Goal: Task Accomplishment & Management: Use online tool/utility

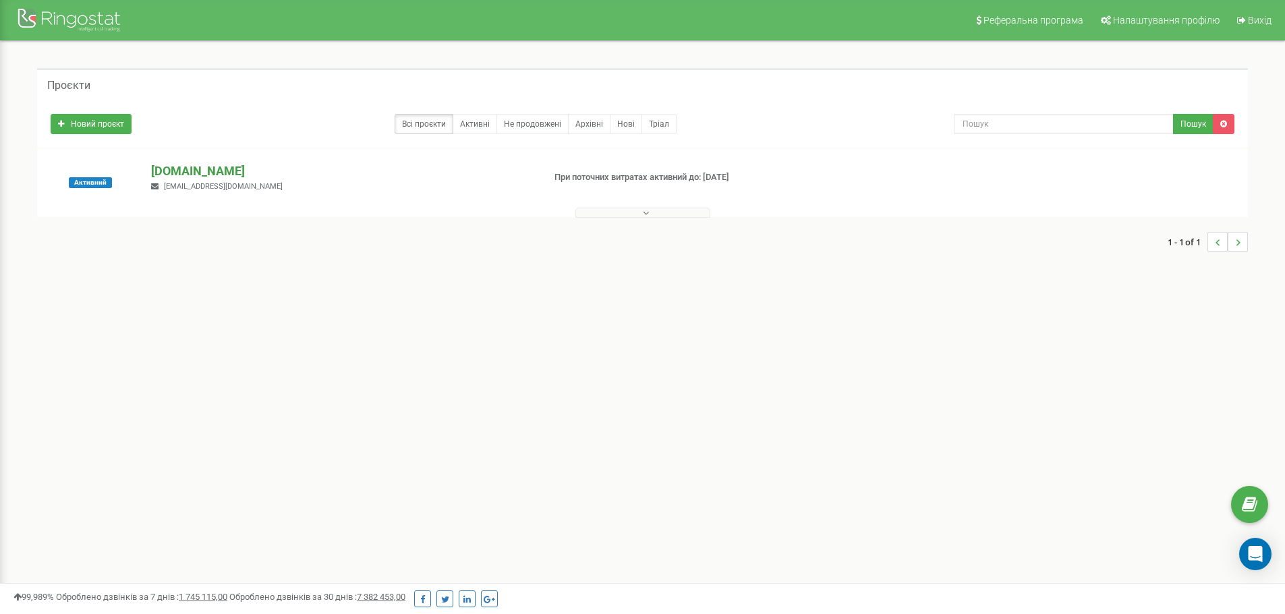
click at [175, 169] on p "[DOMAIN_NAME]" at bounding box center [341, 172] width 381 height 18
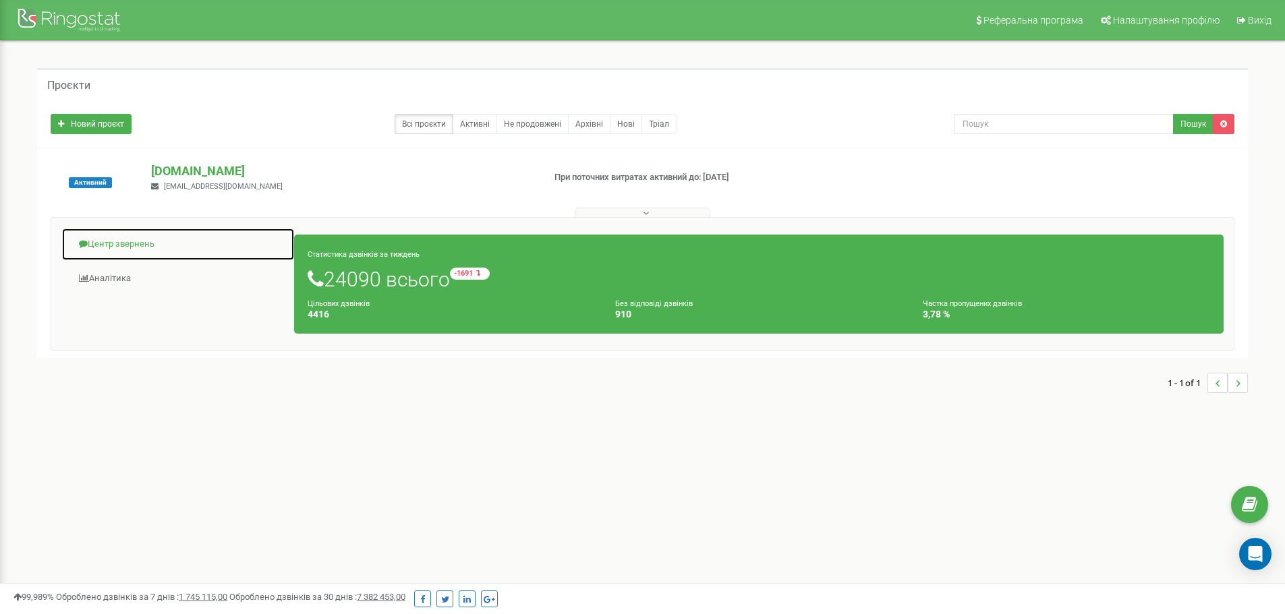
click at [108, 244] on link "Центр звернень" at bounding box center [177, 244] width 233 height 33
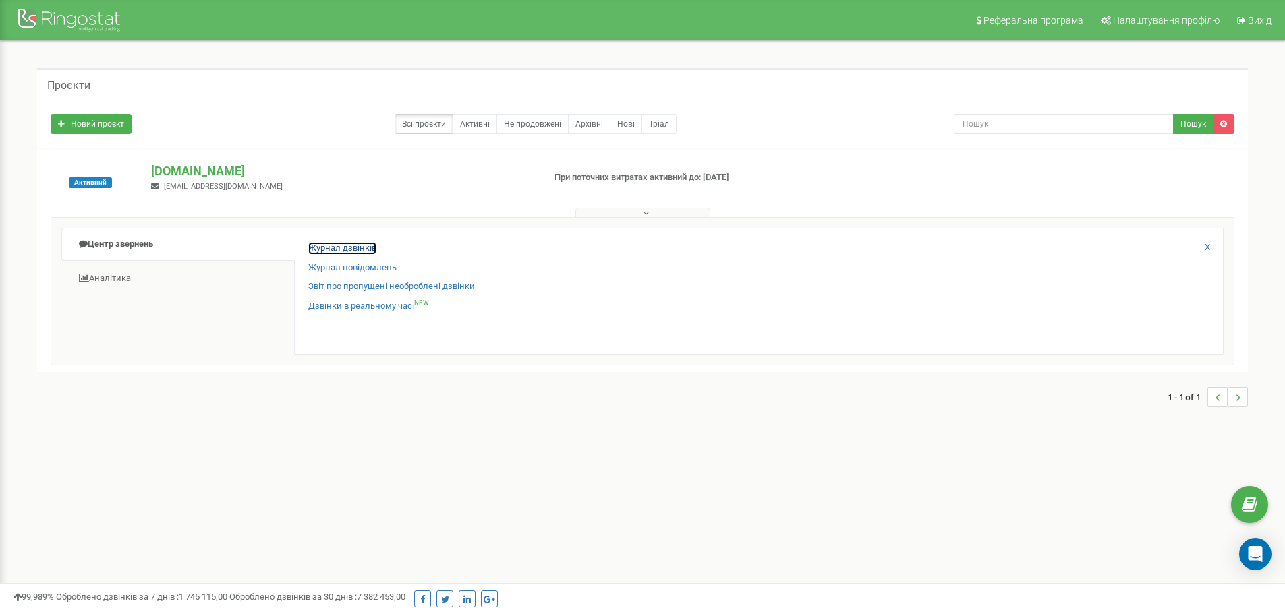
click at [337, 244] on link "Журнал дзвінків" at bounding box center [342, 248] width 68 height 13
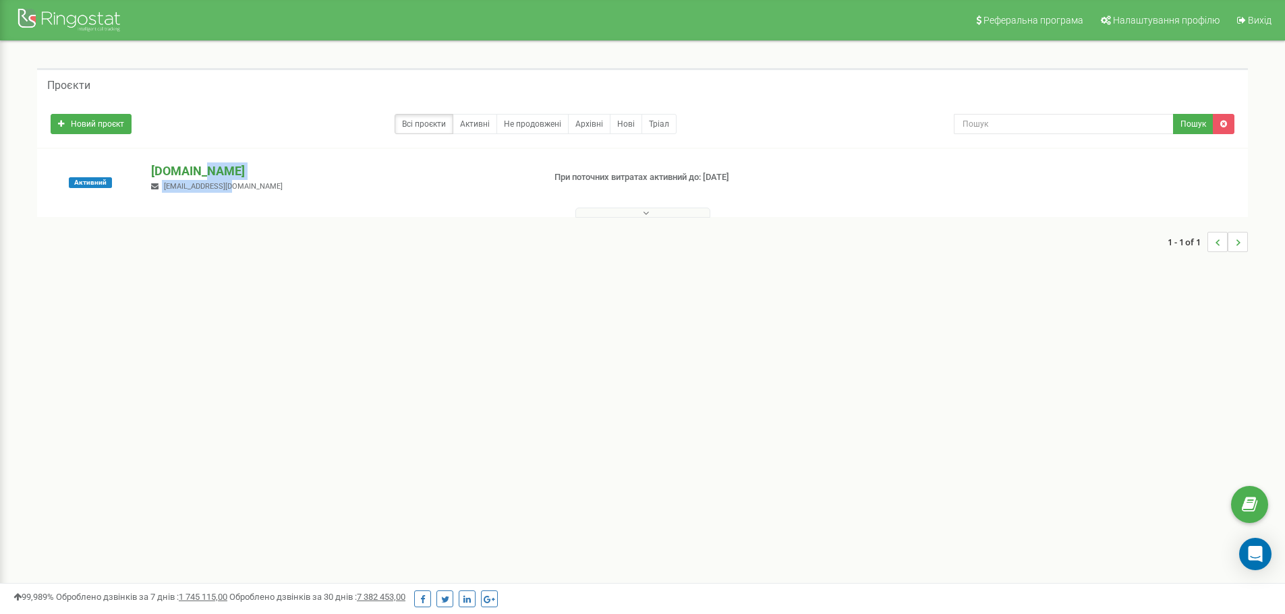
drag, startPoint x: 211, startPoint y: 151, endPoint x: 208, endPoint y: 168, distance: 17.2
click at [214, 178] on p "[DOMAIN_NAME]" at bounding box center [341, 172] width 381 height 18
click at [229, 156] on div "Активний oxford-med.com.ua zelenevska.o@oxford-med.com.ua При поточних витратах…" at bounding box center [642, 207] width 1211 height 117
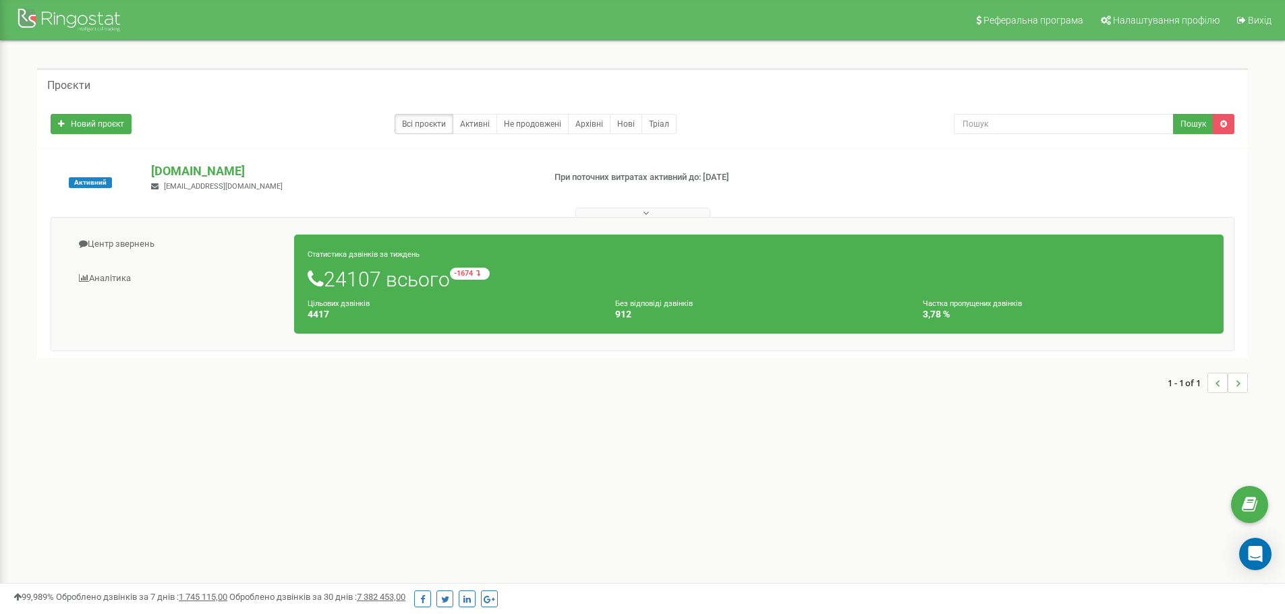
click at [183, 609] on div "99,989% Оброблено дзвінків за 7 днів : 1 745 115,00 Оброблено дзвінків за 30 дн…" at bounding box center [642, 598] width 1285 height 31
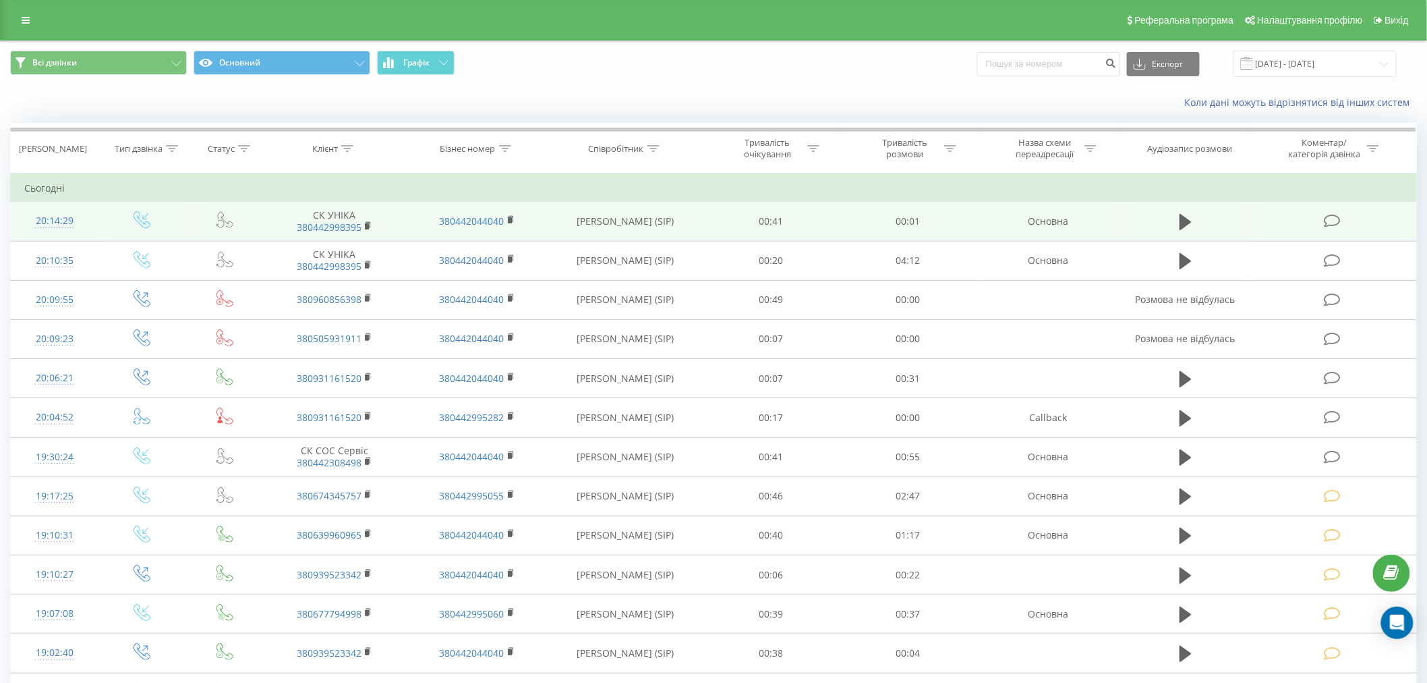
click at [1333, 214] on icon at bounding box center [1332, 221] width 17 height 14
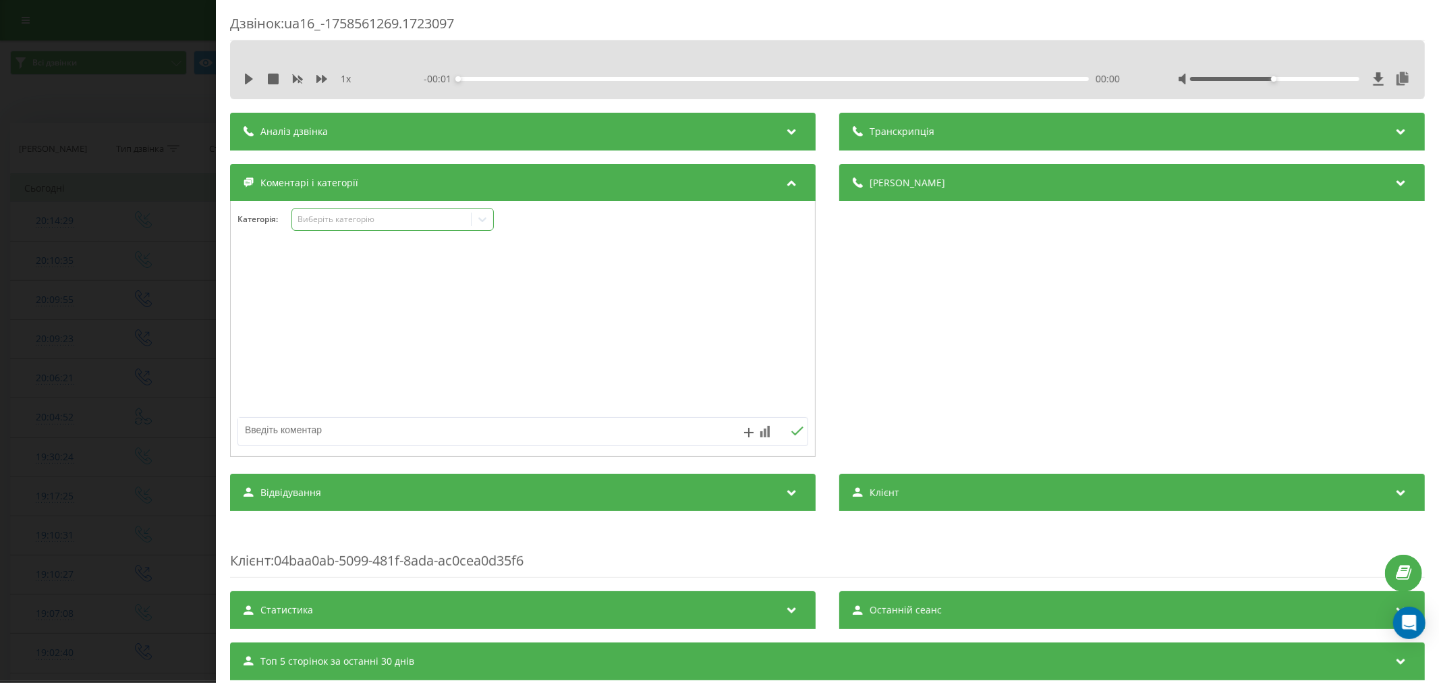
click at [341, 214] on div "Виберіть категорію" at bounding box center [381, 219] width 169 height 11
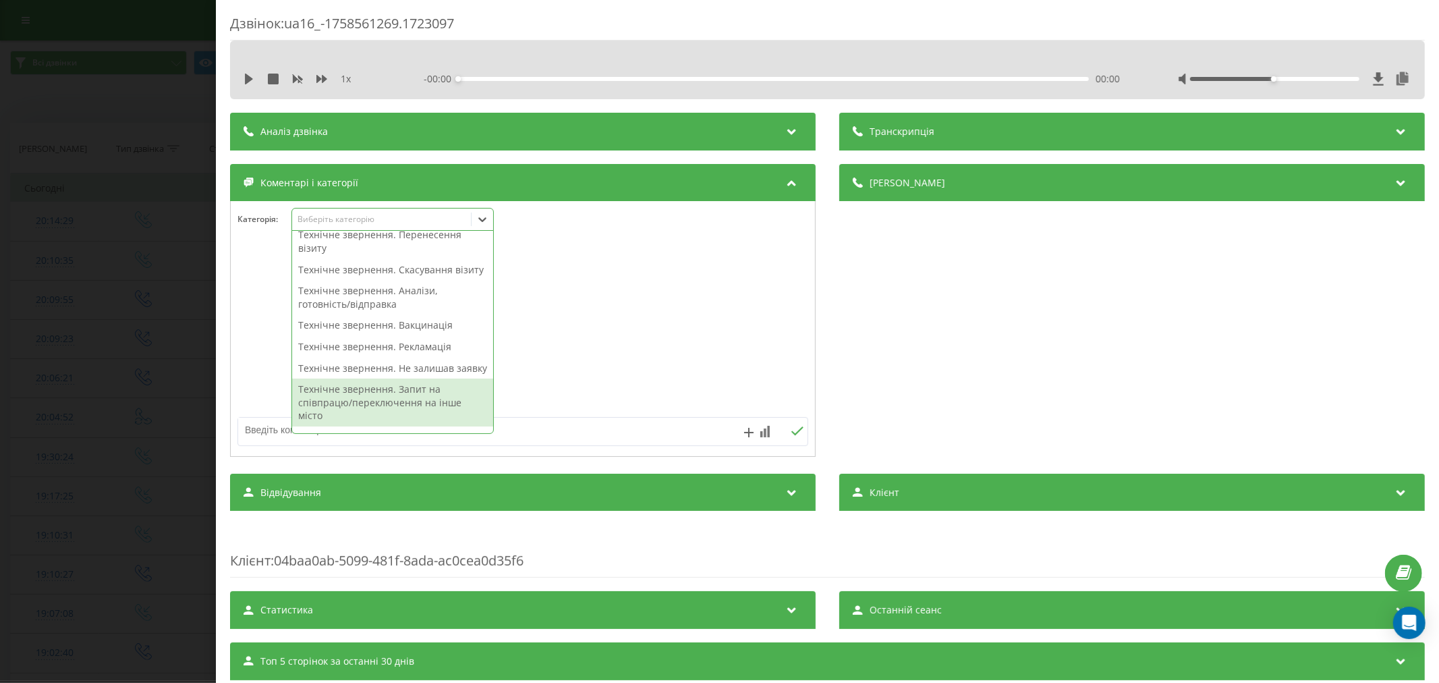
scroll to position [299, 0]
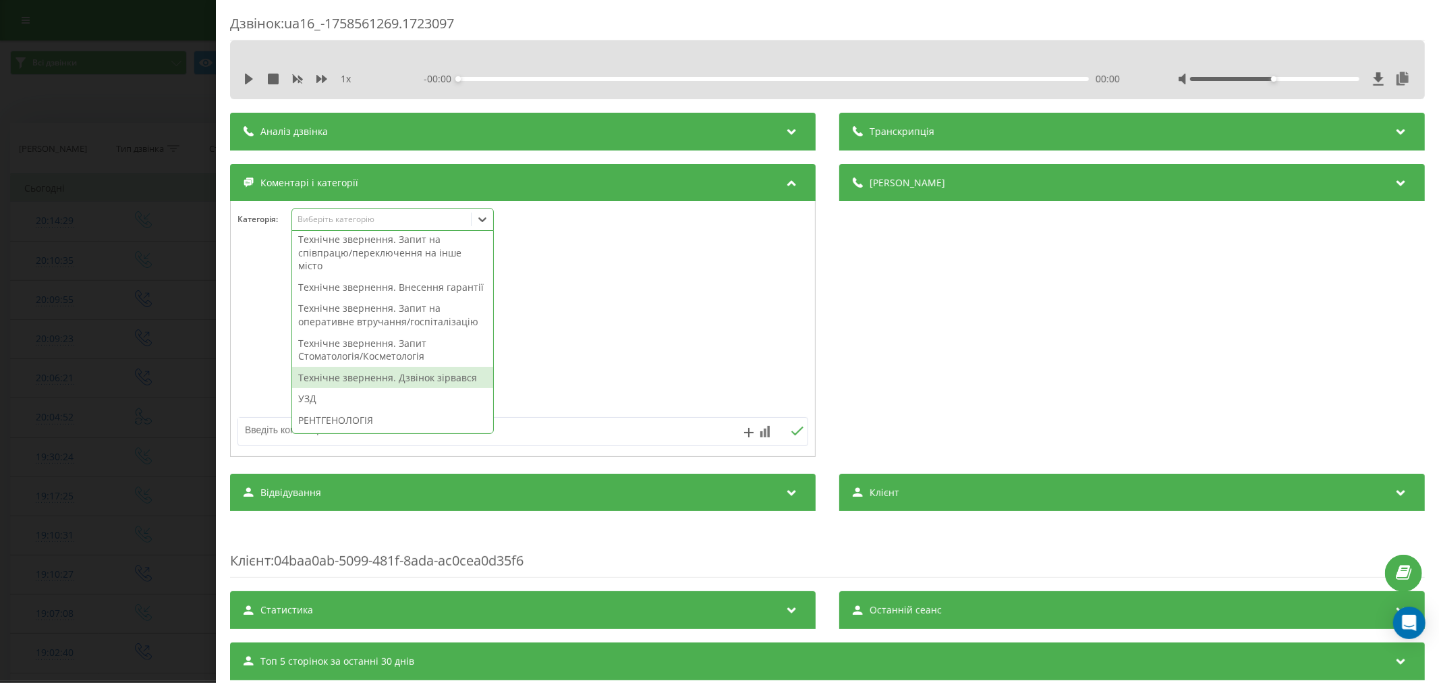
click at [400, 388] on div "Технічне звернення. Дзвінок зірвався" at bounding box center [392, 378] width 201 height 22
click at [637, 362] on div at bounding box center [523, 329] width 584 height 162
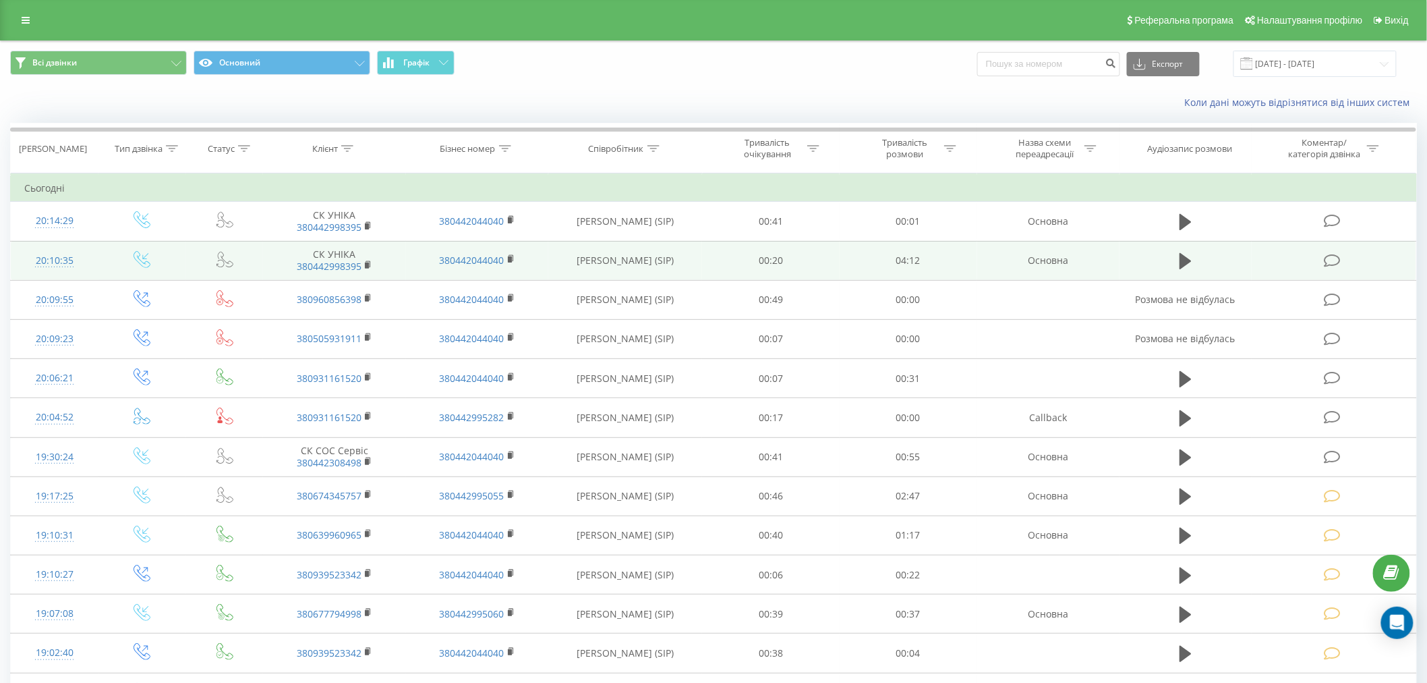
click at [1329, 250] on td at bounding box center [1334, 260] width 165 height 39
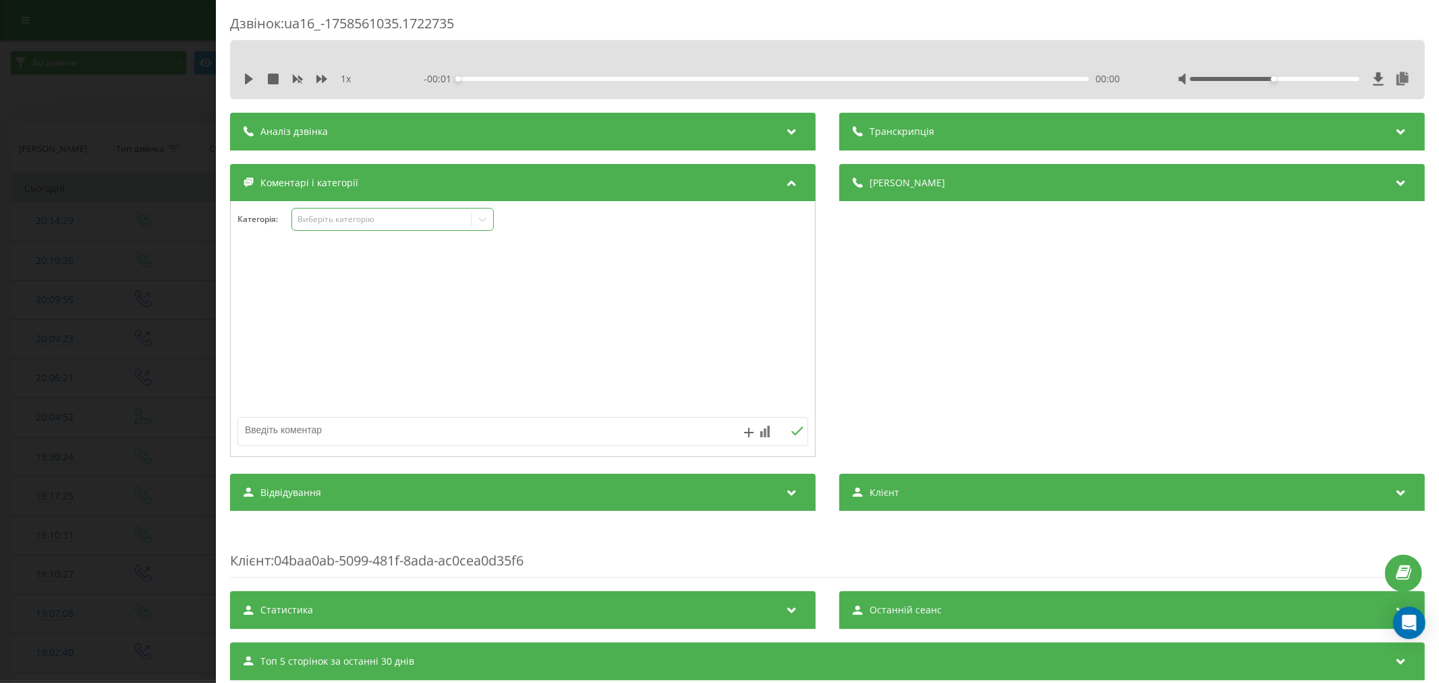
click at [333, 221] on div "Виберіть категорію" at bounding box center [381, 219] width 169 height 11
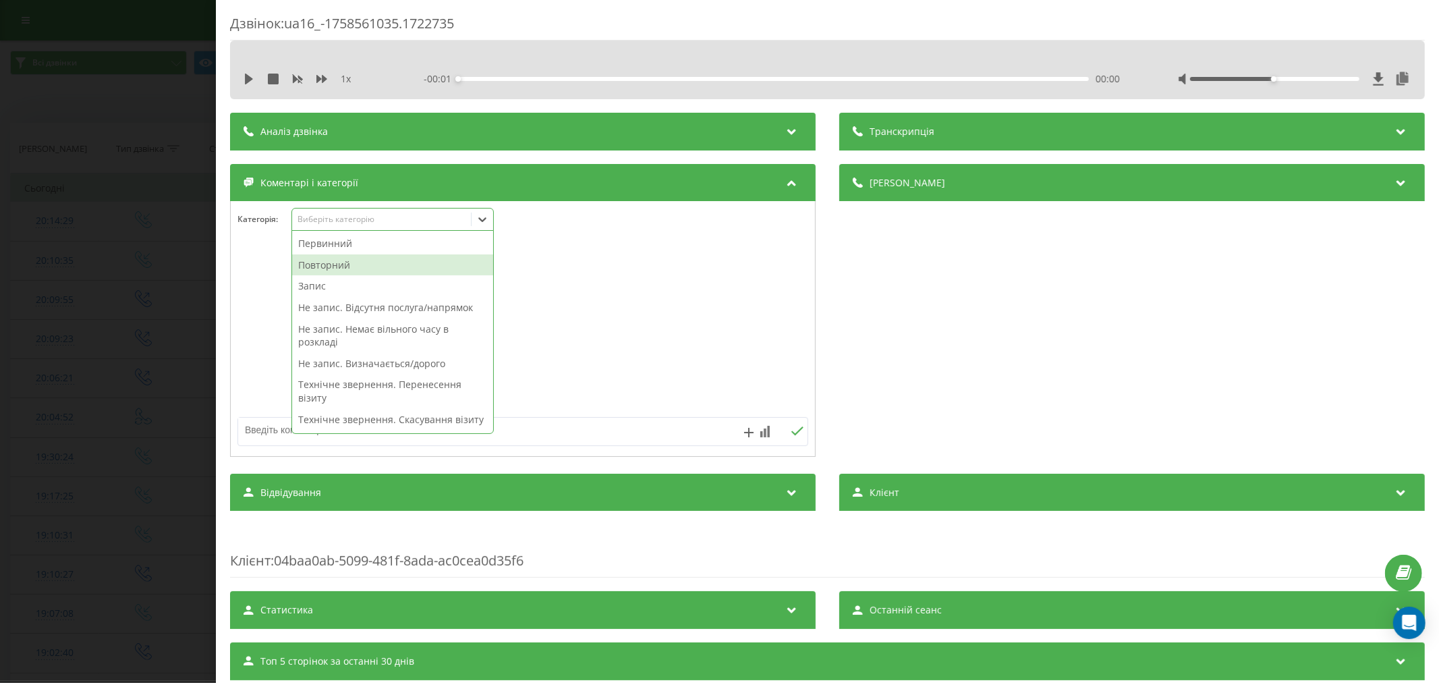
click at [334, 264] on div "Повторний" at bounding box center [392, 265] width 201 height 22
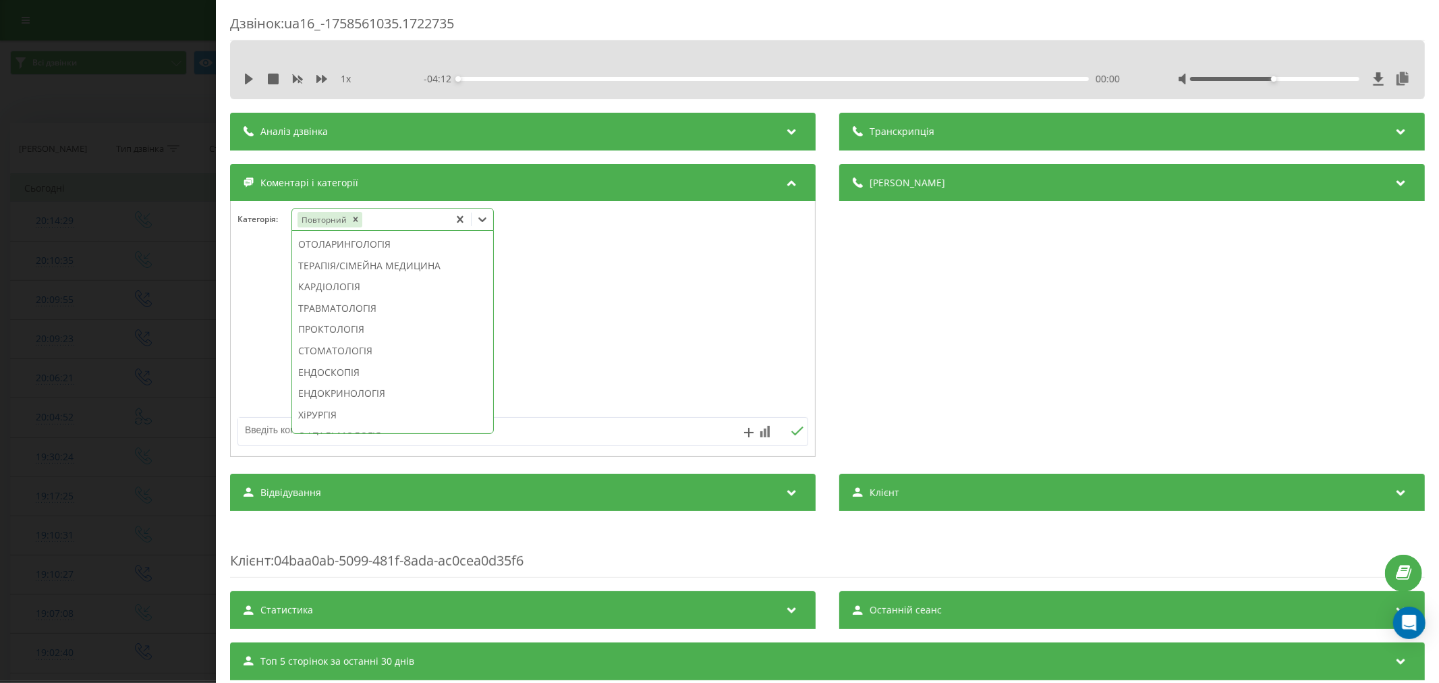
scroll to position [581, 0]
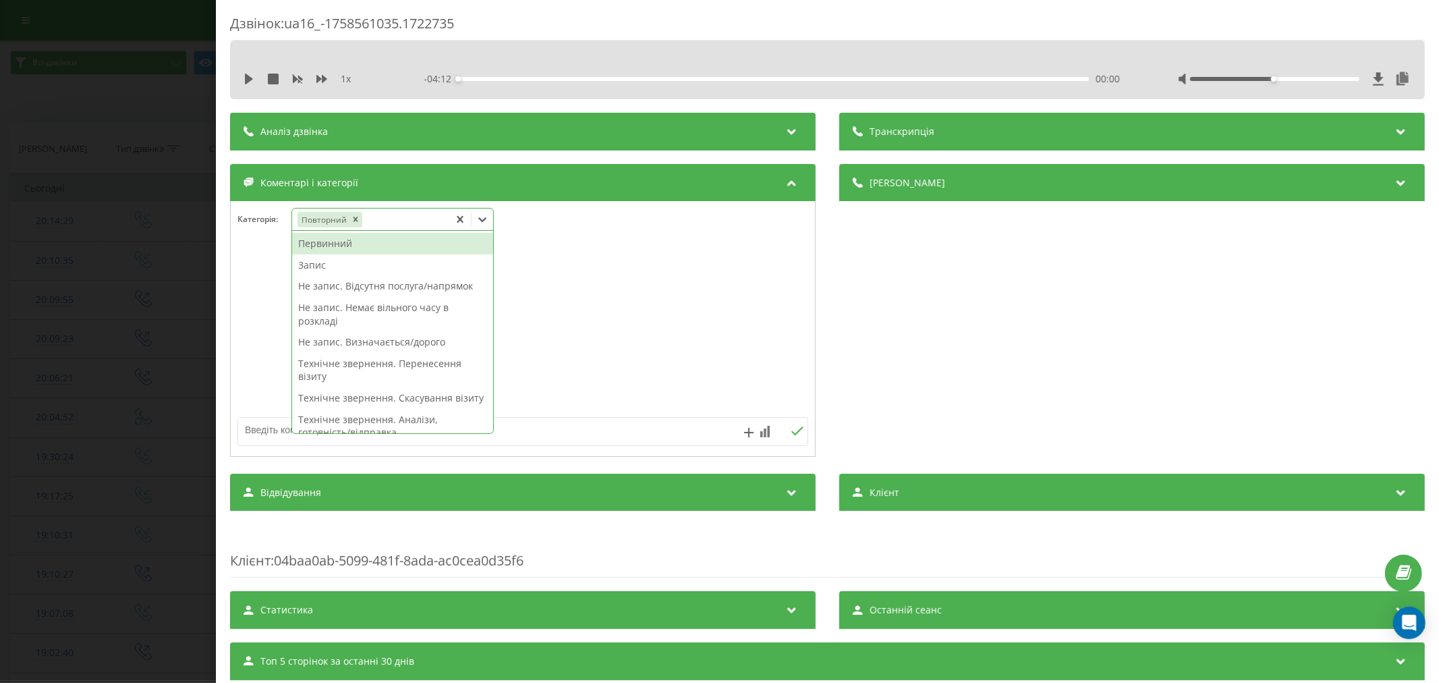
click at [482, 223] on icon at bounding box center [481, 218] width 13 height 13
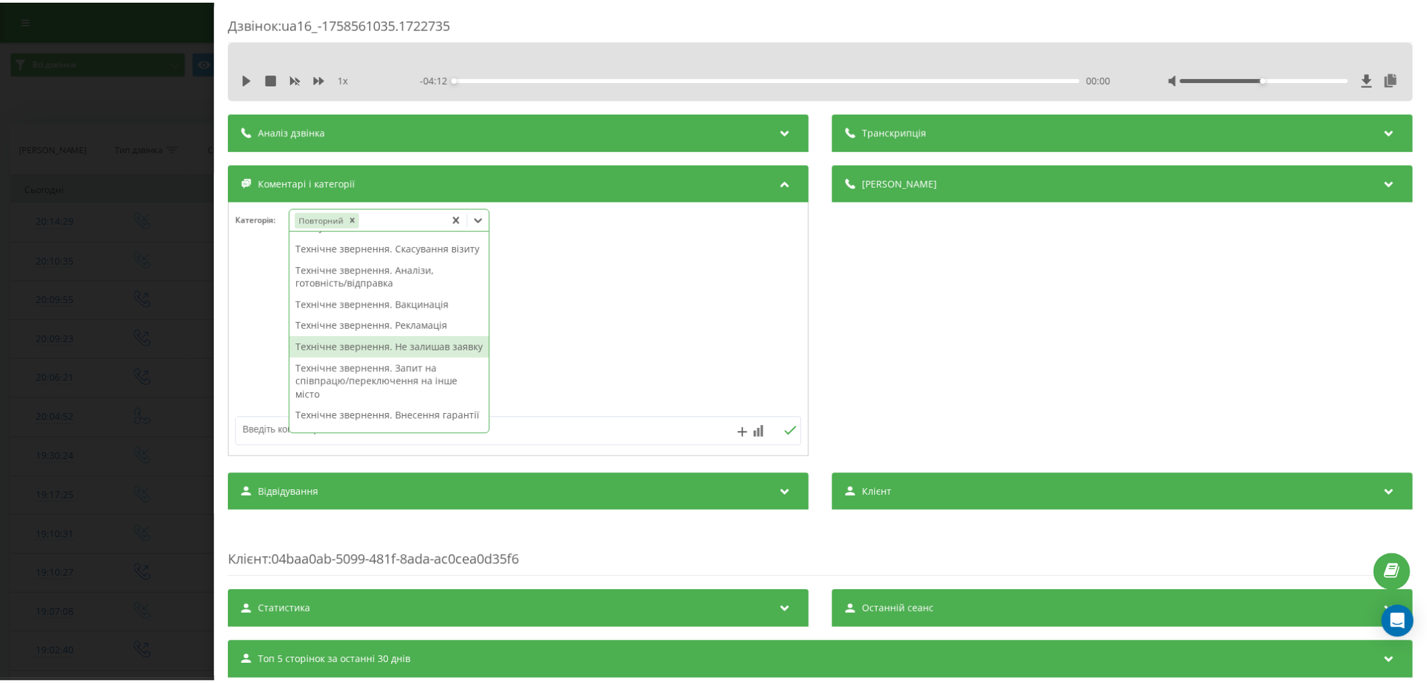
scroll to position [225, 0]
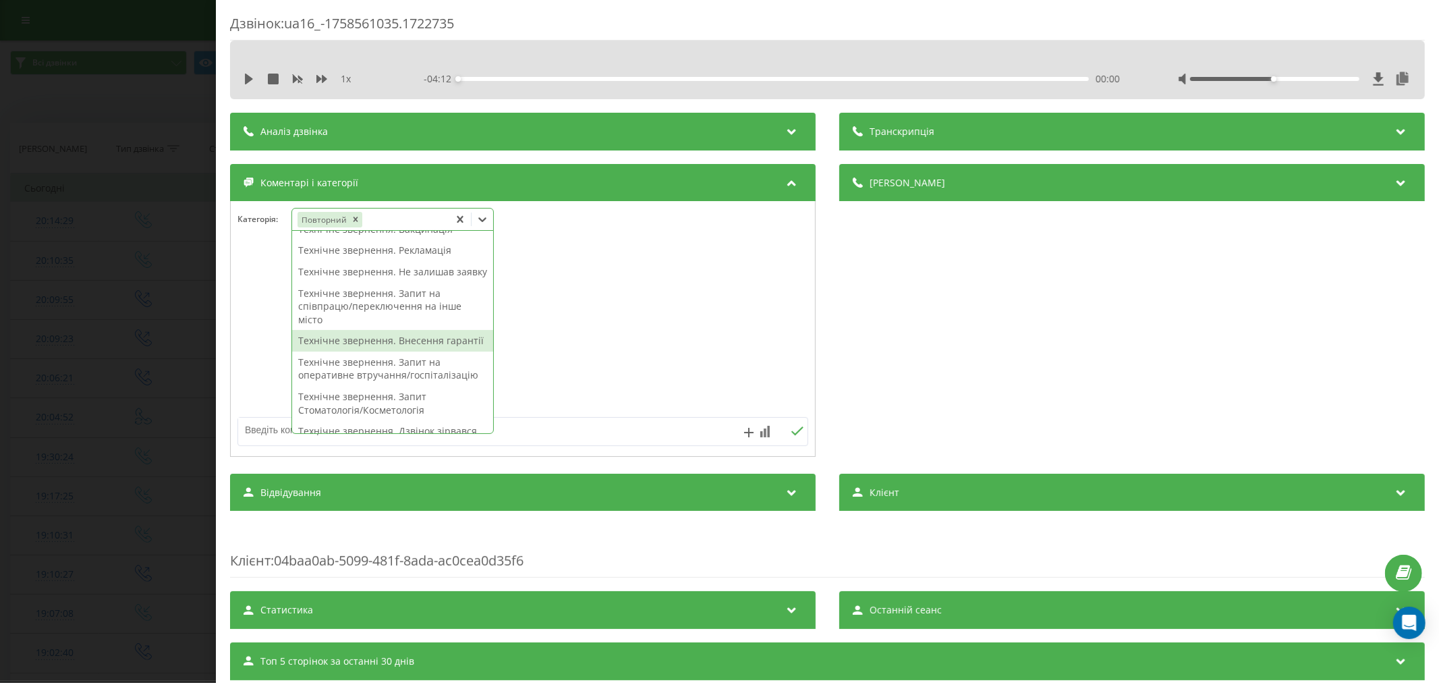
click at [426, 351] on div "Технічне звернення. Внесення гарантії" at bounding box center [392, 341] width 201 height 22
click at [603, 336] on div at bounding box center [523, 329] width 584 height 162
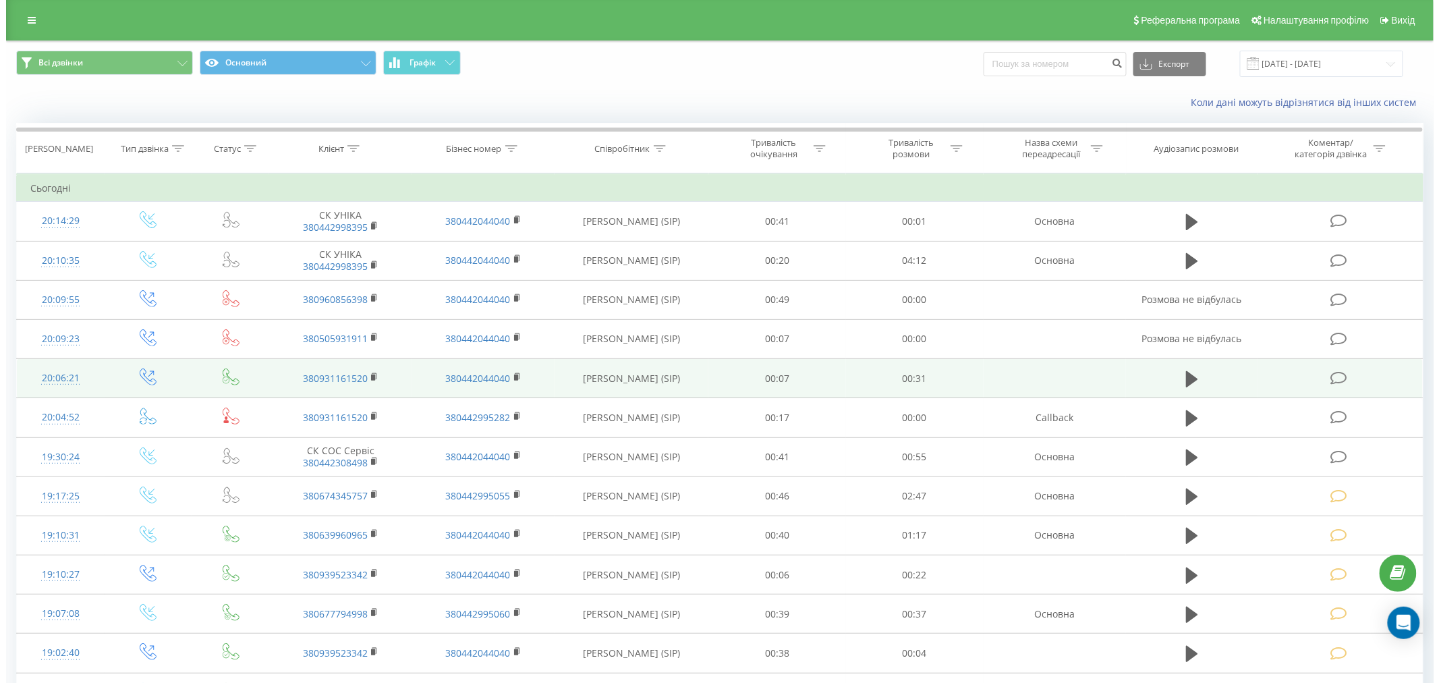
scroll to position [75, 0]
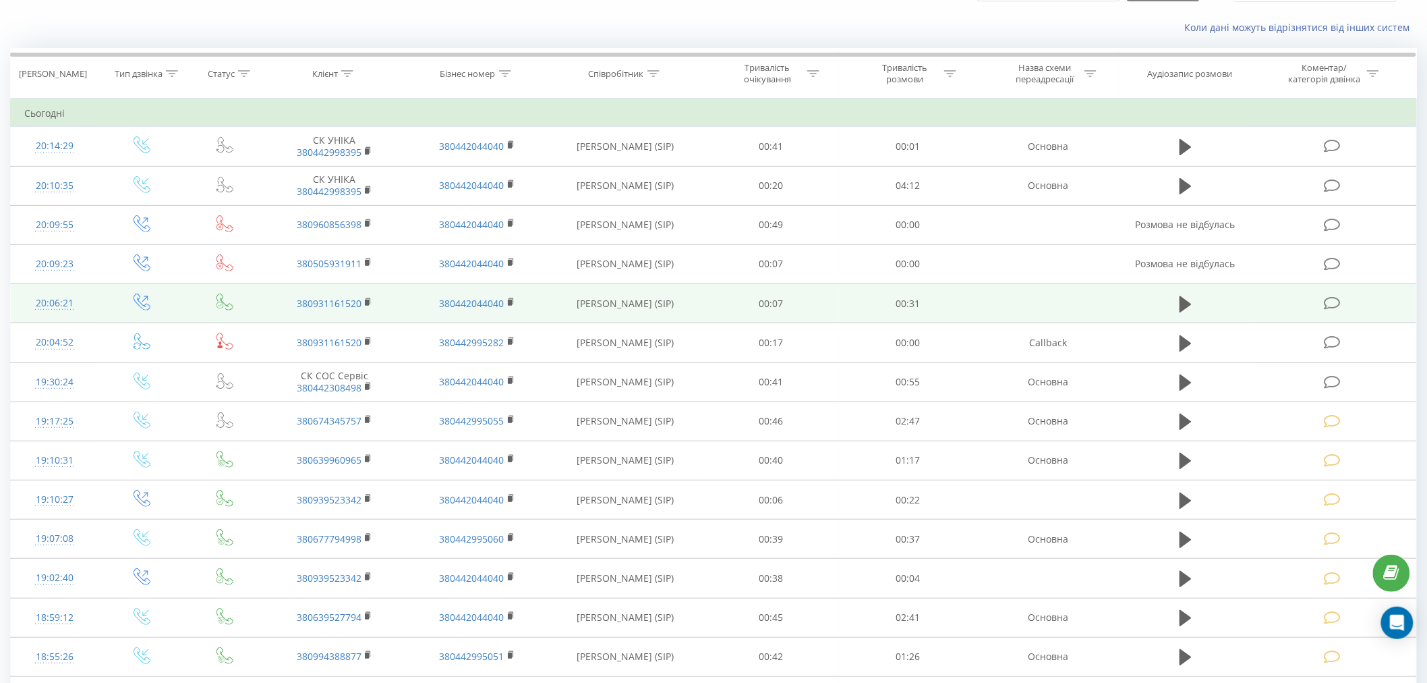
click at [1339, 307] on icon at bounding box center [1332, 303] width 17 height 14
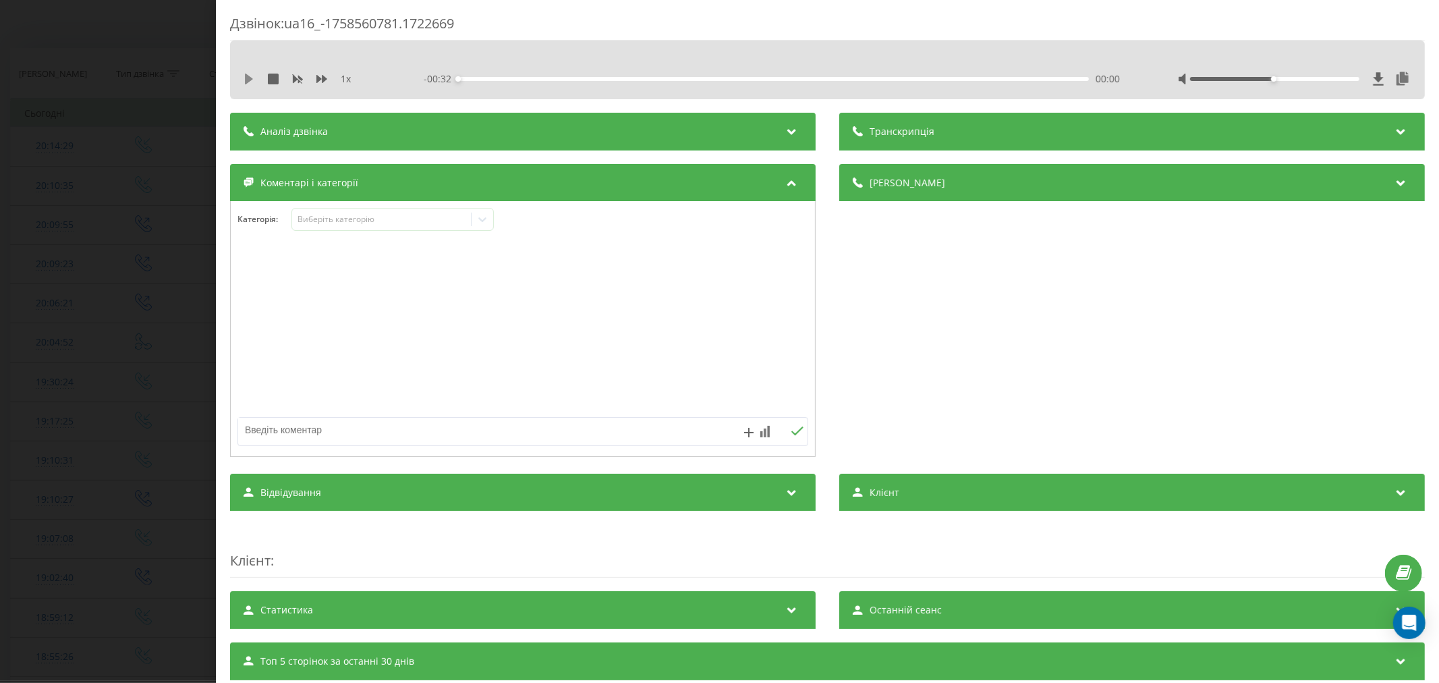
click at [246, 77] on icon at bounding box center [249, 79] width 8 height 11
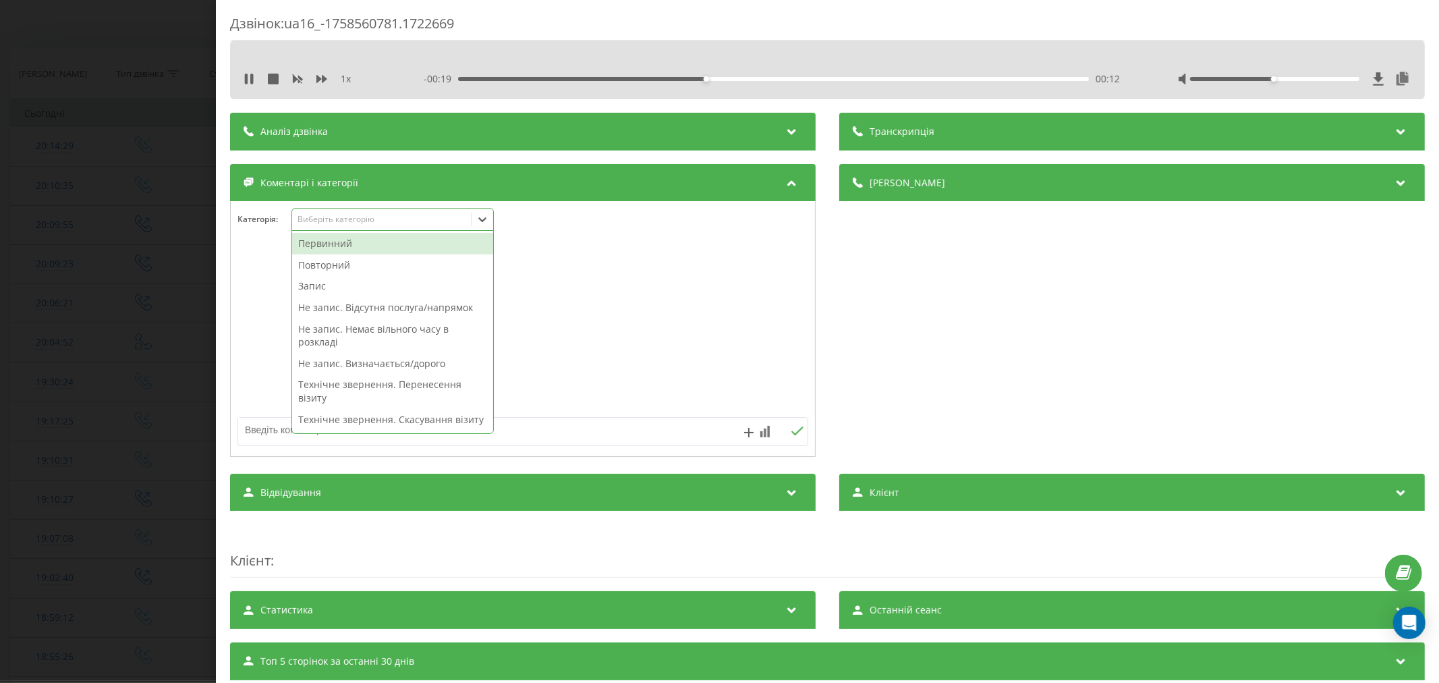
drag, startPoint x: 428, startPoint y: 229, endPoint x: 440, endPoint y: 238, distance: 15.0
click at [422, 229] on div "Виберіть категорію" at bounding box center [392, 219] width 202 height 23
click at [422, 231] on div "49 results available. Use Up and Down to choose options, press Enter to select …" at bounding box center [392, 219] width 202 height 23
drag, startPoint x: 422, startPoint y: 254, endPoint x: 415, endPoint y: 216, distance: 37.6
click at [412, 216] on div "49 results available. Use Up and Down to choose options, press Enter to select …" at bounding box center [392, 219] width 202 height 23
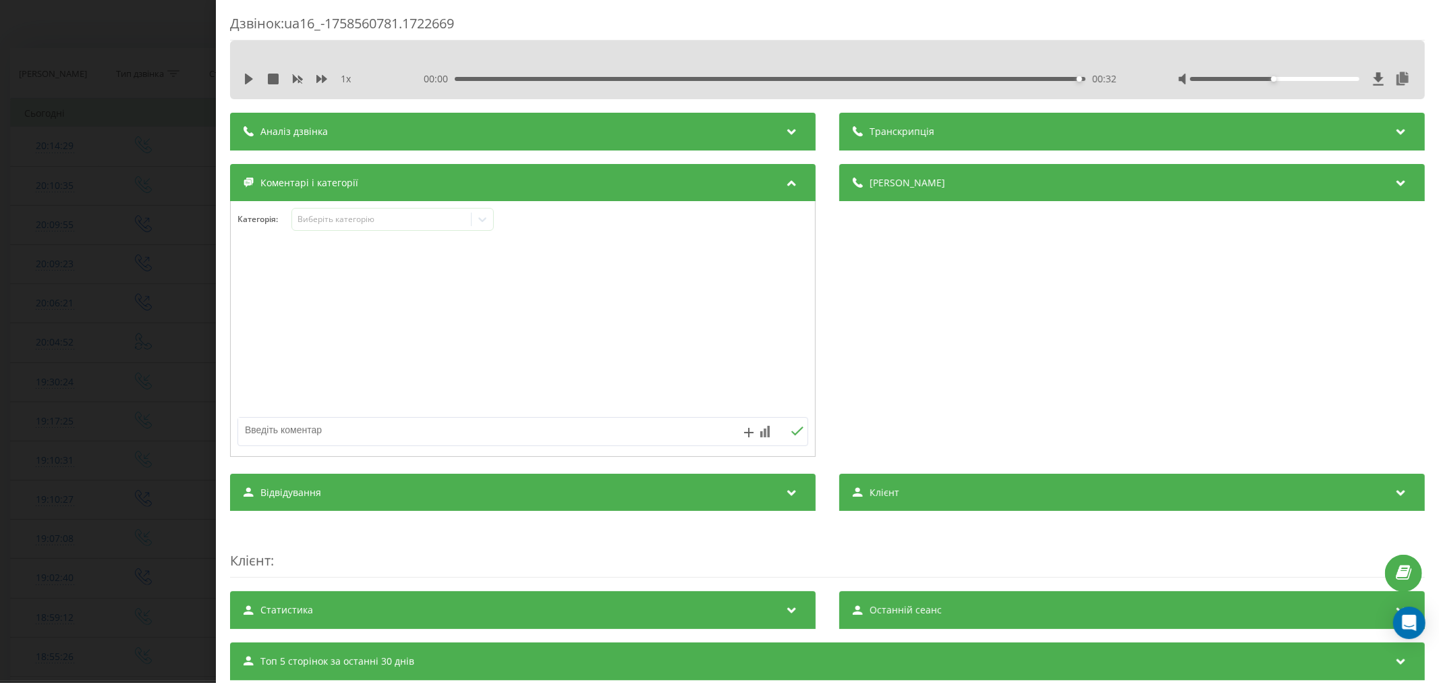
click at [591, 262] on div at bounding box center [523, 329] width 584 height 162
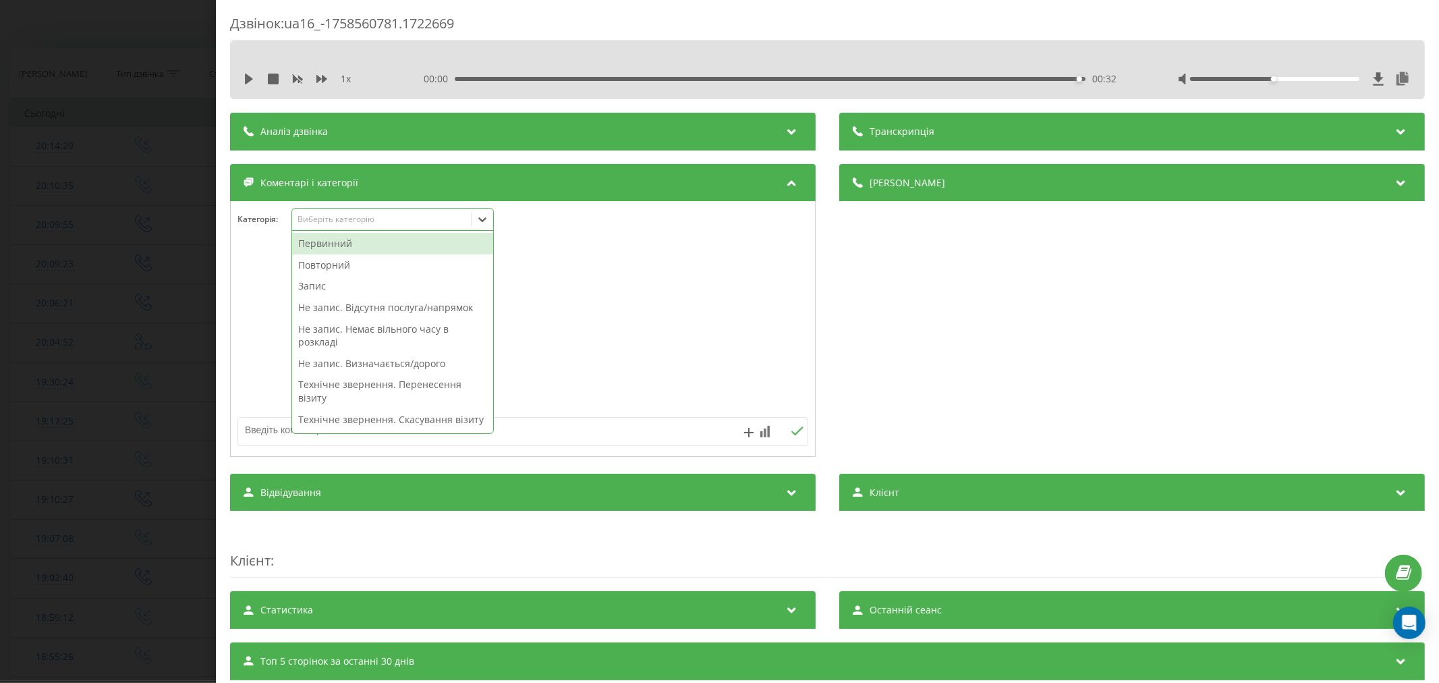
drag, startPoint x: 502, startPoint y: 239, endPoint x: 474, endPoint y: 214, distance: 37.8
click at [481, 225] on icon at bounding box center [481, 218] width 13 height 13
click at [437, 248] on div "Первинний" at bounding box center [392, 244] width 201 height 22
drag, startPoint x: 602, startPoint y: 268, endPoint x: 618, endPoint y: 268, distance: 15.5
click at [614, 268] on div at bounding box center [523, 329] width 584 height 162
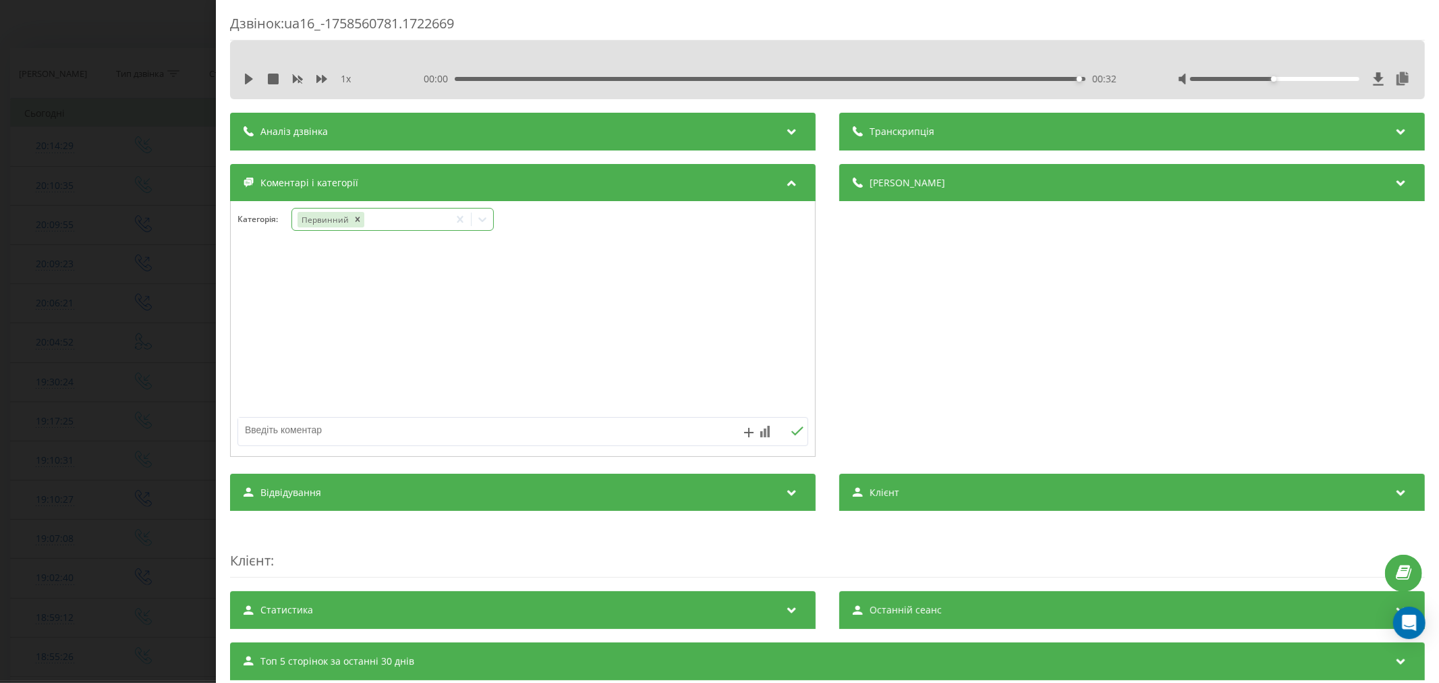
click at [432, 225] on div "Первинний" at bounding box center [370, 220] width 157 height 20
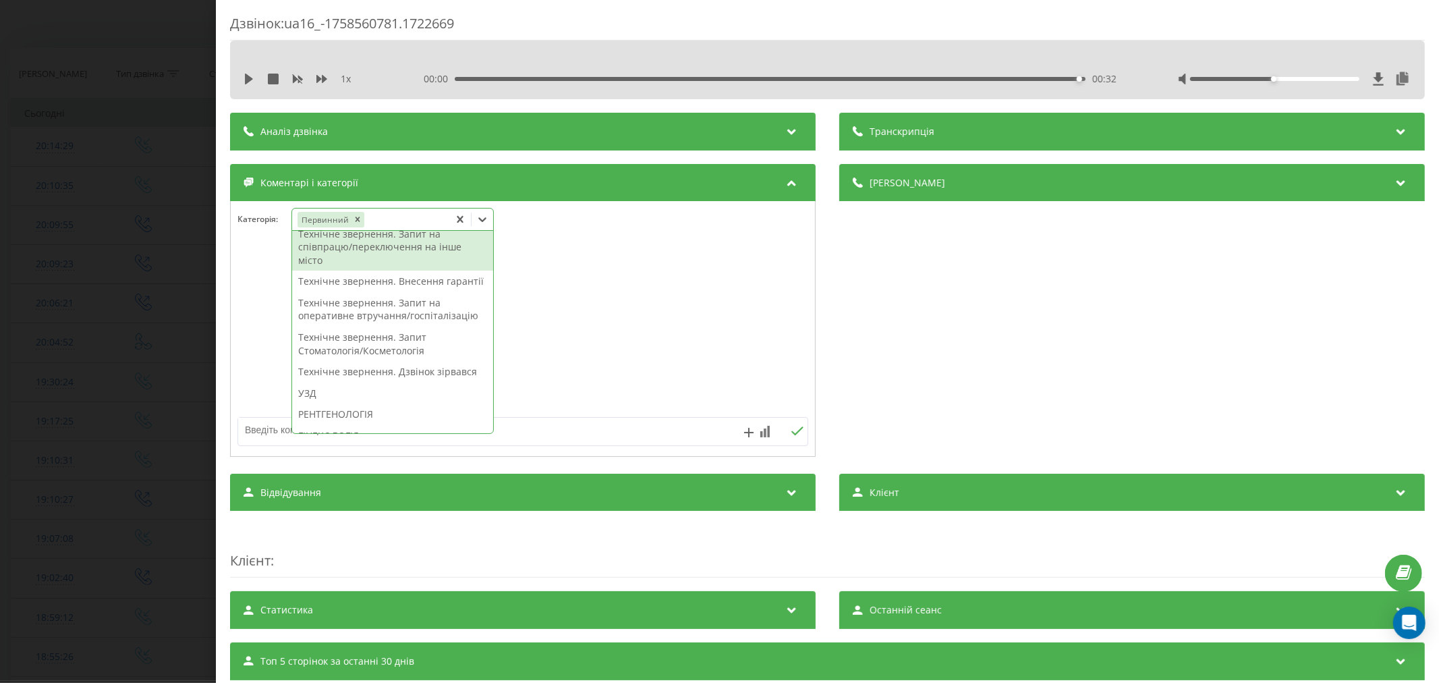
scroll to position [299, 0]
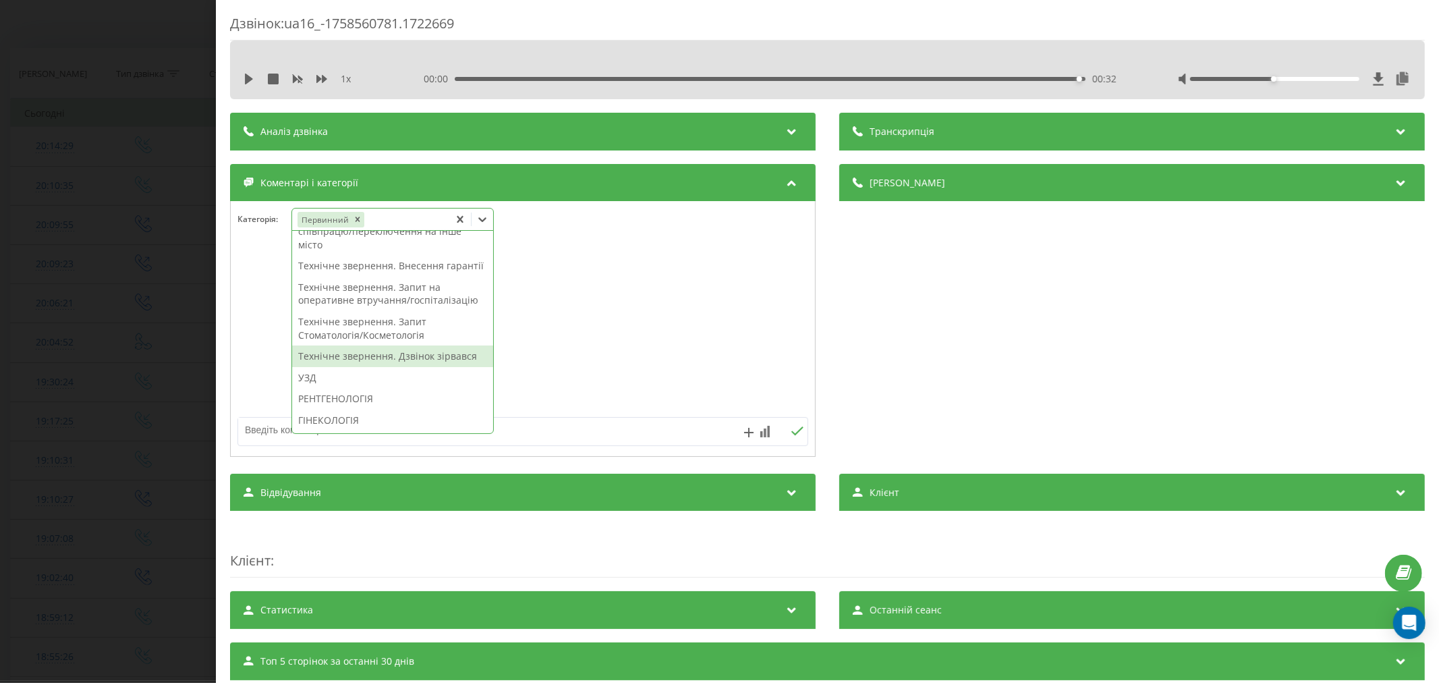
drag, startPoint x: 403, startPoint y: 399, endPoint x: 409, endPoint y: 405, distance: 8.6
click at [409, 367] on div "Технічне звернення. Дзвінок зірвався" at bounding box center [392, 356] width 201 height 22
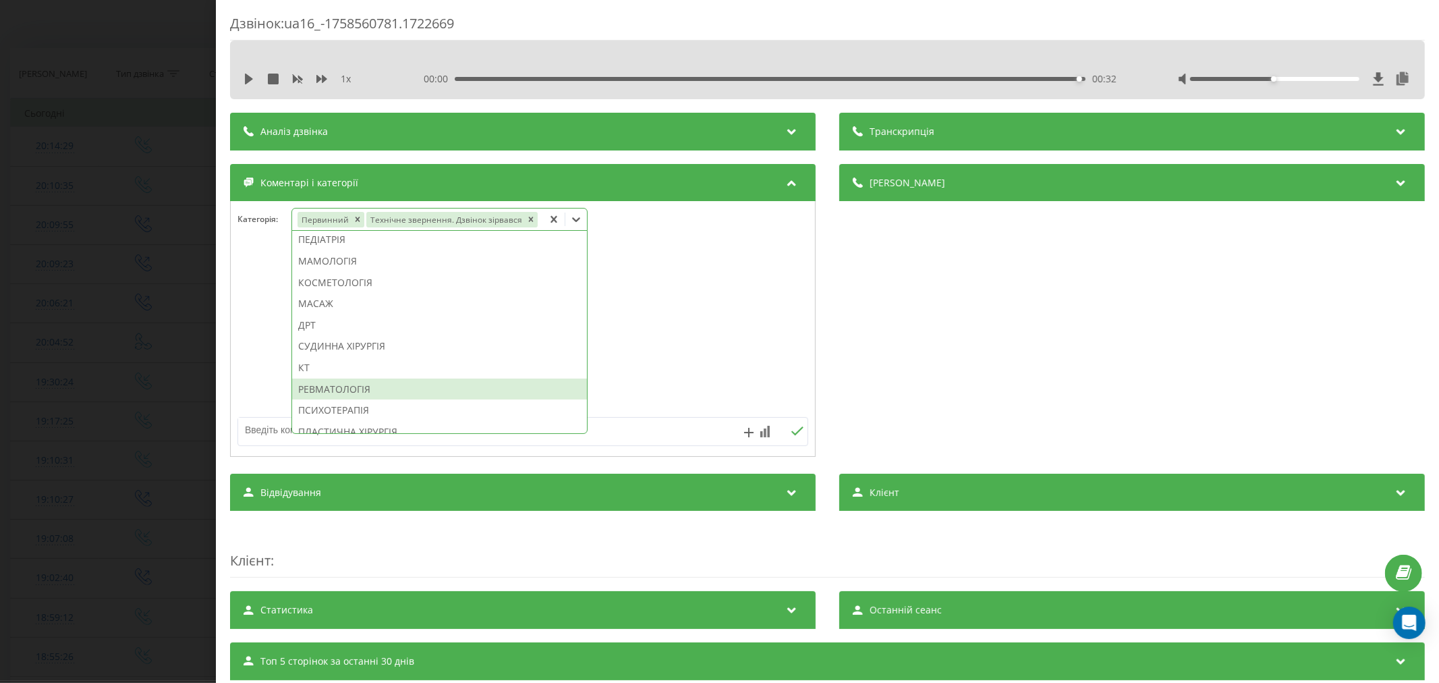
scroll to position [753, 0]
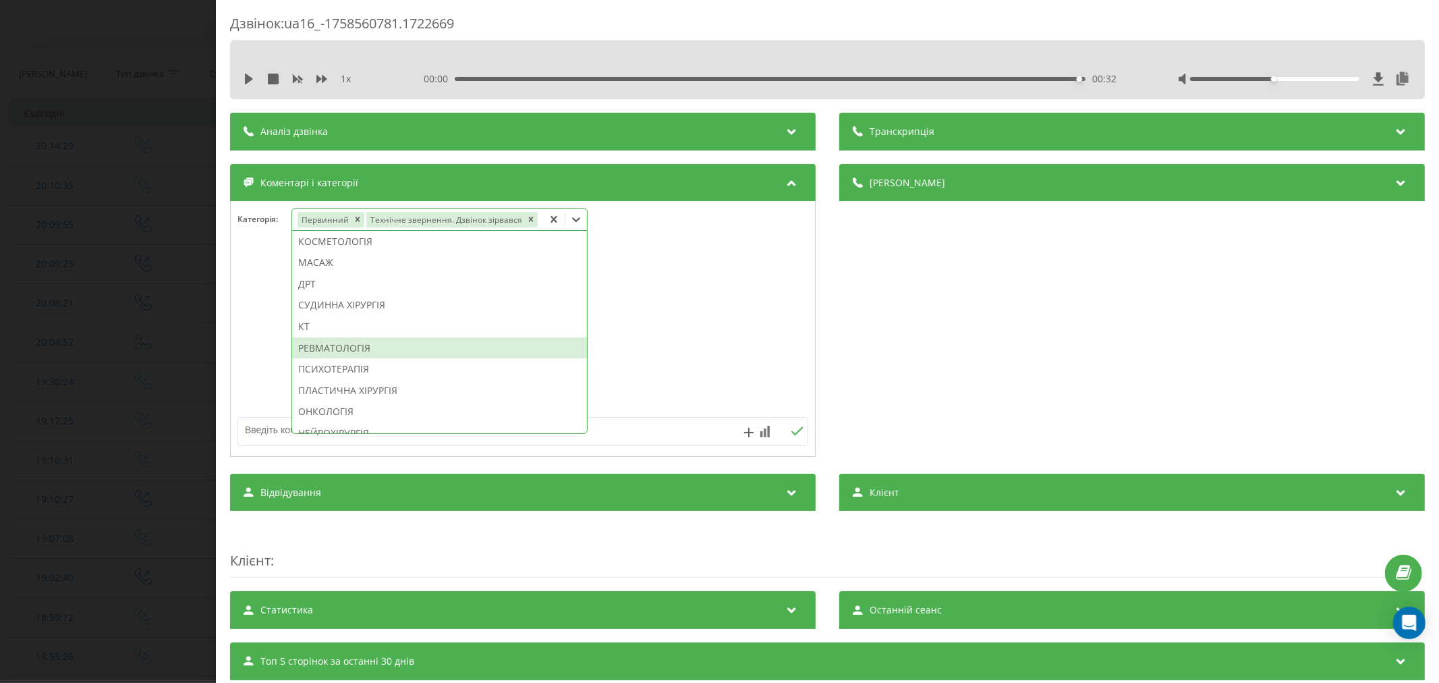
click at [739, 319] on div at bounding box center [523, 329] width 584 height 162
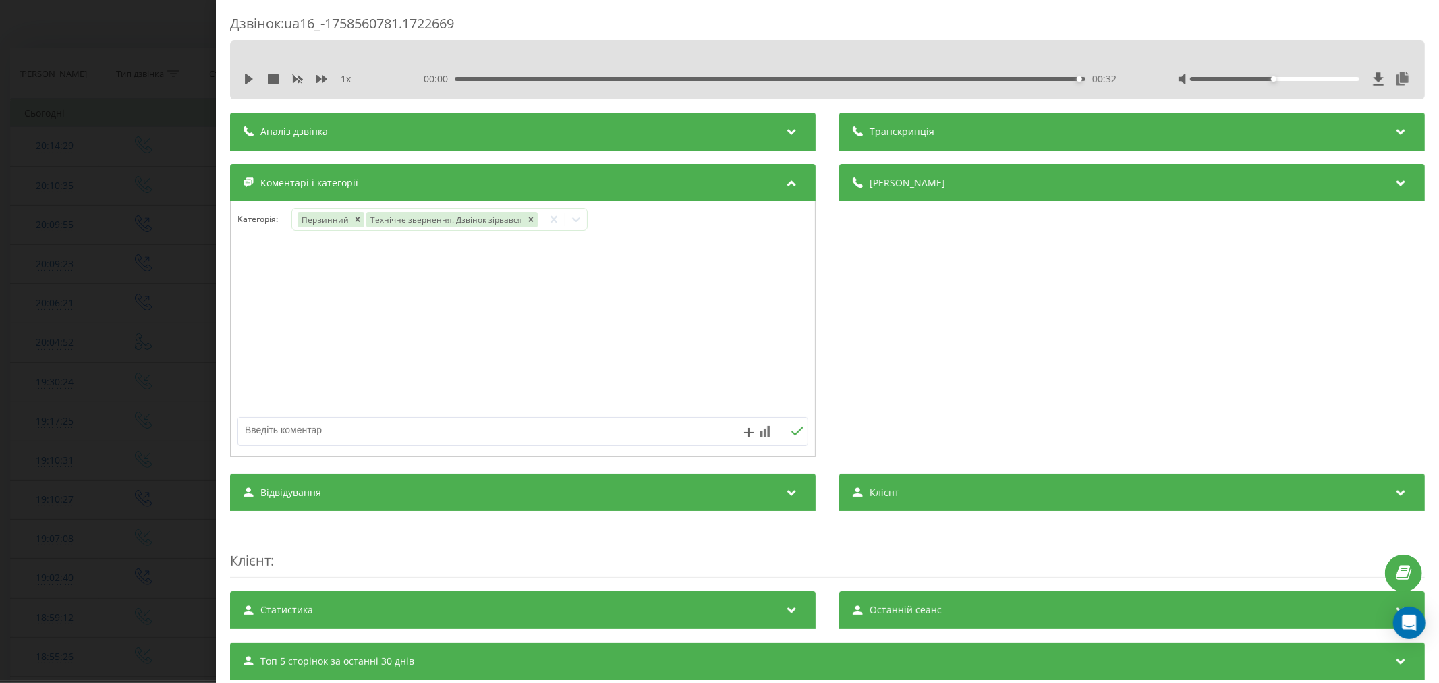
click at [491, 436] on textarea at bounding box center [465, 429] width 455 height 24
click at [513, 430] on textarea at bounding box center [465, 429] width 455 height 24
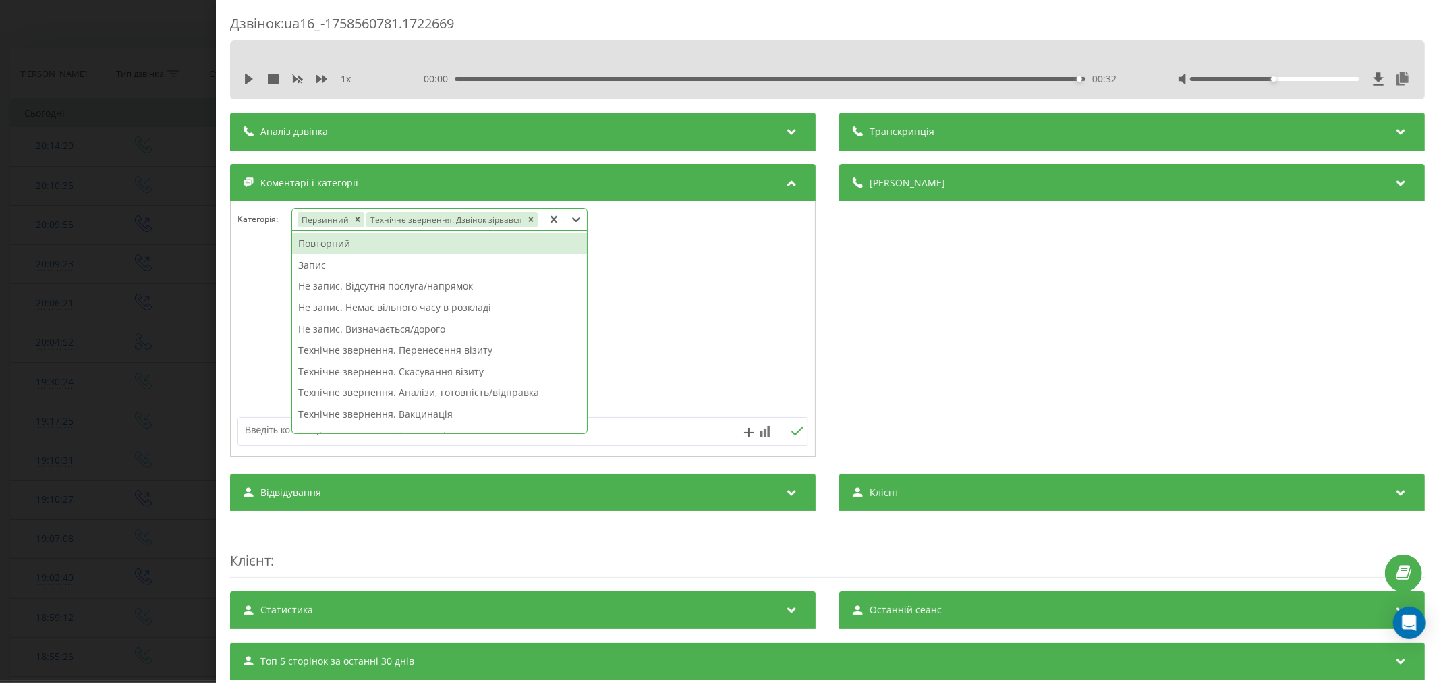
drag, startPoint x: 572, startPoint y: 221, endPoint x: 580, endPoint y: 227, distance: 10.1
click at [580, 227] on div at bounding box center [576, 219] width 22 height 22
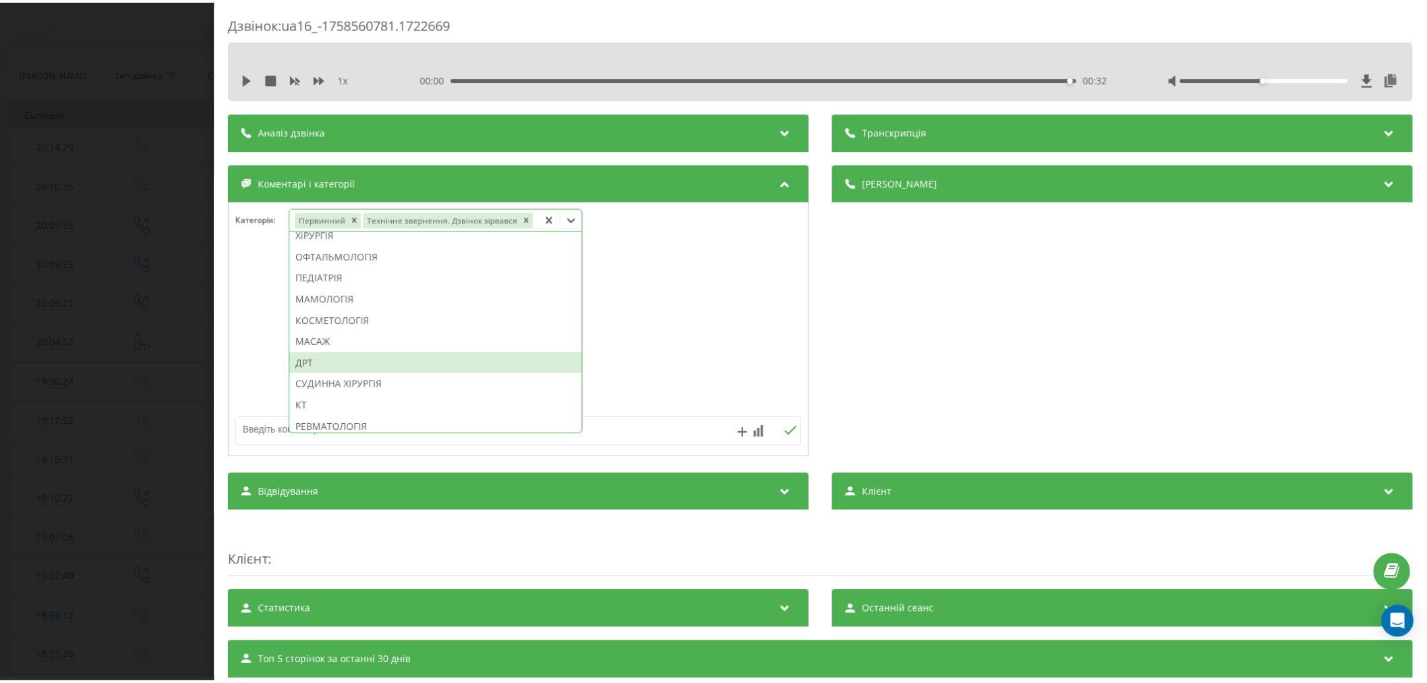
scroll to position [828, 0]
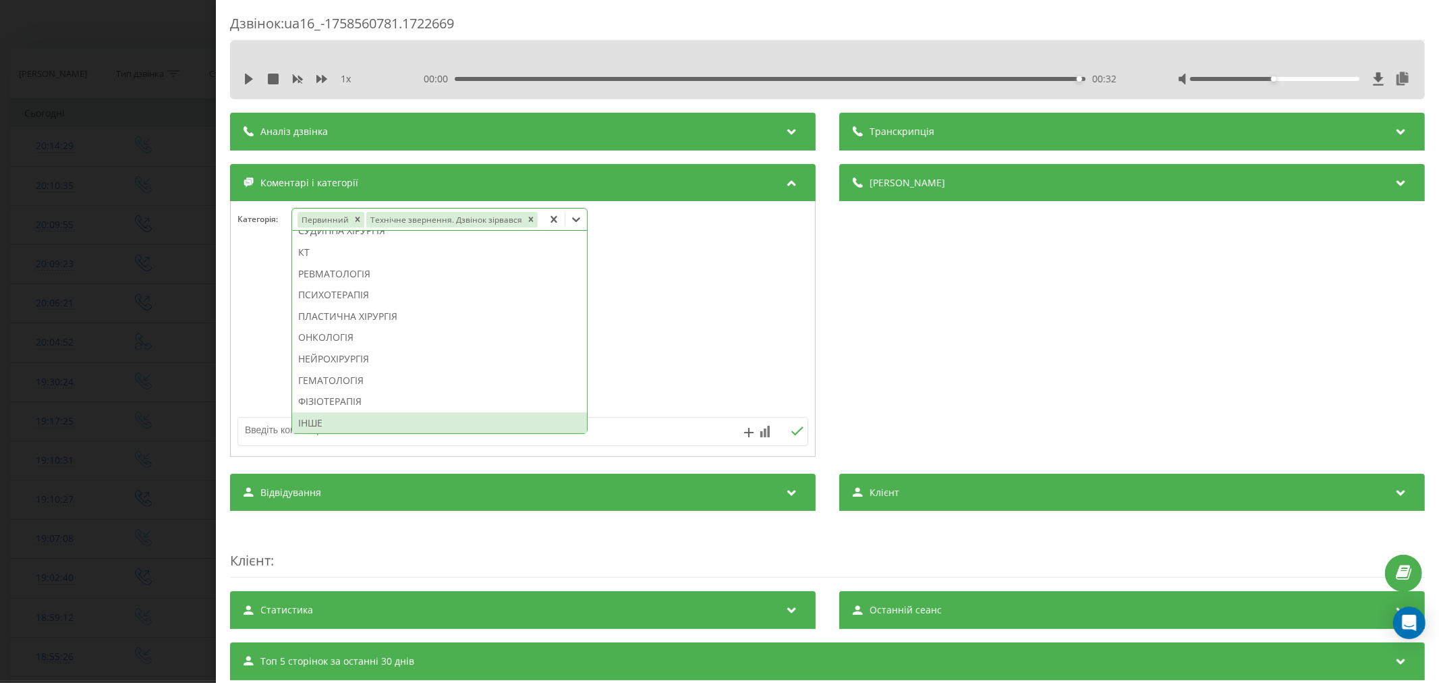
drag, startPoint x: 372, startPoint y: 420, endPoint x: 380, endPoint y: 426, distance: 10.5
click at [379, 426] on div "ІНШЕ" at bounding box center [439, 423] width 295 height 22
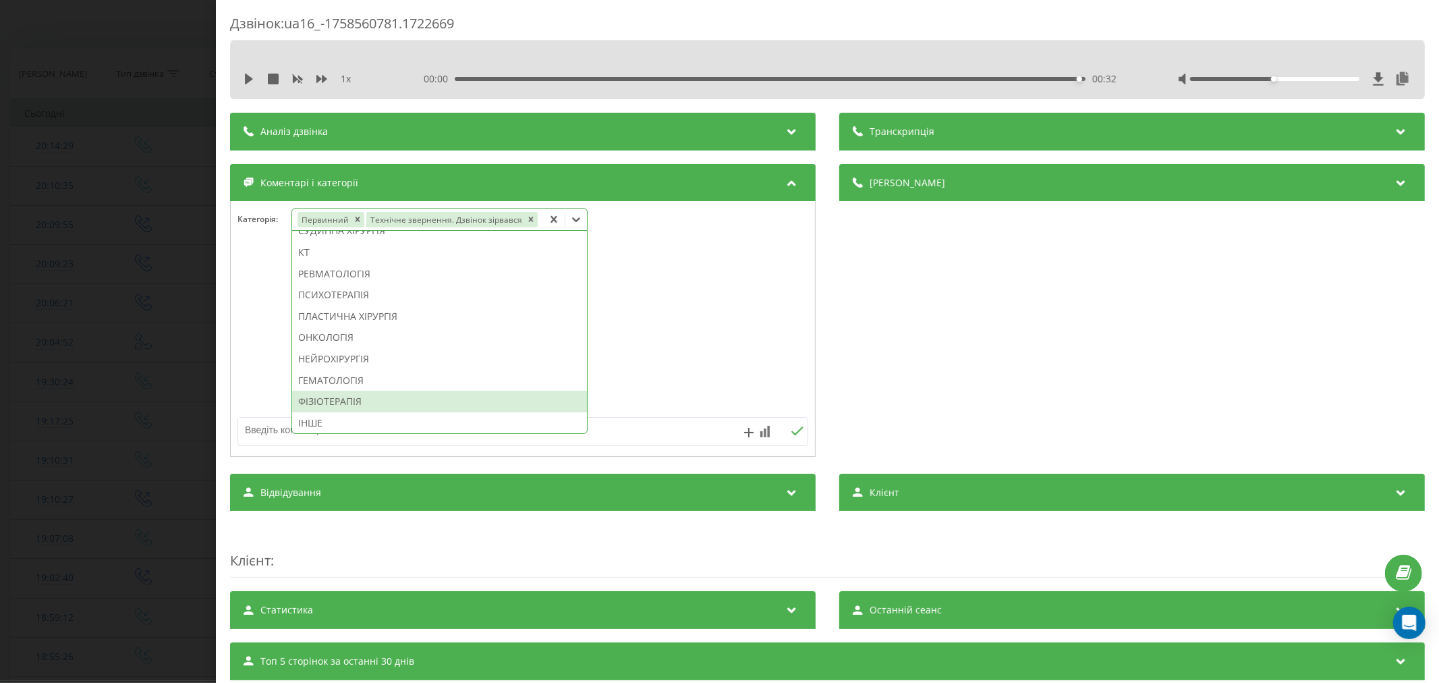
click at [693, 357] on div at bounding box center [523, 329] width 584 height 162
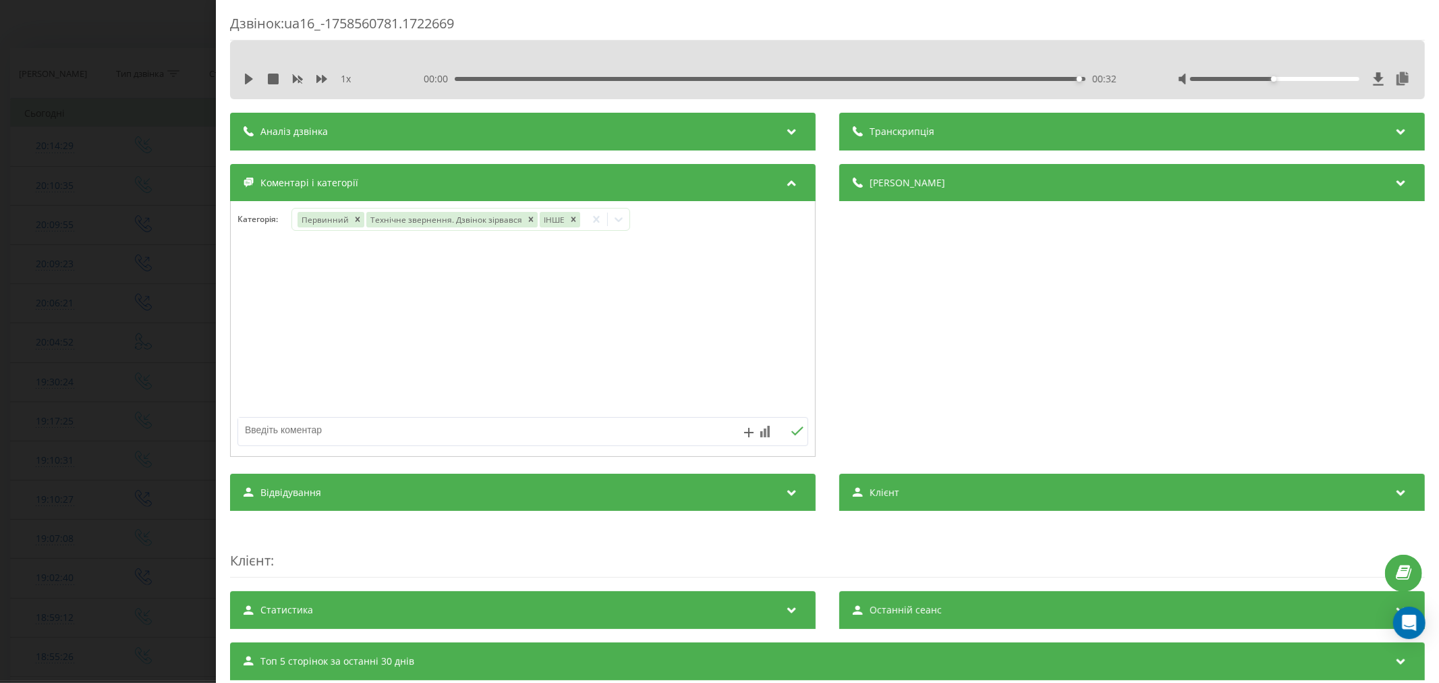
drag, startPoint x: 451, startPoint y: 436, endPoint x: 427, endPoint y: 430, distance: 24.4
click at [455, 436] on textarea at bounding box center [465, 429] width 455 height 24
type textarea "інфекціоніст. потрібно на правому березі"
click at [790, 432] on icon at bounding box center [796, 430] width 13 height 9
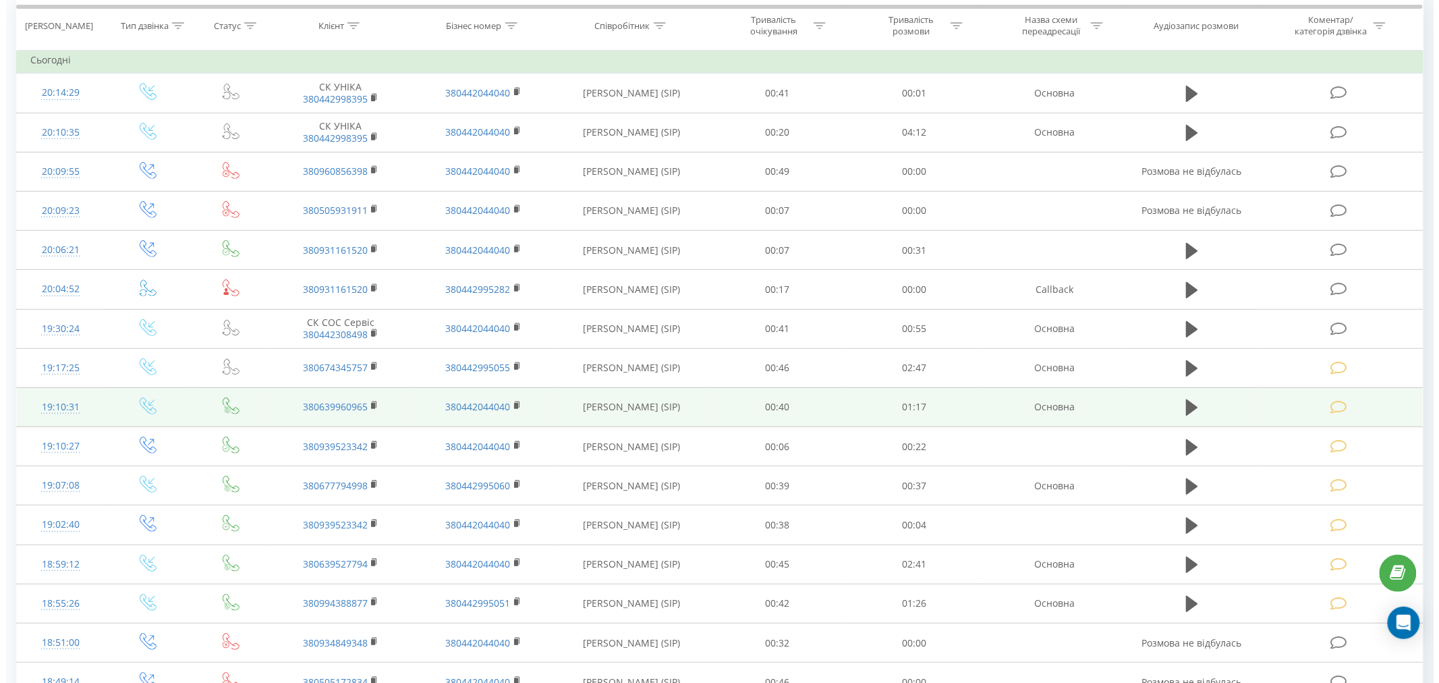
scroll to position [150, 0]
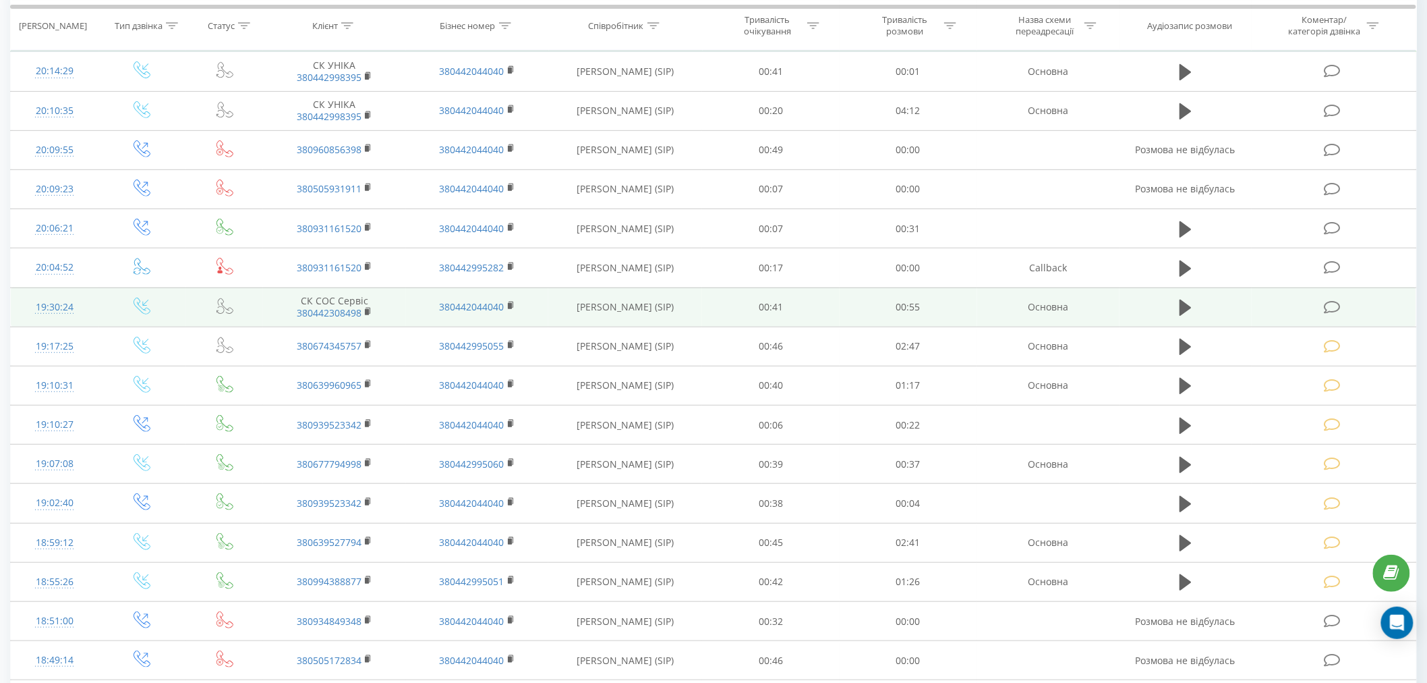
drag, startPoint x: 1343, startPoint y: 312, endPoint x: 1352, endPoint y: 322, distance: 12.9
click at [1346, 314] on td at bounding box center [1334, 306] width 165 height 39
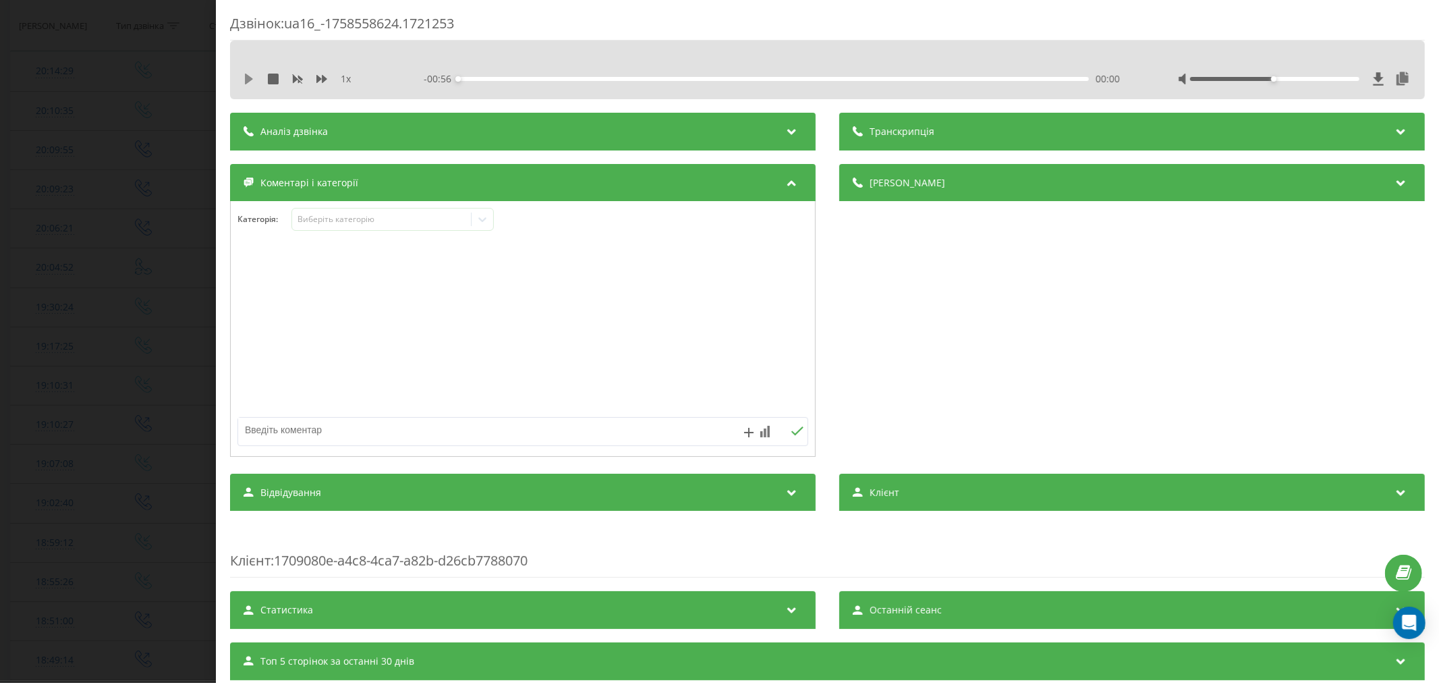
click at [254, 82] on icon at bounding box center [248, 79] width 11 height 11
click at [537, 75] on div "- 00:50 00:05 00:05" at bounding box center [774, 78] width 701 height 13
click at [1284, 73] on div at bounding box center [1294, 78] width 233 height 13
drag, startPoint x: 1279, startPoint y: 82, endPoint x: 1365, endPoint y: 98, distance: 87.7
click at [1365, 98] on div "1 x - 00:45 00:10 00:10" at bounding box center [827, 69] width 1194 height 59
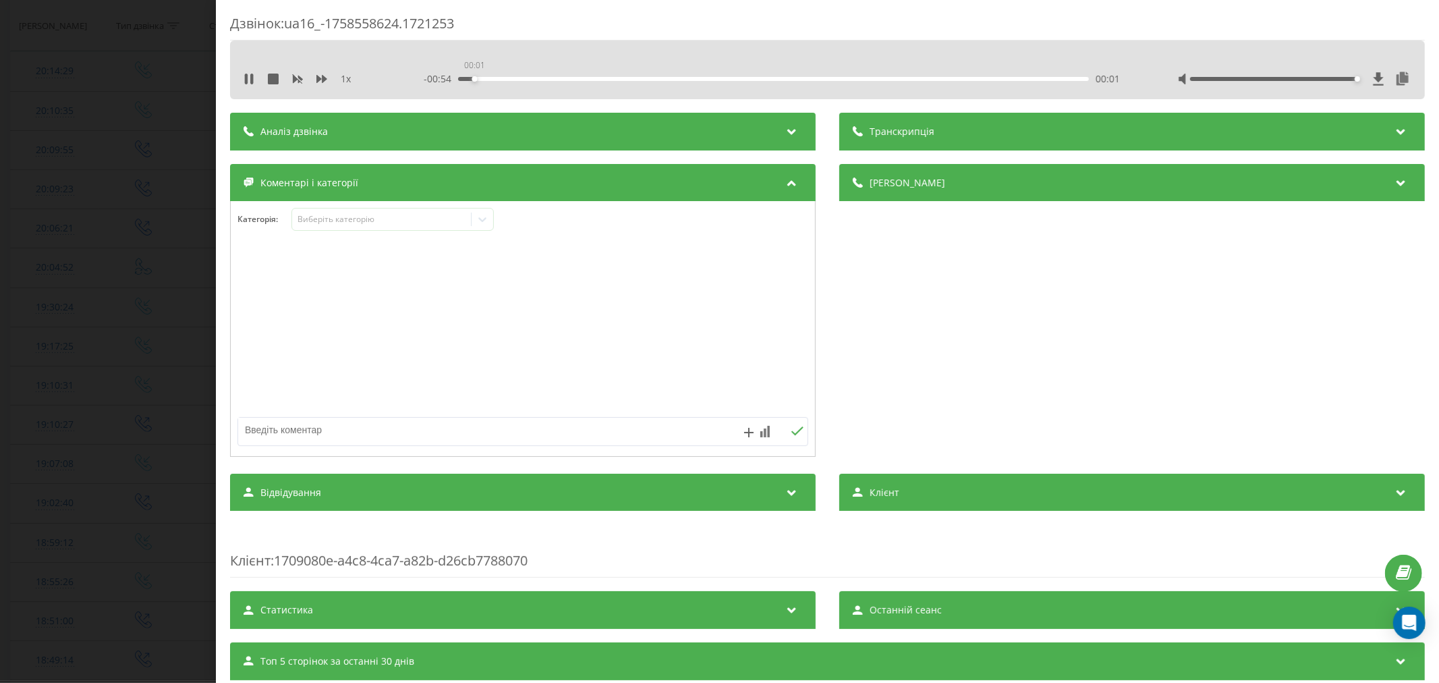
click at [471, 76] on div "00:01" at bounding box center [473, 78] width 5 height 5
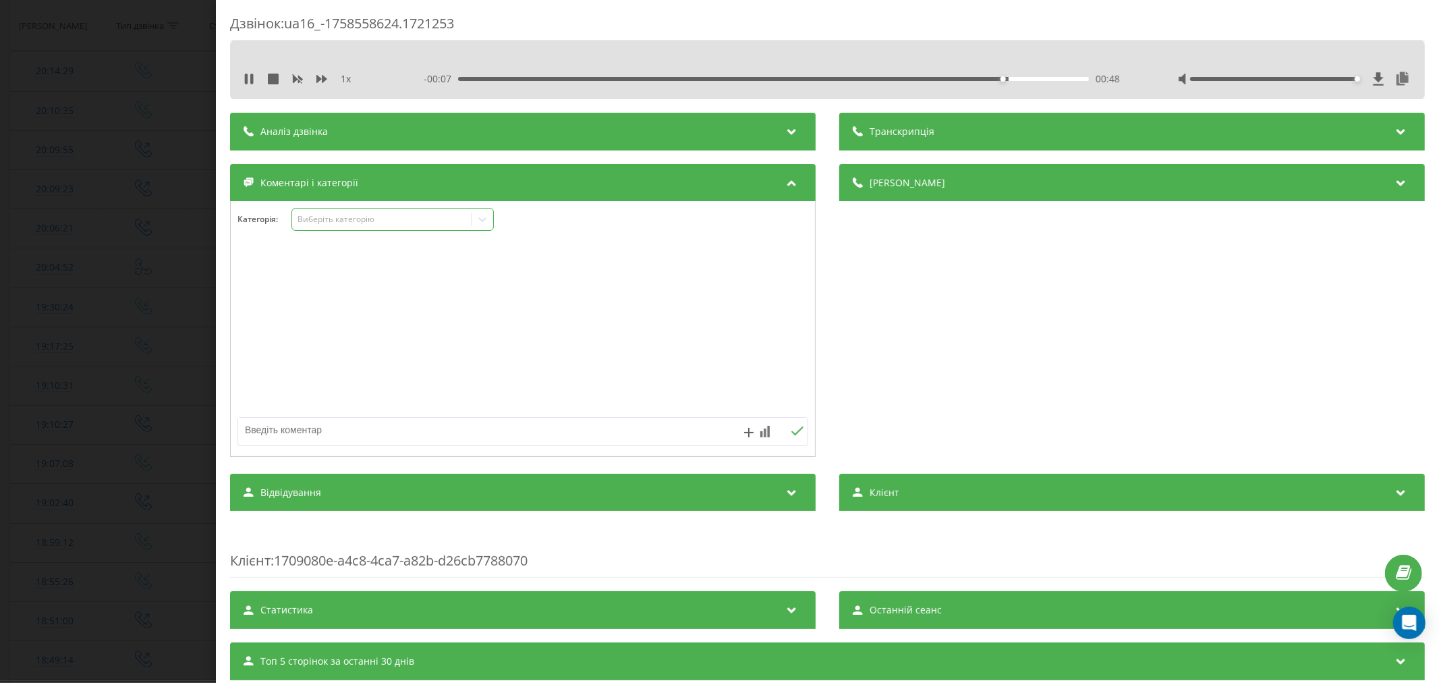
click at [356, 220] on div "Виберіть категорію" at bounding box center [381, 219] width 169 height 11
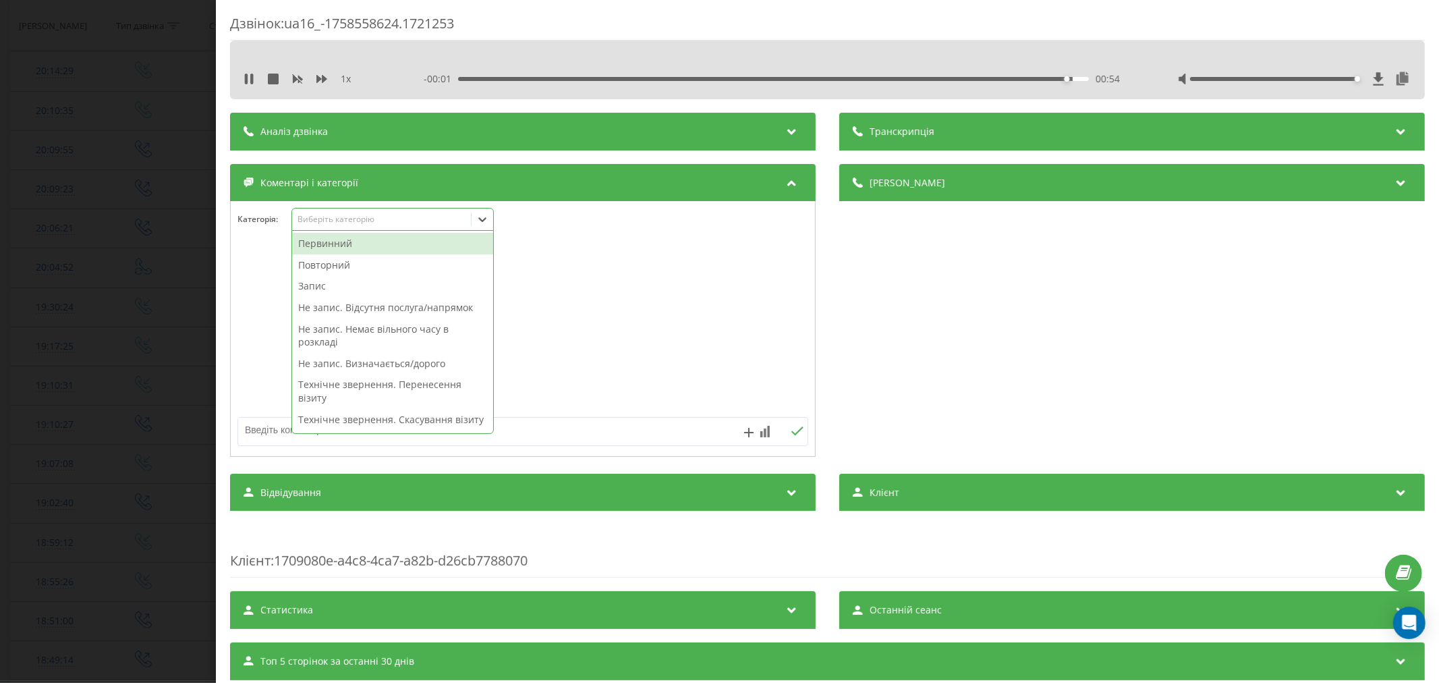
click at [344, 266] on div "Повторний" at bounding box center [392, 265] width 201 height 22
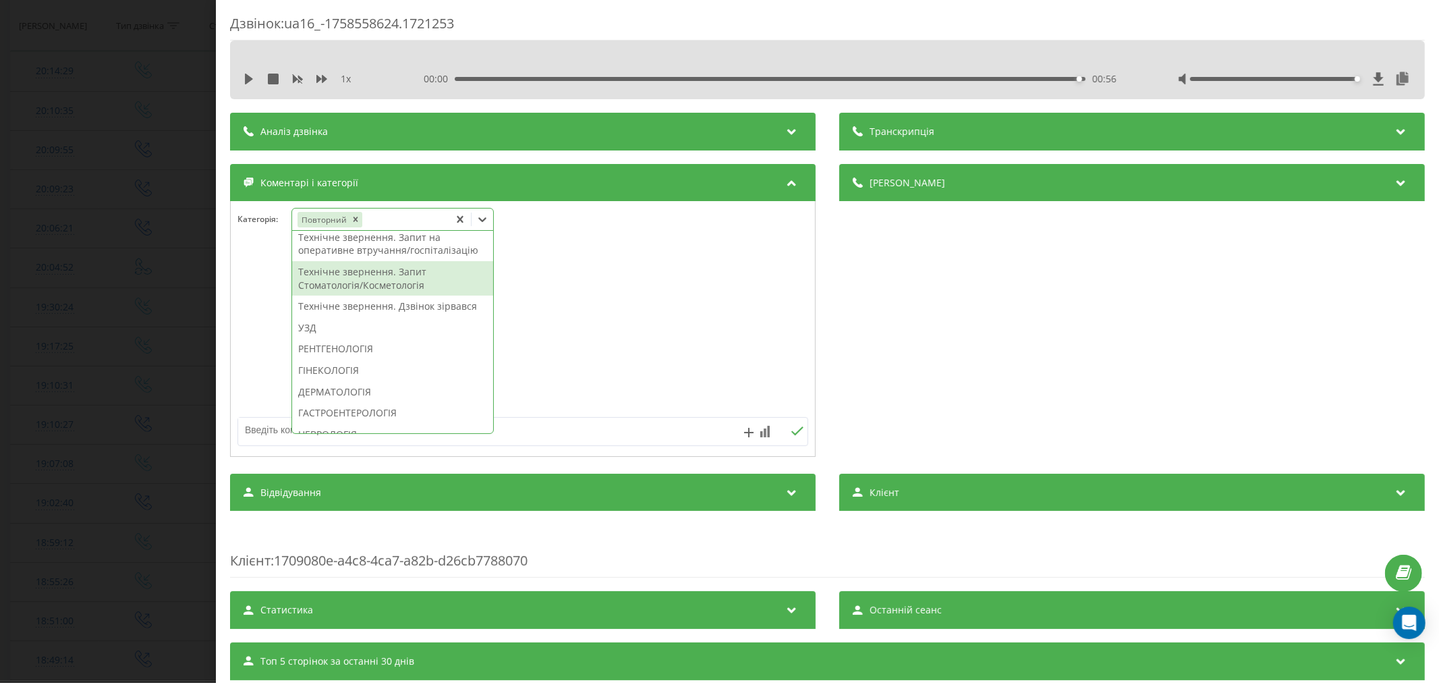
scroll to position [353, 0]
click at [381, 313] on div "Технічне звернення. Дзвінок зірвався" at bounding box center [392, 302] width 201 height 22
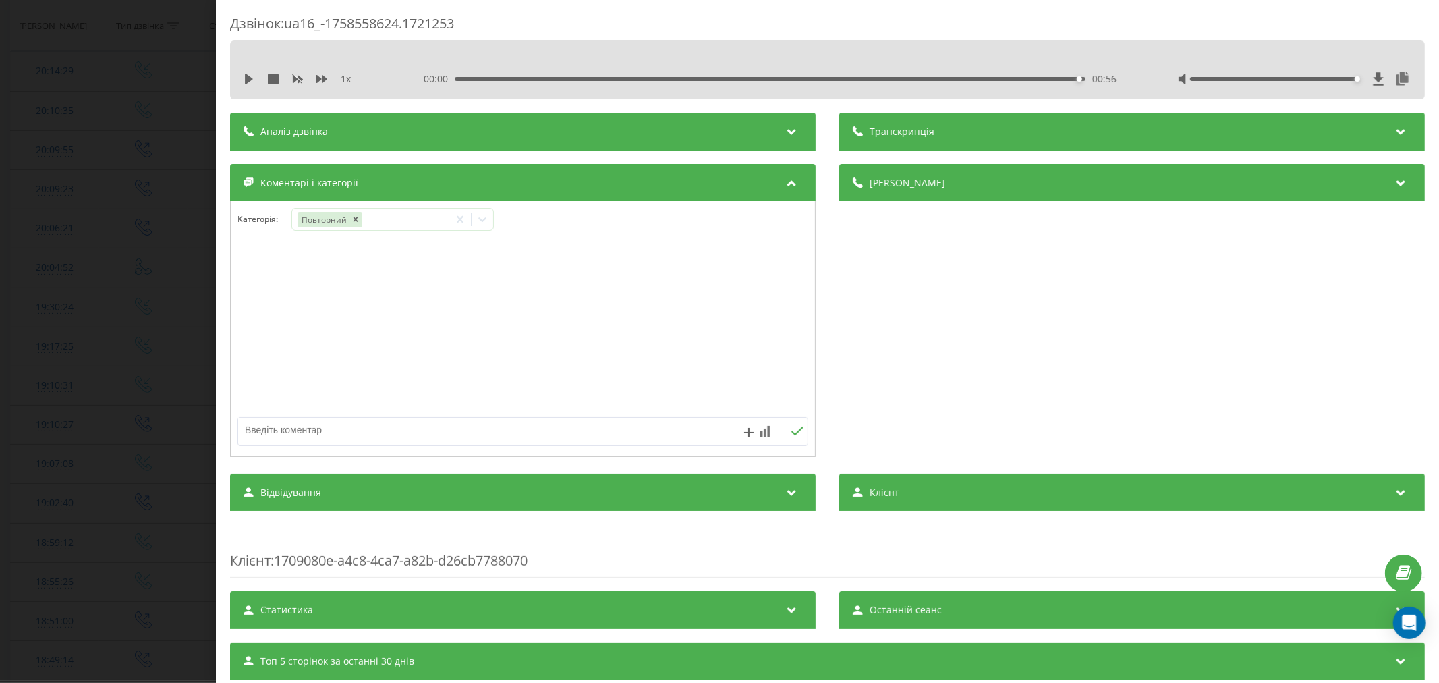
click at [633, 333] on div at bounding box center [523, 329] width 584 height 162
click at [486, 216] on icon at bounding box center [481, 218] width 13 height 13
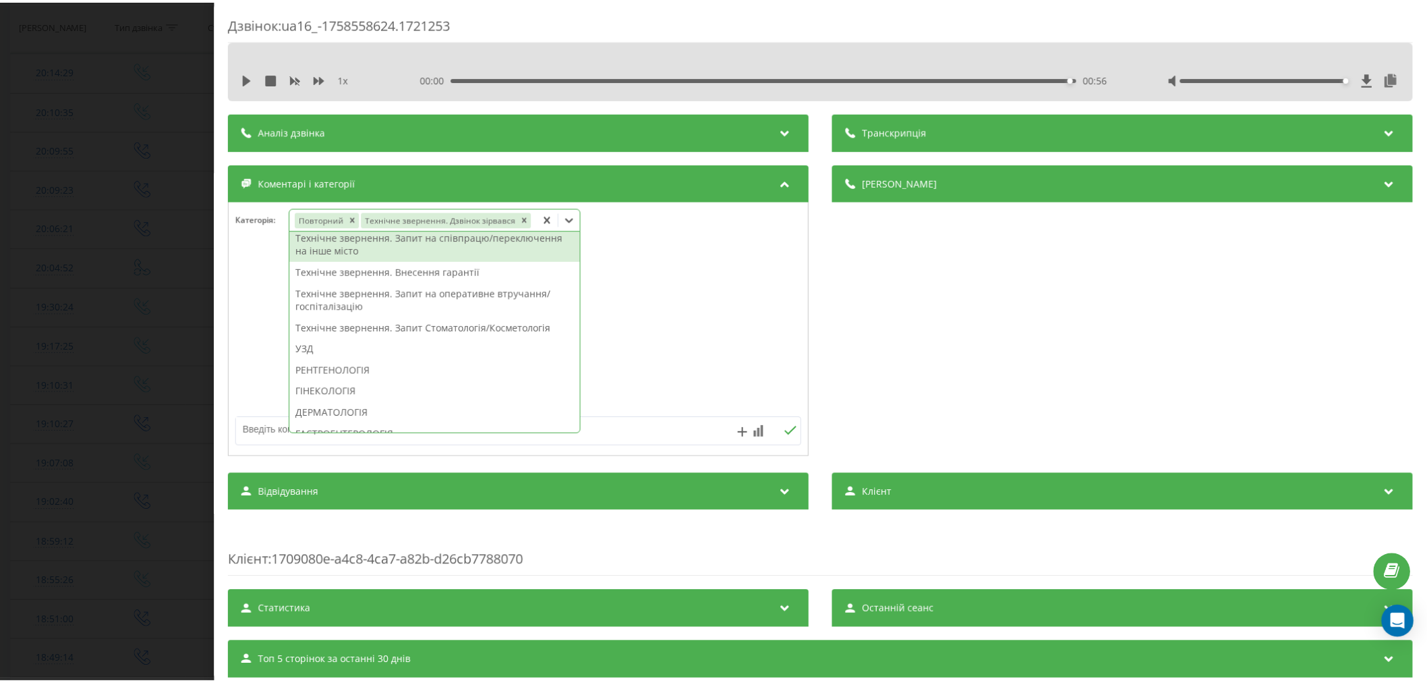
scroll to position [299, 0]
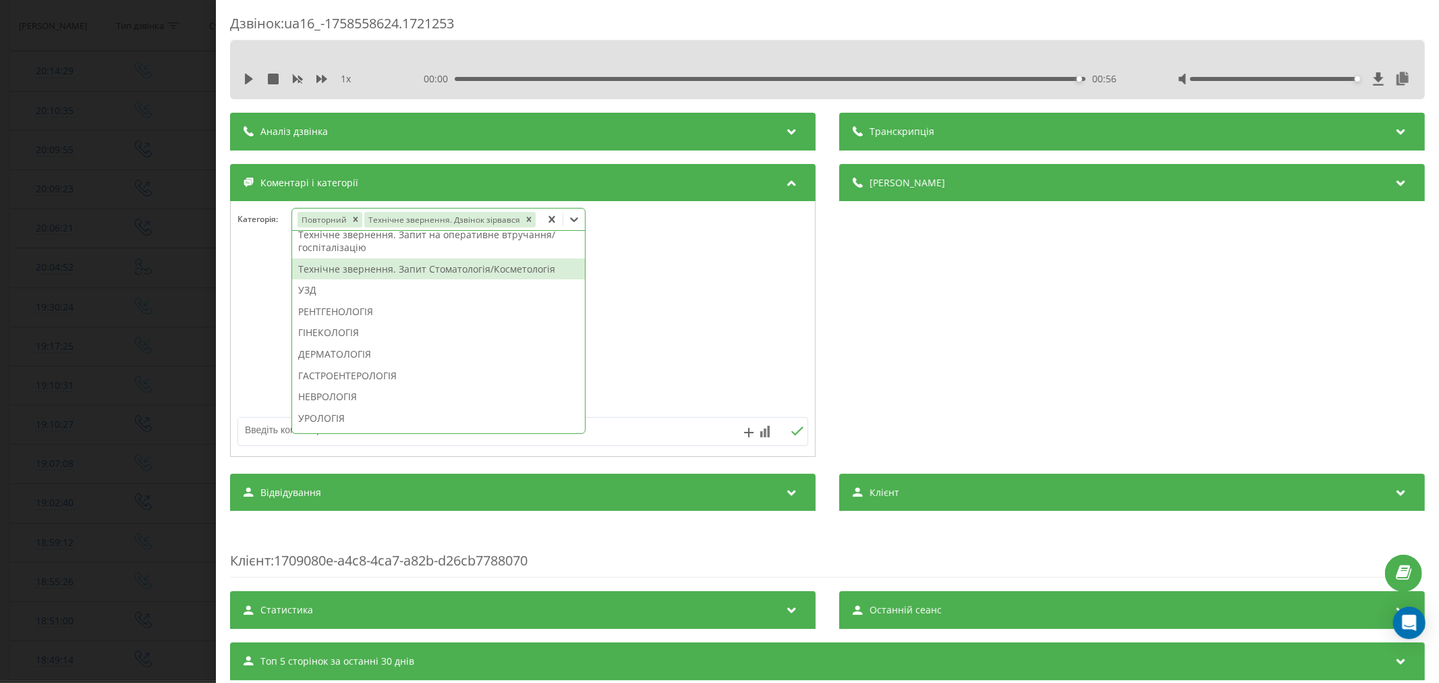
click at [398, 274] on div "Технічне звернення. Запит Стоматологія/Косметологія" at bounding box center [438, 269] width 293 height 22
click at [709, 287] on div at bounding box center [523, 329] width 584 height 162
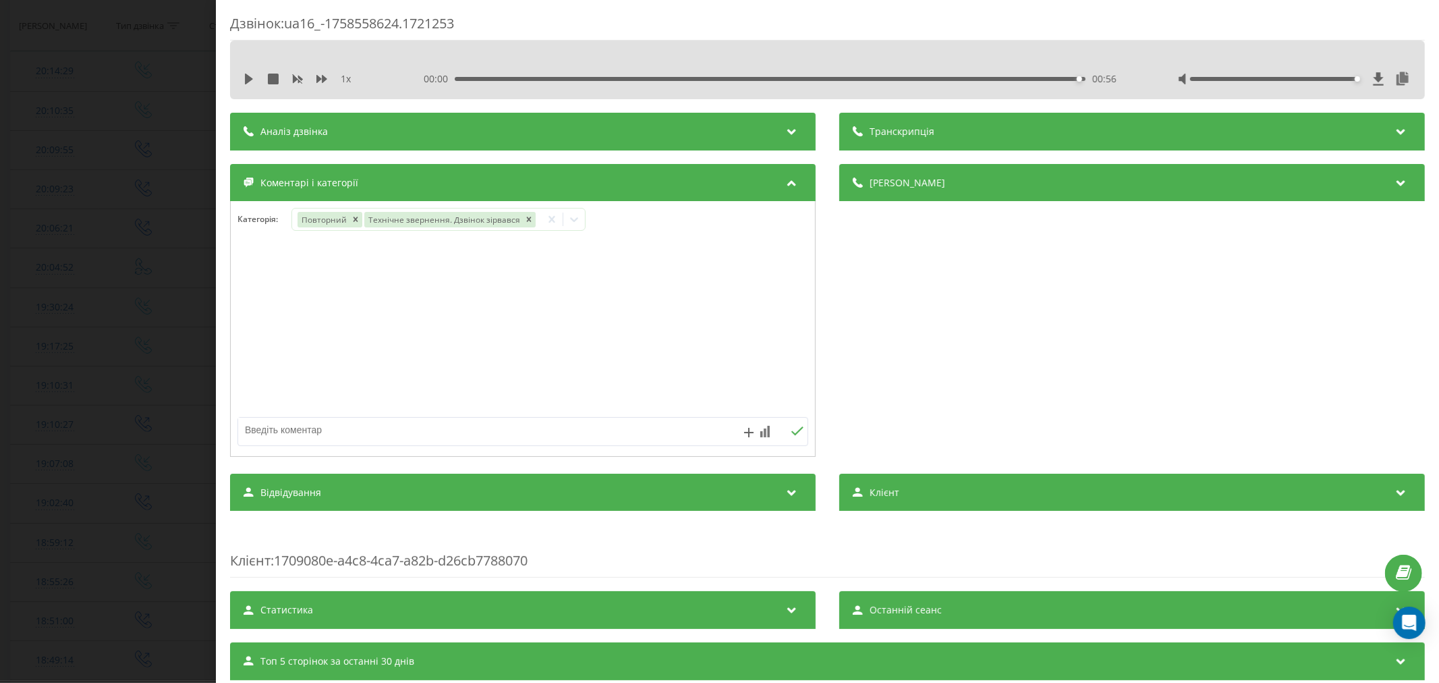
click at [417, 442] on textarea at bounding box center [465, 429] width 455 height 24
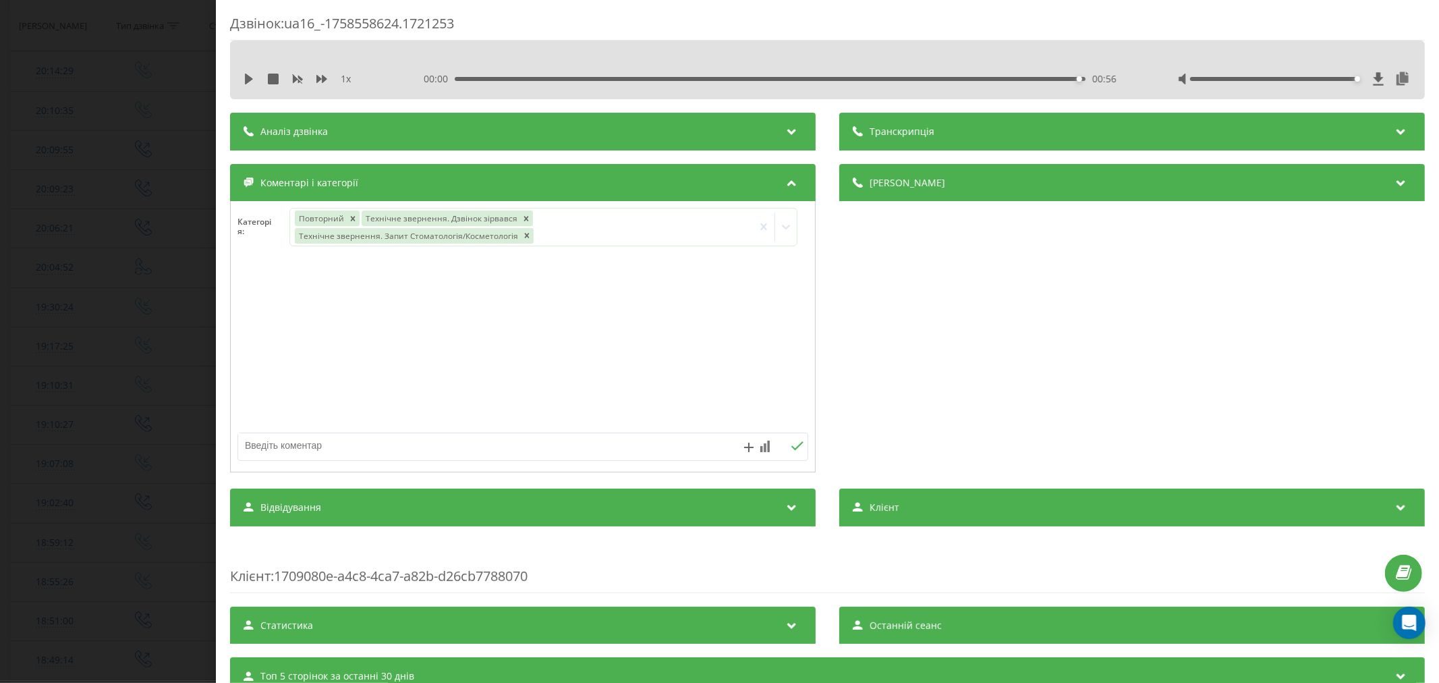
click at [422, 440] on textarea at bounding box center [465, 445] width 455 height 24
type textarea "страхова. будут пропонувати"
click at [790, 451] on icon at bounding box center [796, 445] width 13 height 9
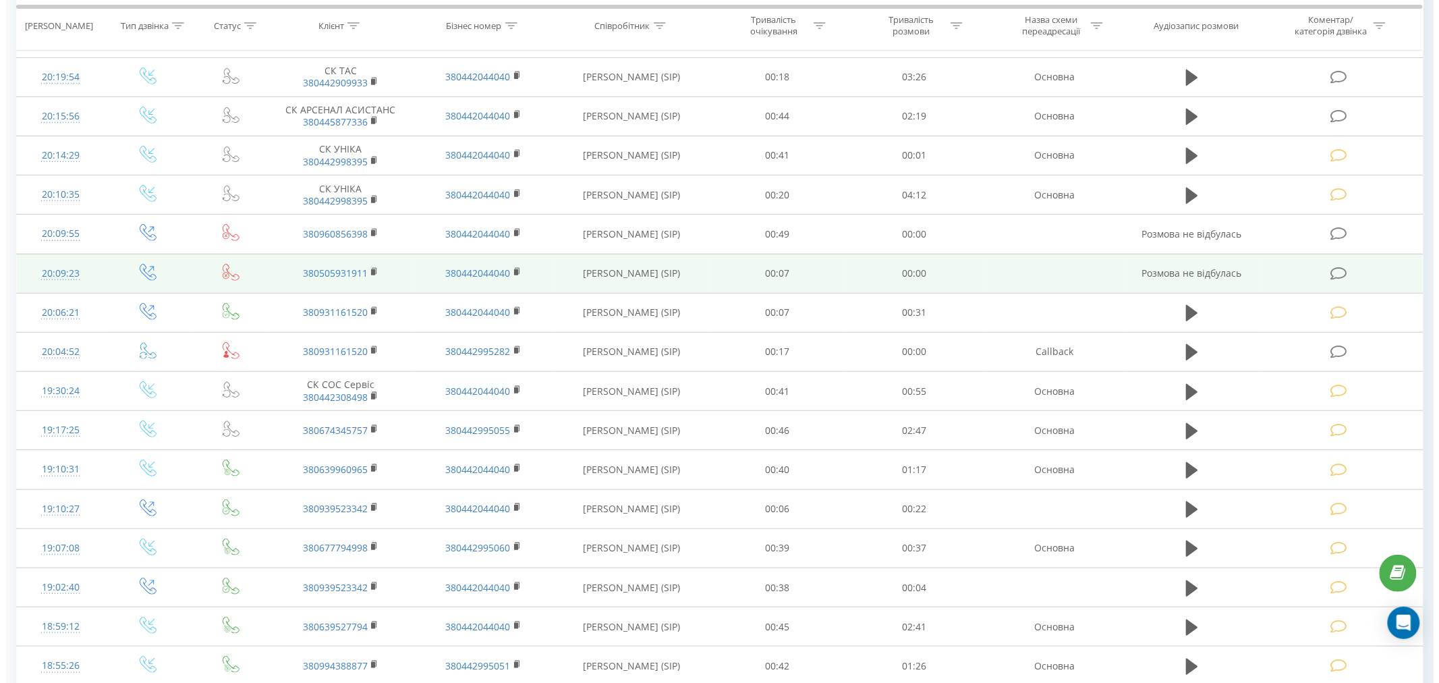
scroll to position [225, 0]
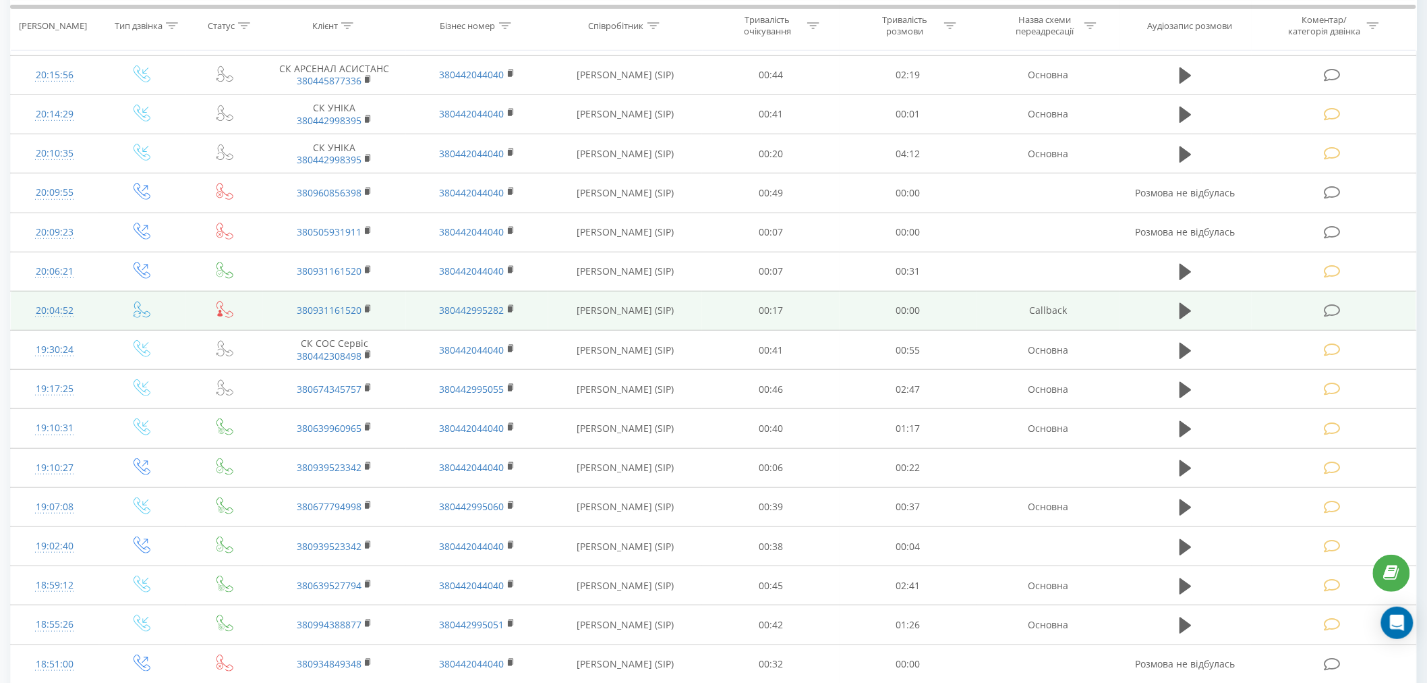
click at [1321, 304] on td at bounding box center [1334, 310] width 165 height 39
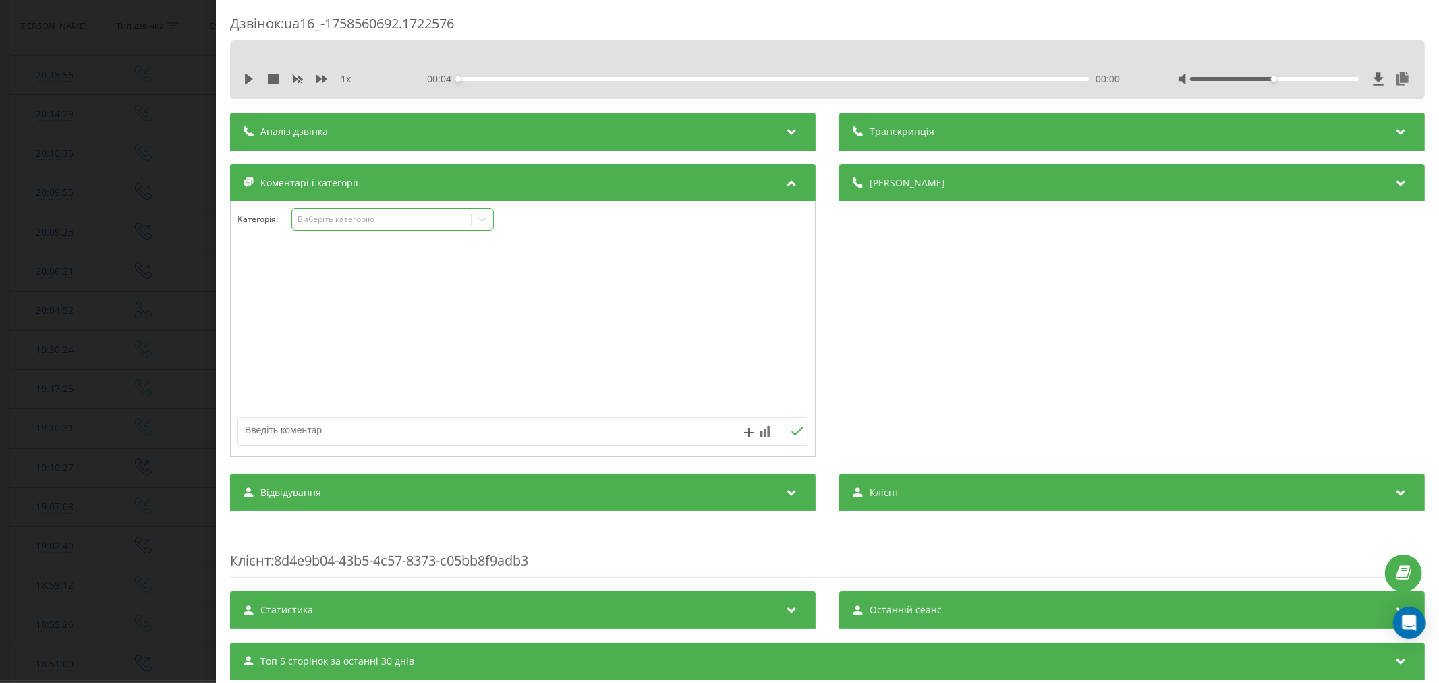
click at [310, 221] on div "Виберіть категорію" at bounding box center [381, 219] width 169 height 11
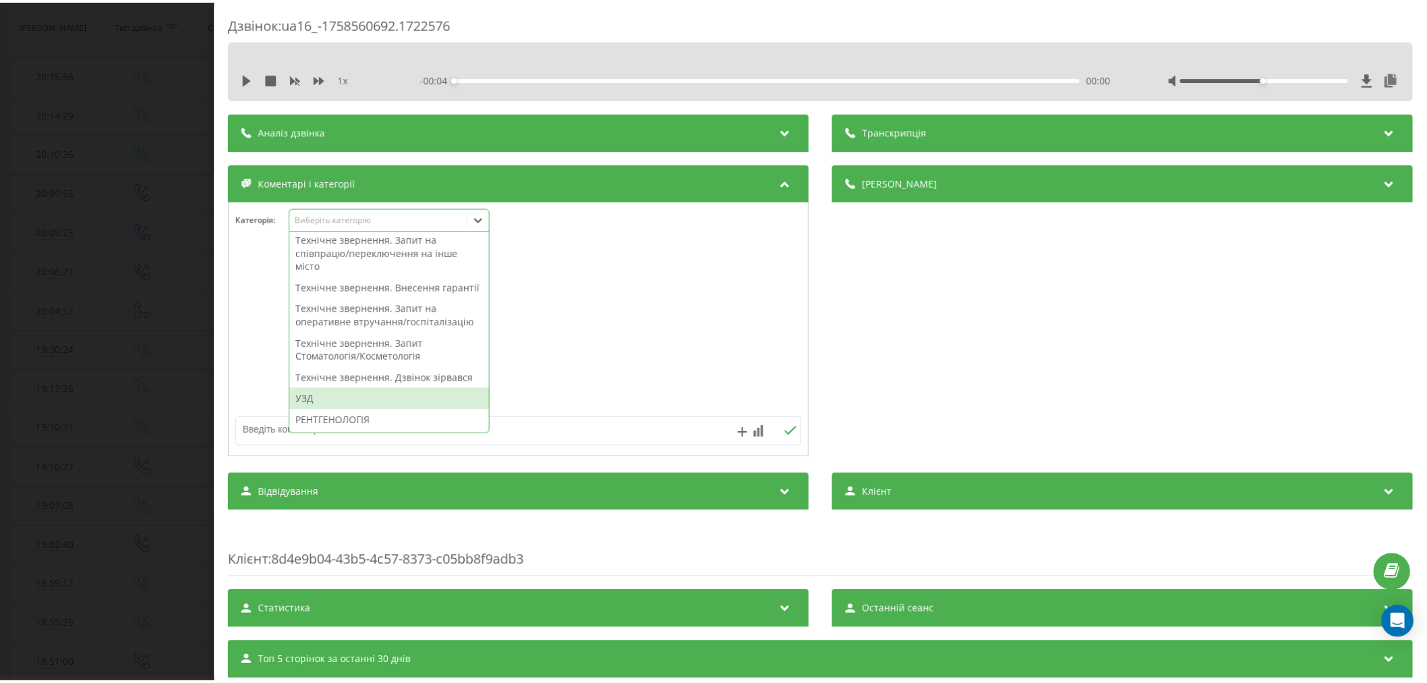
scroll to position [374, 0]
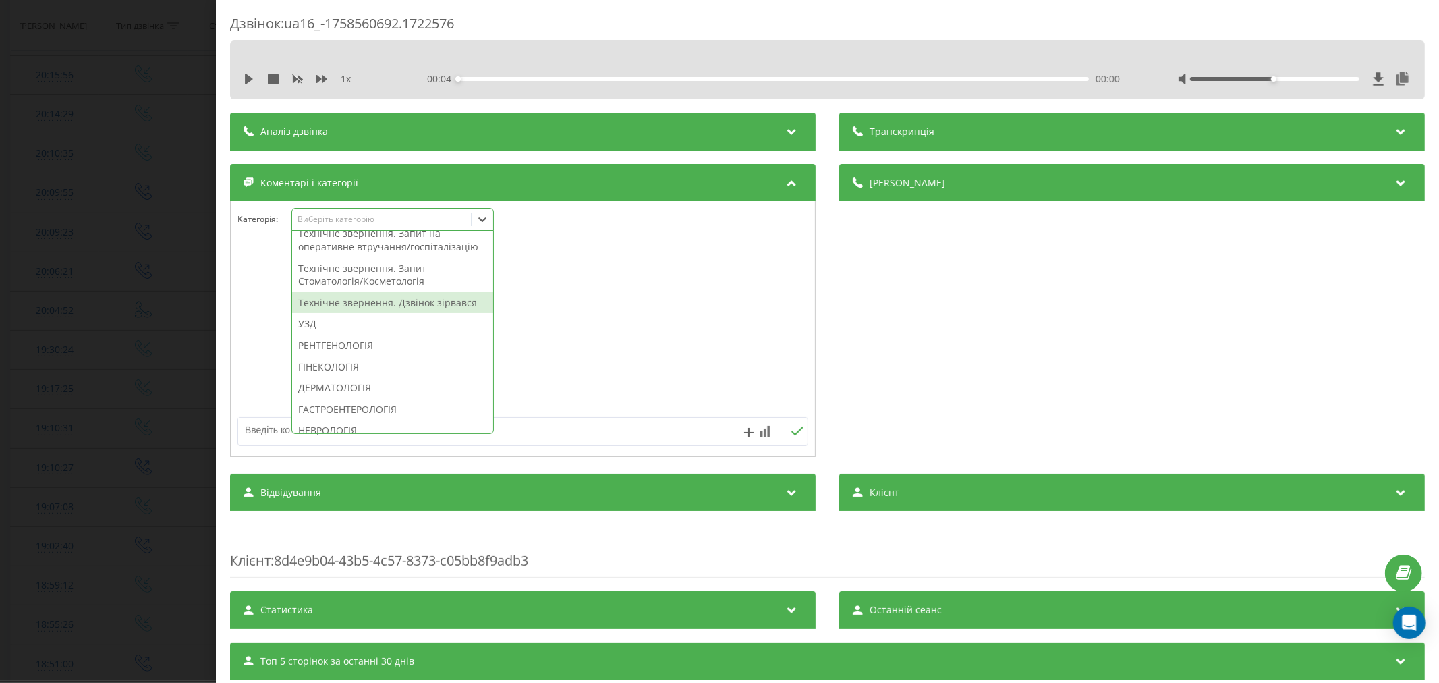
click at [429, 314] on div "Технічне звернення. Дзвінок зірвався" at bounding box center [392, 303] width 201 height 22
click at [638, 327] on div at bounding box center [523, 329] width 584 height 162
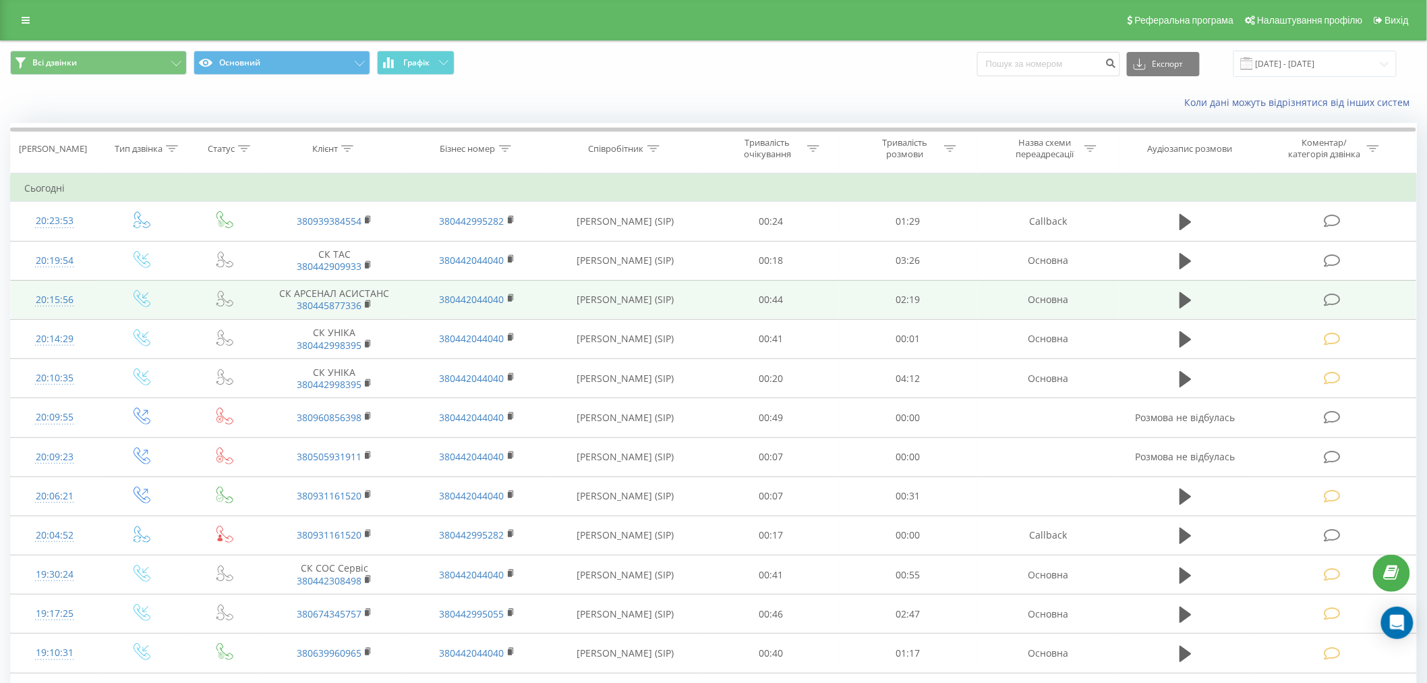
click at [1338, 293] on icon at bounding box center [1332, 300] width 17 height 14
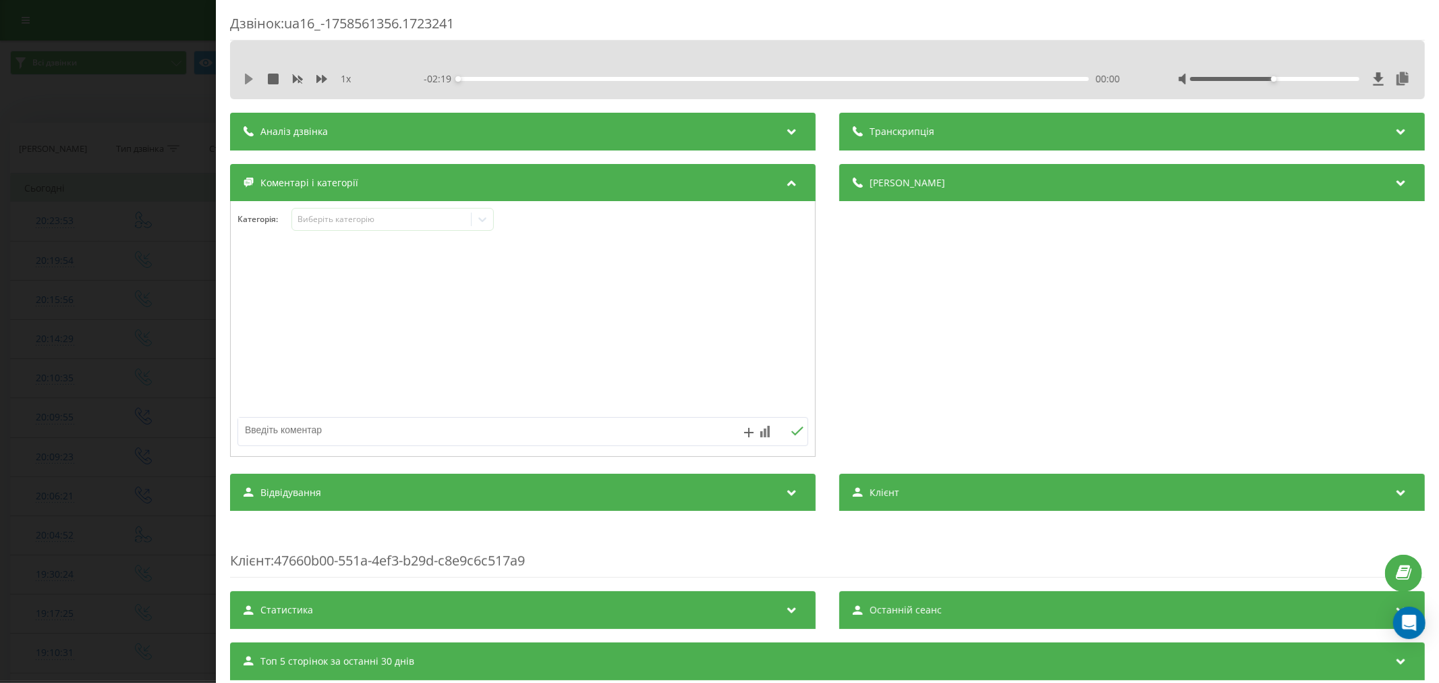
click at [246, 76] on icon at bounding box center [249, 79] width 8 height 11
click at [494, 78] on div "00:08" at bounding box center [773, 79] width 631 height 4
click at [469, 77] on div "00:10" at bounding box center [773, 79] width 631 height 4
click at [494, 74] on div "- 02:13 00:06 00:06" at bounding box center [774, 78] width 701 height 13
click at [494, 78] on div "00:07" at bounding box center [773, 79] width 631 height 4
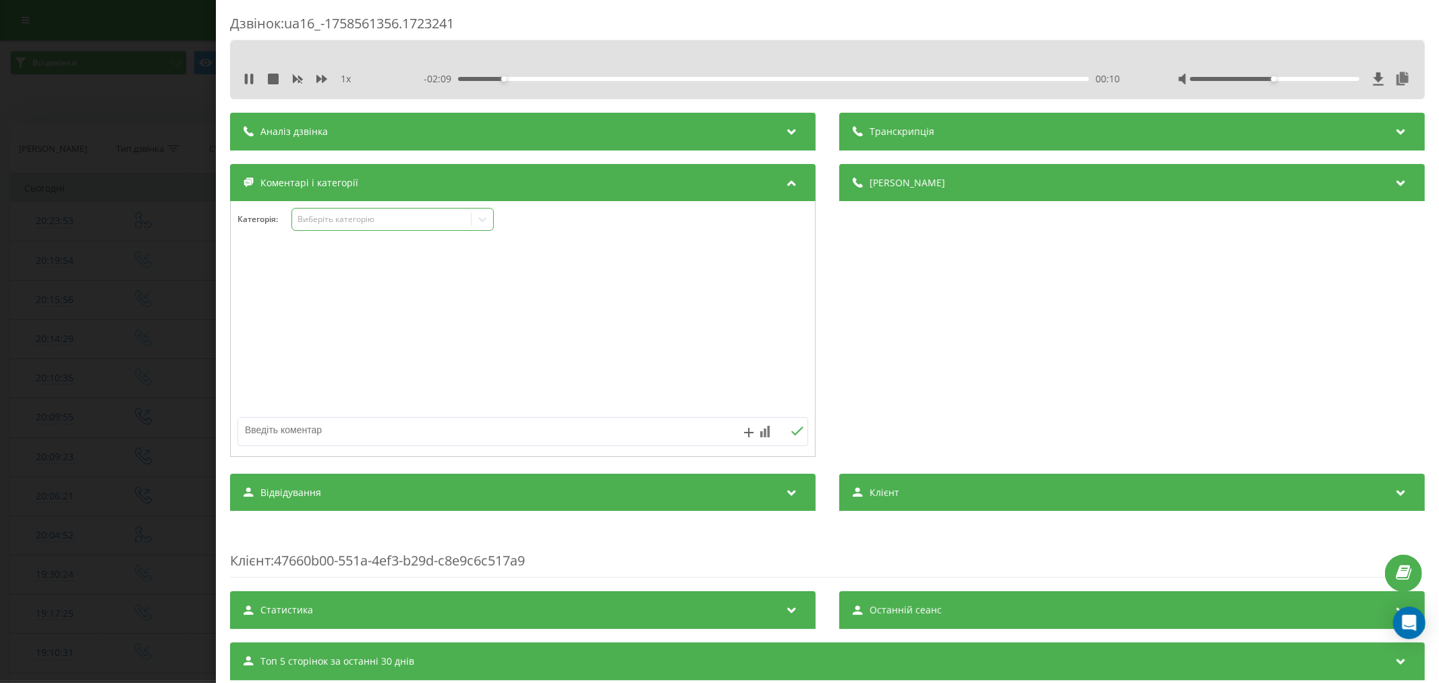
click at [384, 223] on div "Виберіть категорію" at bounding box center [381, 219] width 169 height 11
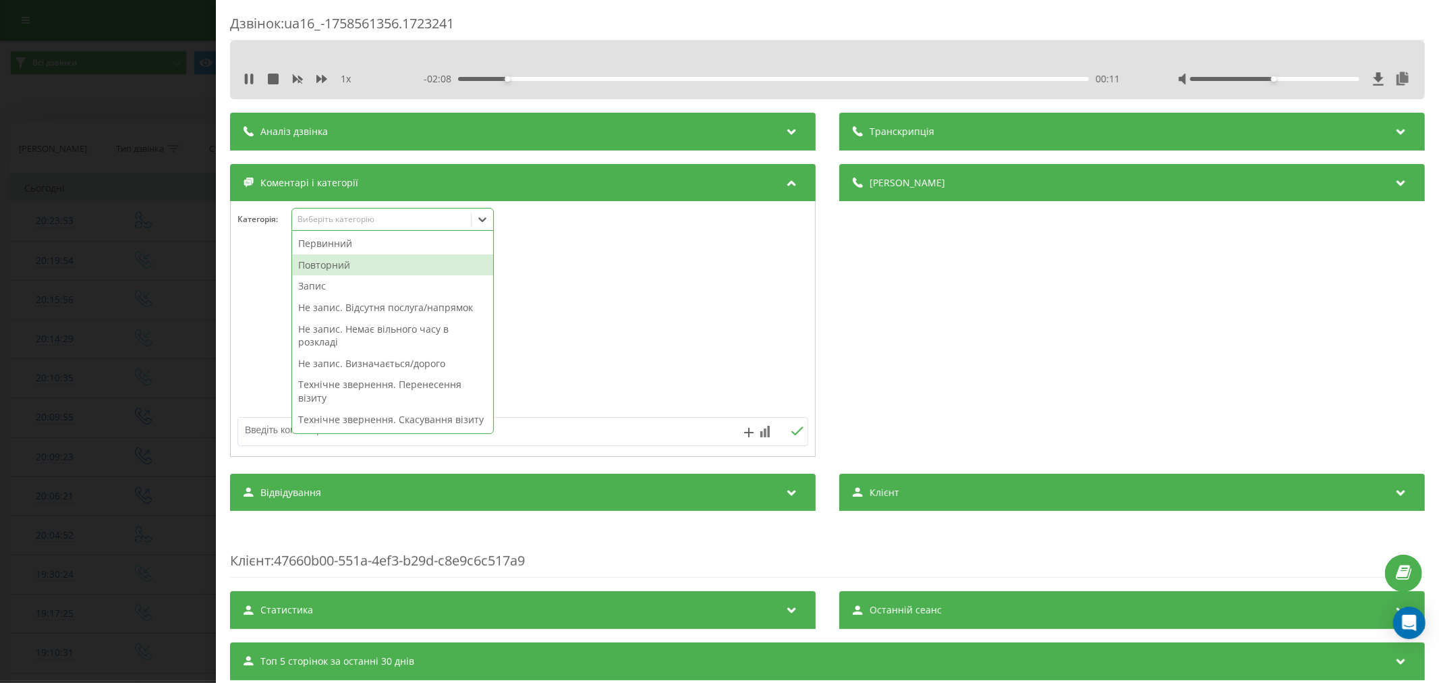
click at [353, 267] on div "Повторний" at bounding box center [392, 265] width 201 height 22
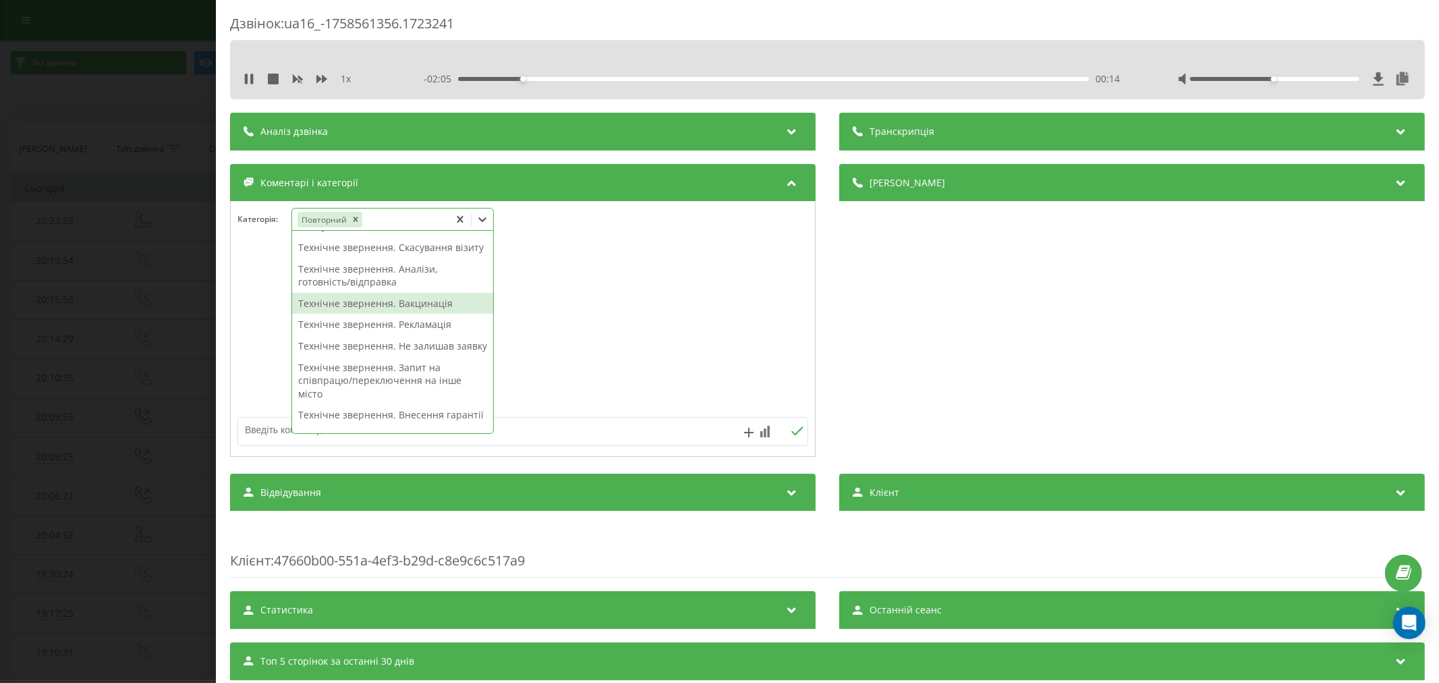
scroll to position [204, 0]
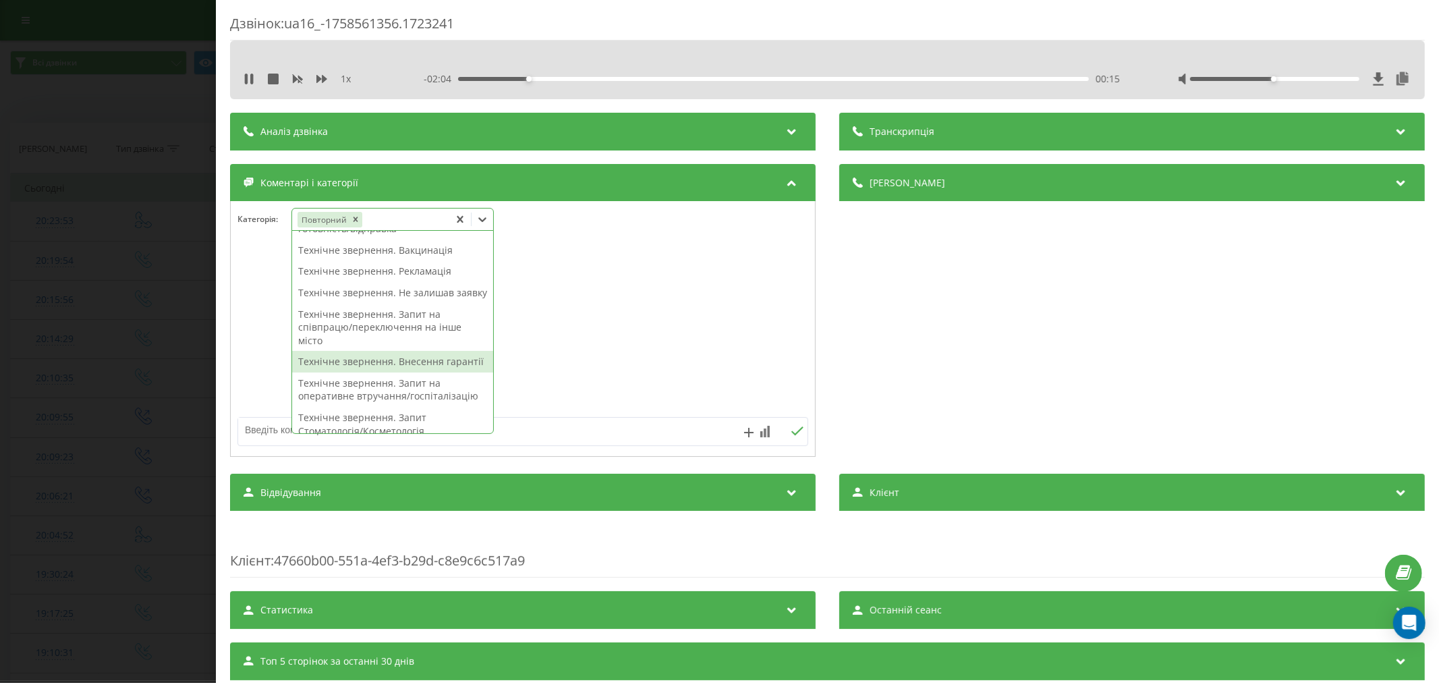
click at [367, 372] on div "Технічне звернення. Внесення гарантії" at bounding box center [392, 362] width 201 height 22
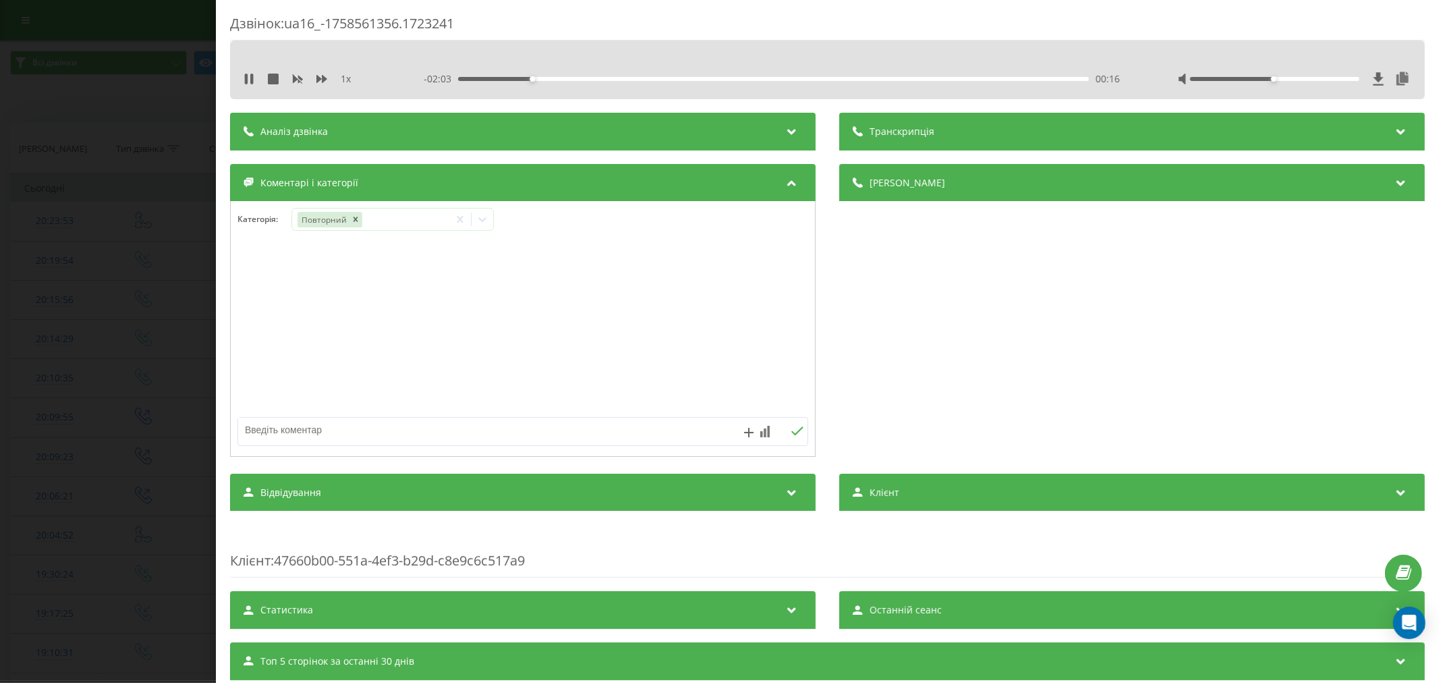
drag, startPoint x: 588, startPoint y: 330, endPoint x: 482, endPoint y: 285, distance: 116.0
click at [588, 329] on div at bounding box center [523, 329] width 584 height 162
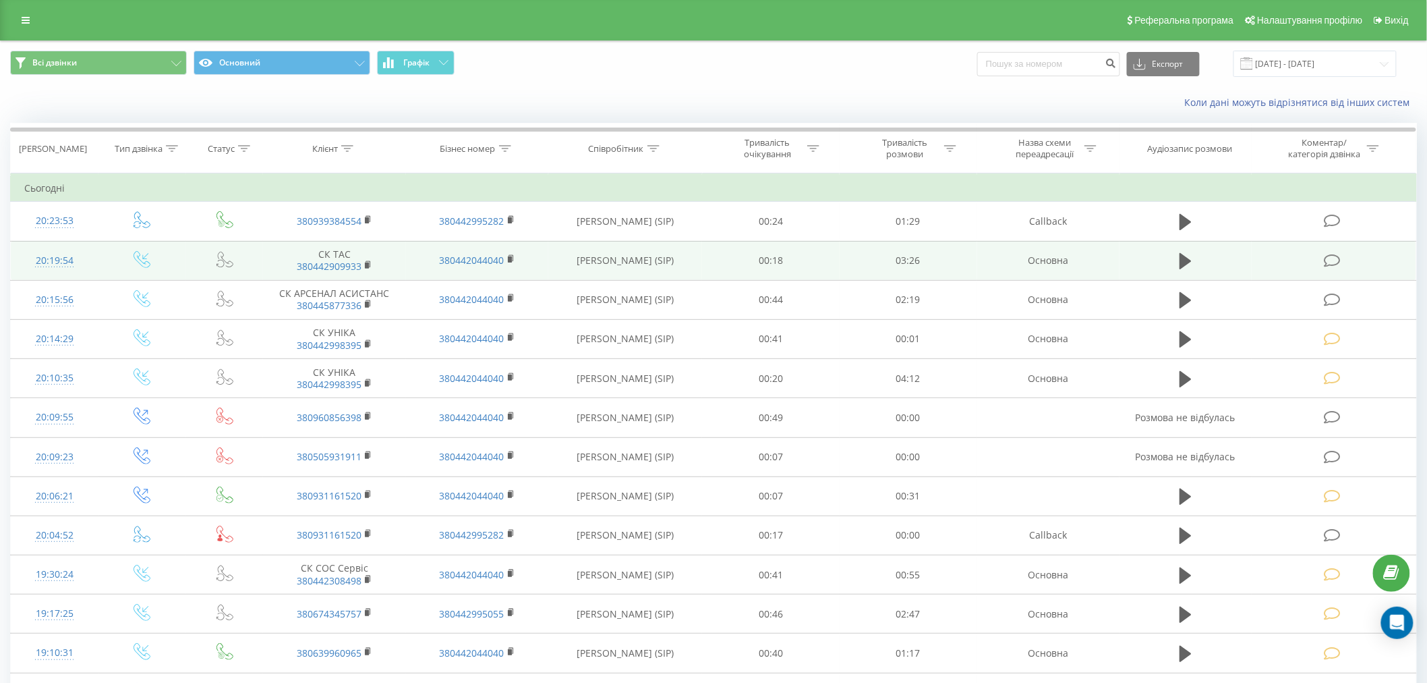
click at [1325, 250] on td at bounding box center [1334, 260] width 165 height 39
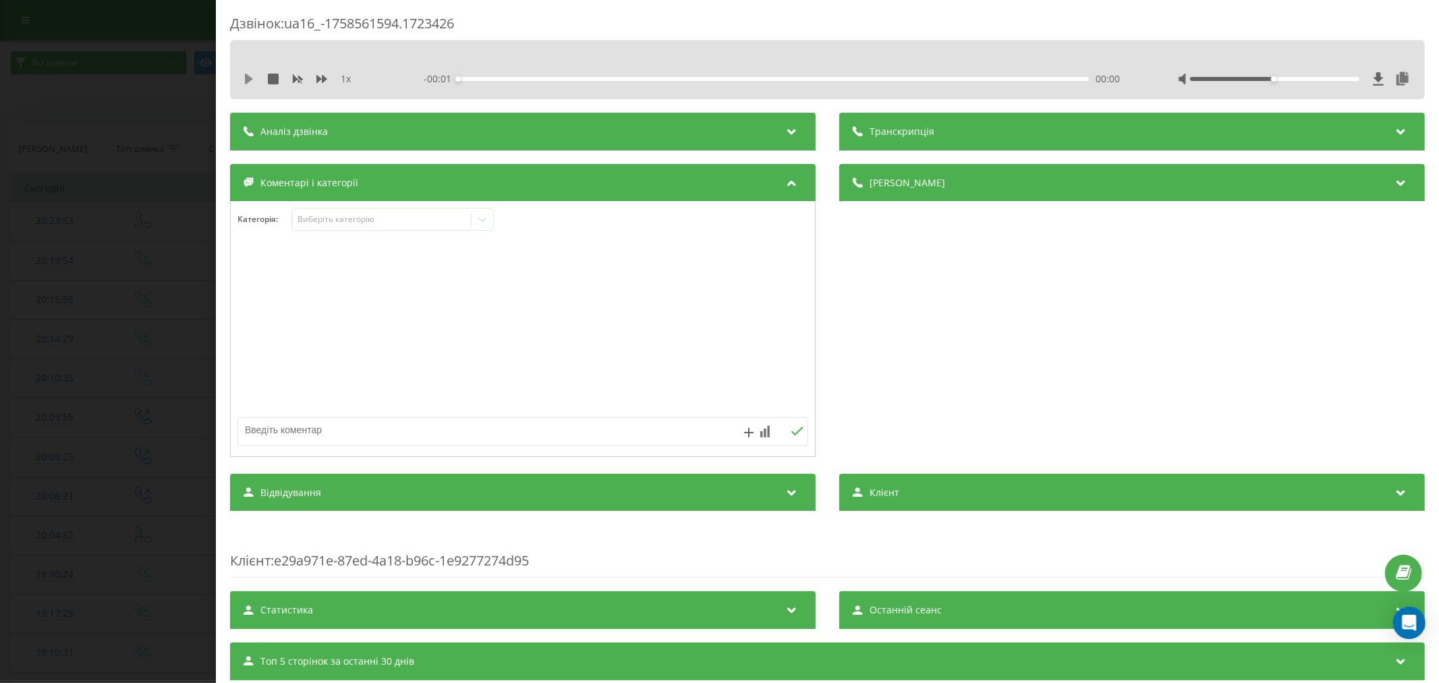
click at [245, 78] on icon at bounding box center [249, 79] width 8 height 11
click at [480, 77] on div "00:00" at bounding box center [773, 79] width 631 height 4
click at [361, 225] on div "Виберіть категорію" at bounding box center [381, 219] width 169 height 11
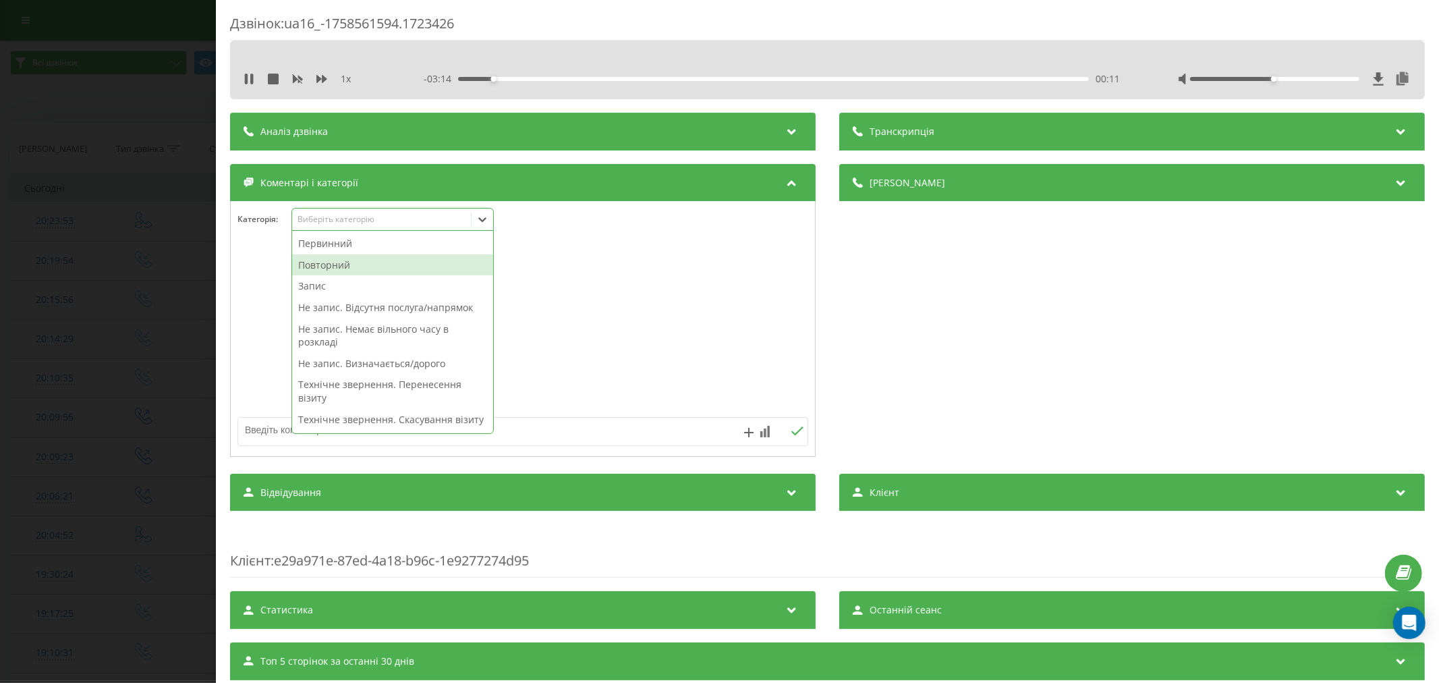
click at [331, 261] on div "Повторний" at bounding box center [392, 265] width 201 height 22
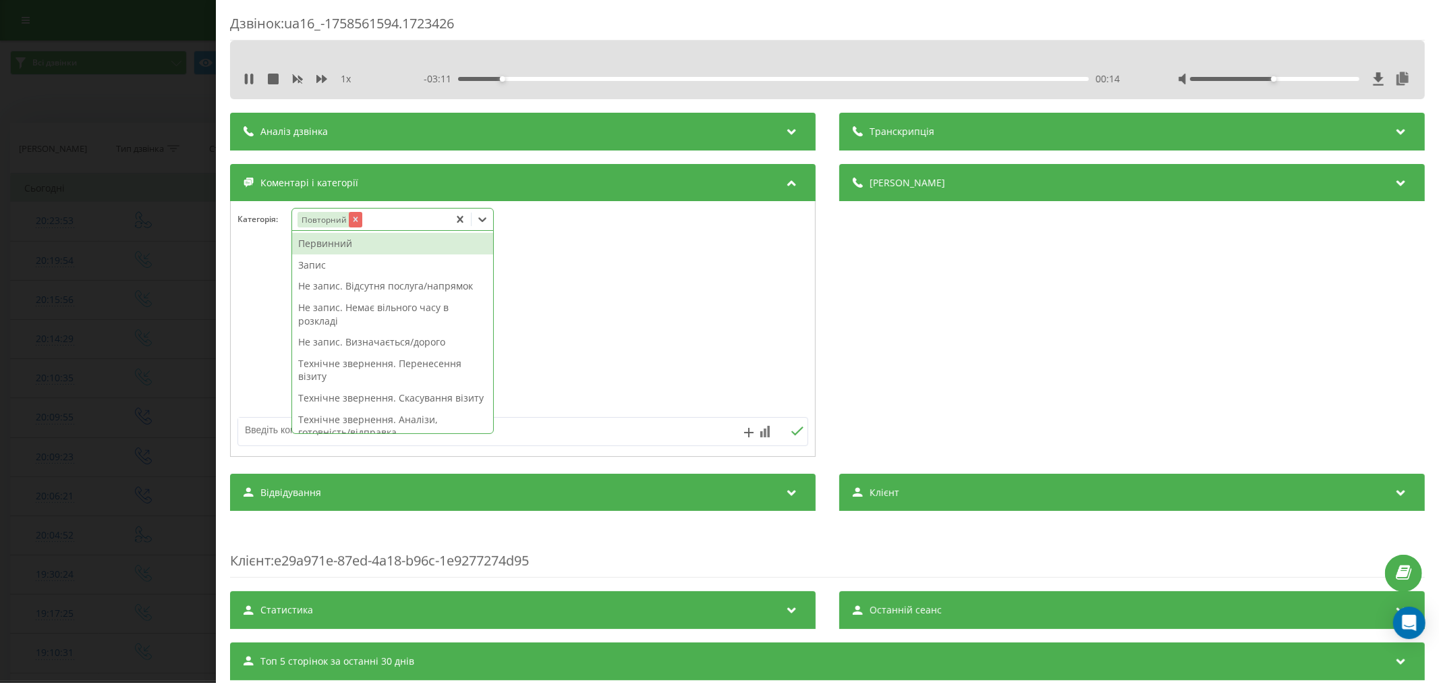
click at [355, 223] on icon "Remove Повторний" at bounding box center [354, 218] width 9 height 9
click at [328, 245] on div "Первинний" at bounding box center [392, 244] width 201 height 22
click at [319, 283] on div "Запис" at bounding box center [392, 286] width 201 height 22
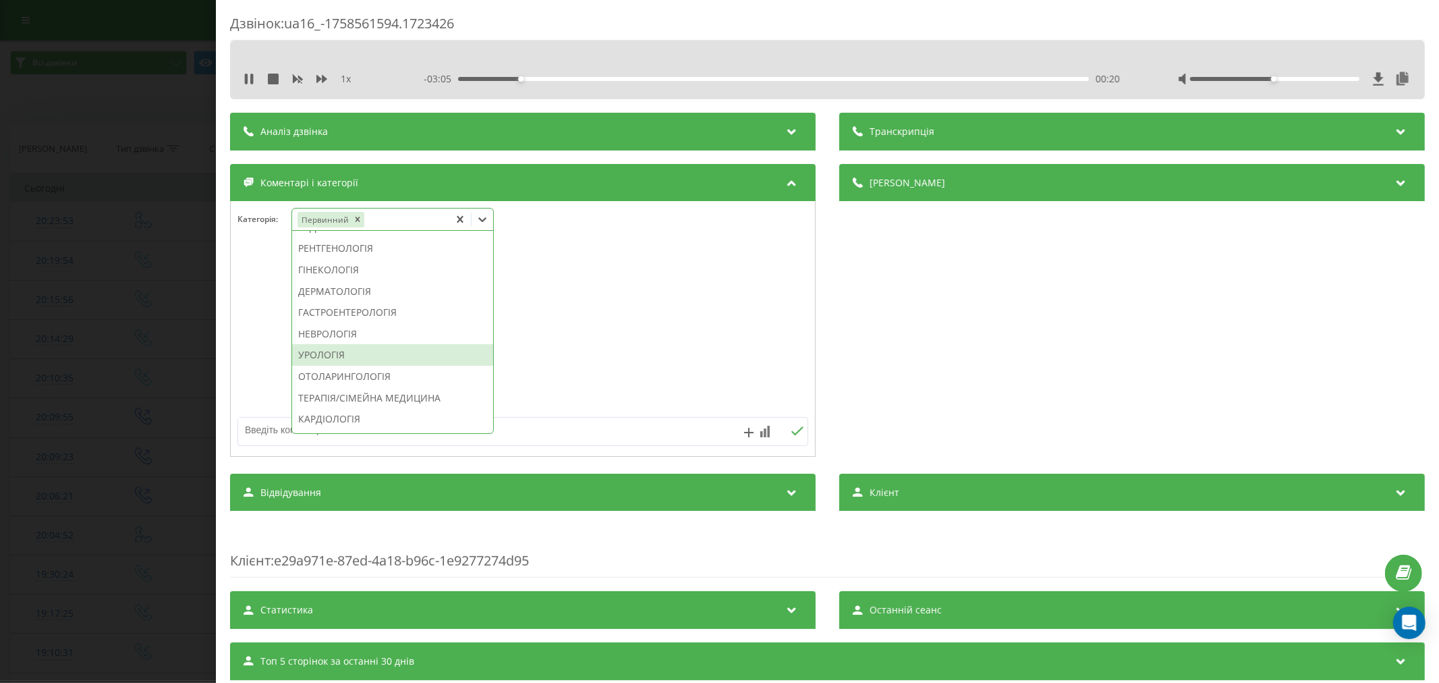
scroll to position [449, 0]
click at [347, 281] on div "ГІНЕКОЛОГІЯ" at bounding box center [392, 271] width 201 height 22
click at [625, 283] on div at bounding box center [523, 329] width 584 height 162
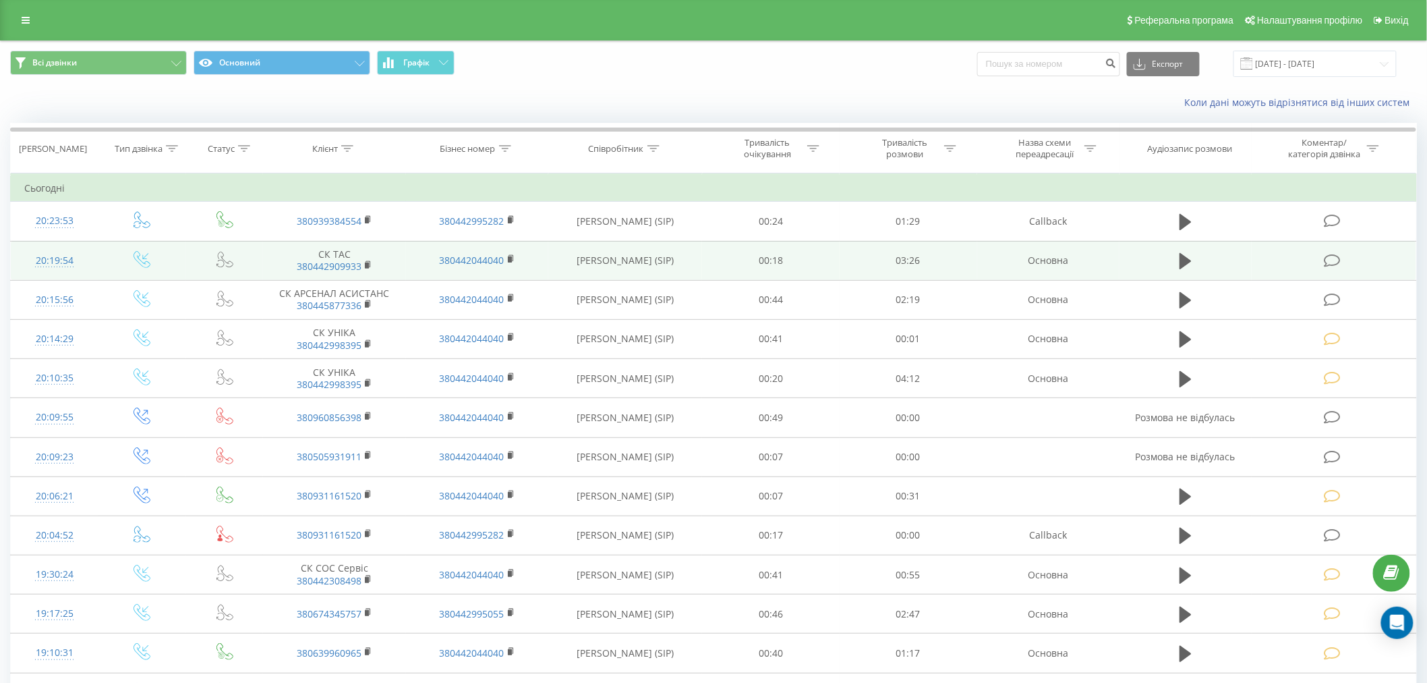
click at [1335, 268] on td at bounding box center [1334, 260] width 165 height 39
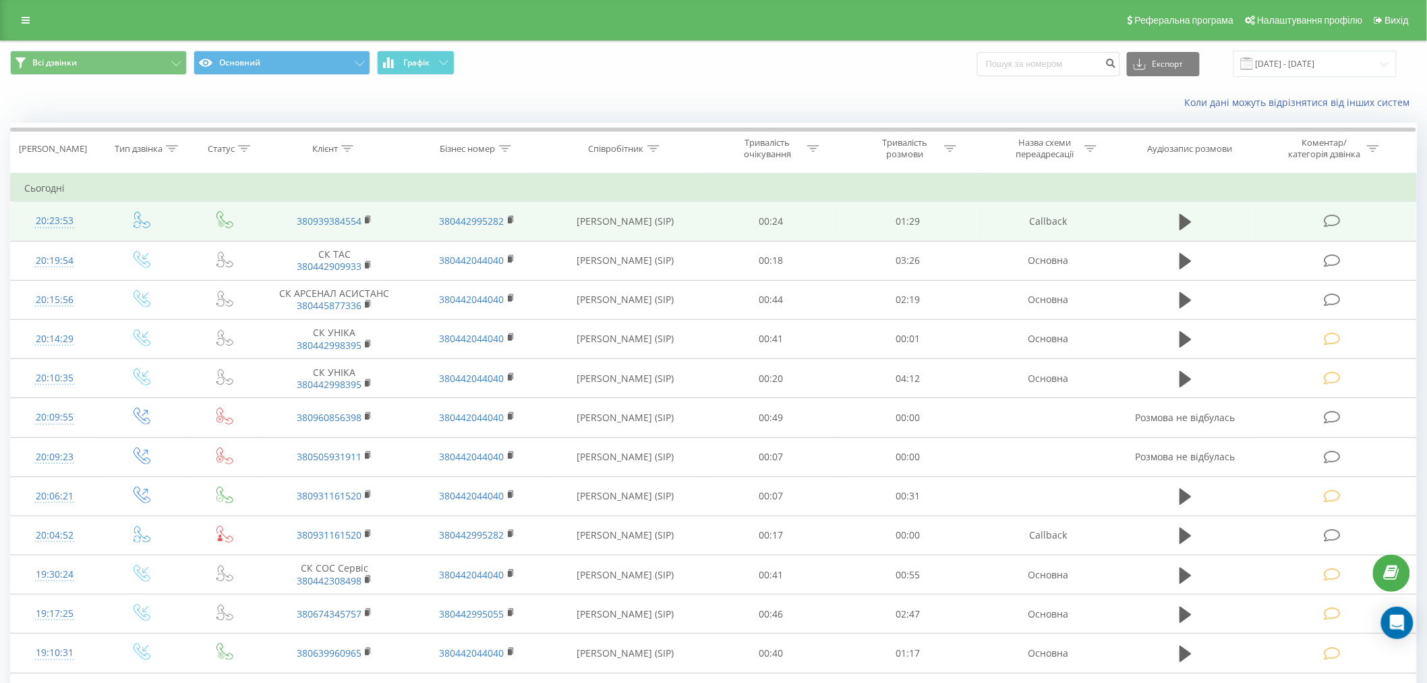
click at [1337, 224] on icon at bounding box center [1332, 221] width 17 height 14
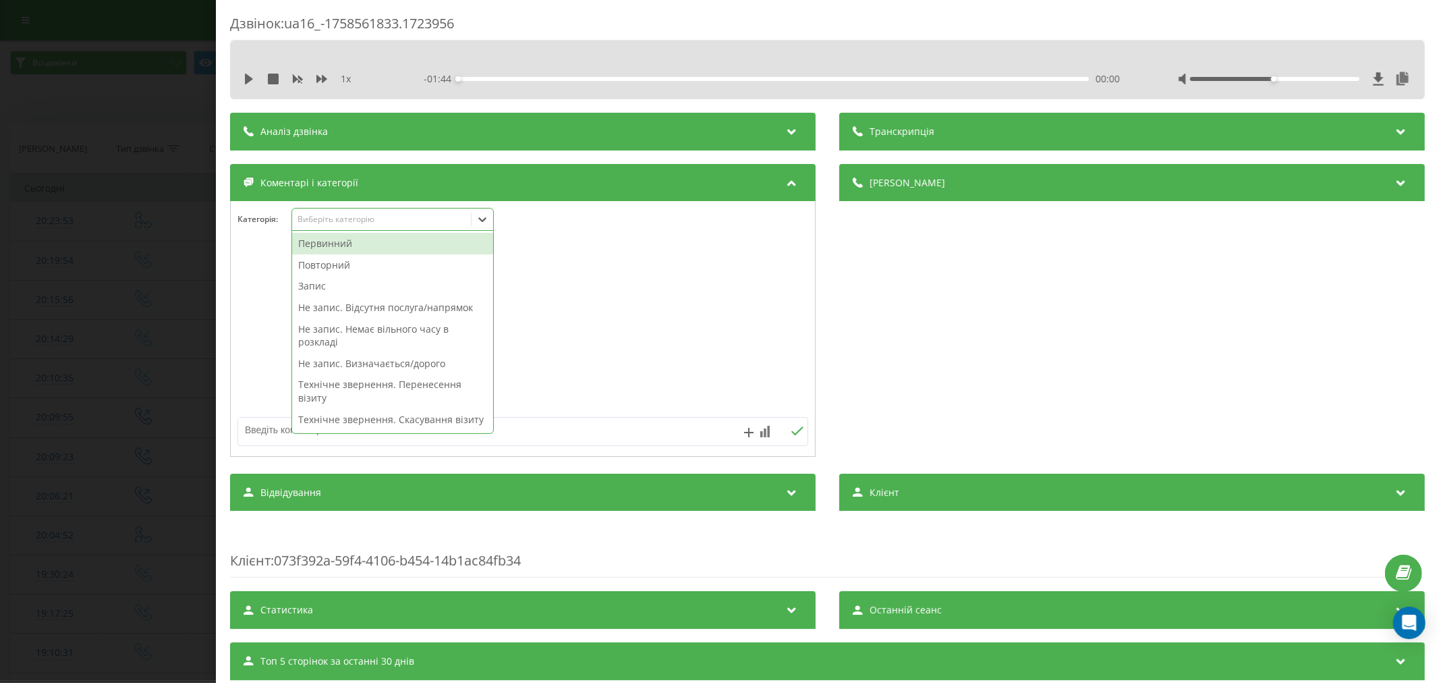
click at [344, 216] on div "Виберіть категорію" at bounding box center [381, 219] width 169 height 11
click at [352, 248] on div "Первинний" at bounding box center [392, 244] width 201 height 22
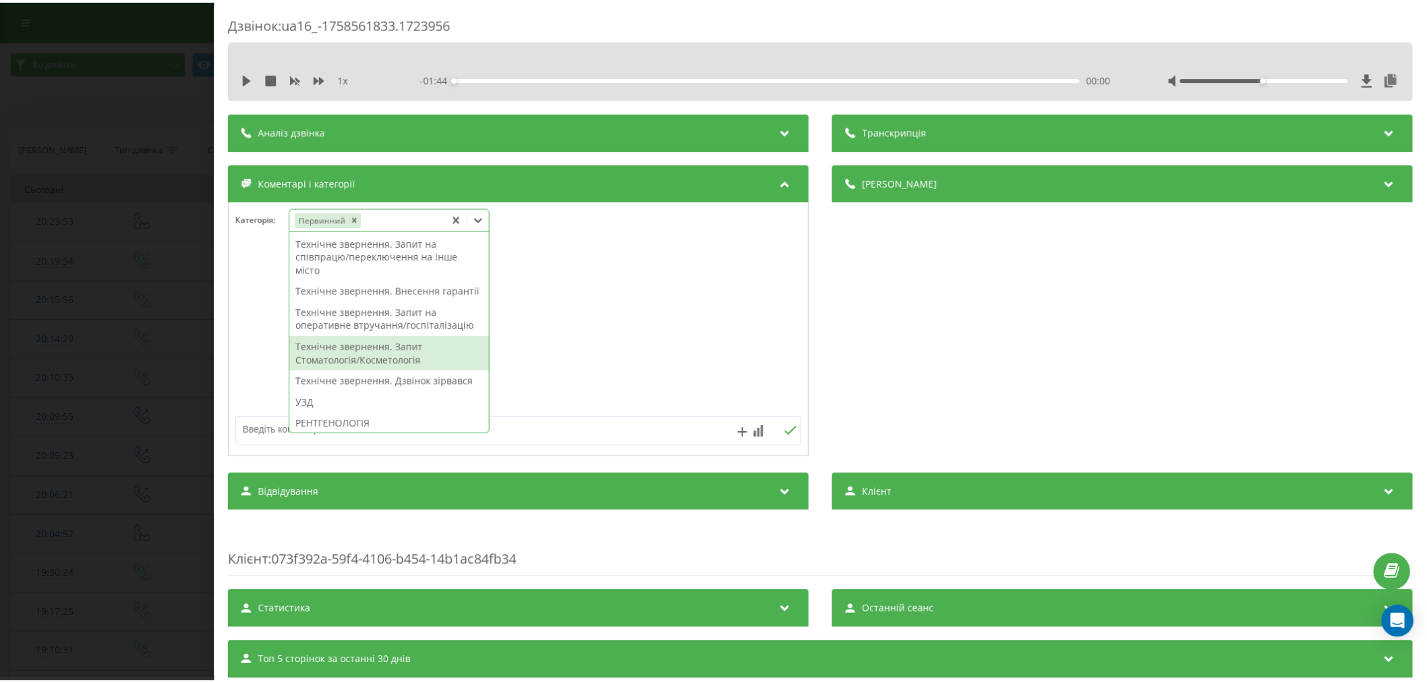
scroll to position [299, 0]
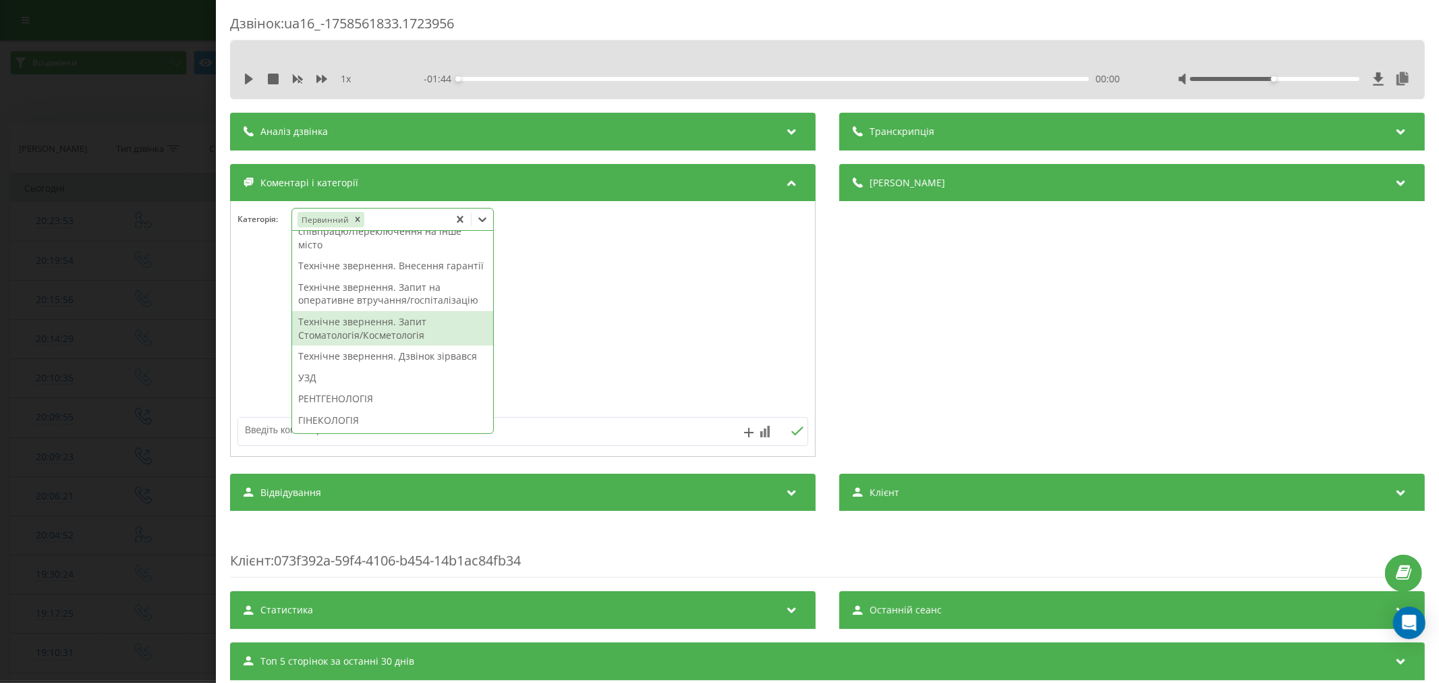
click at [441, 345] on div "Технічне звернення. Запит Стоматологія/Косметологія" at bounding box center [392, 328] width 201 height 34
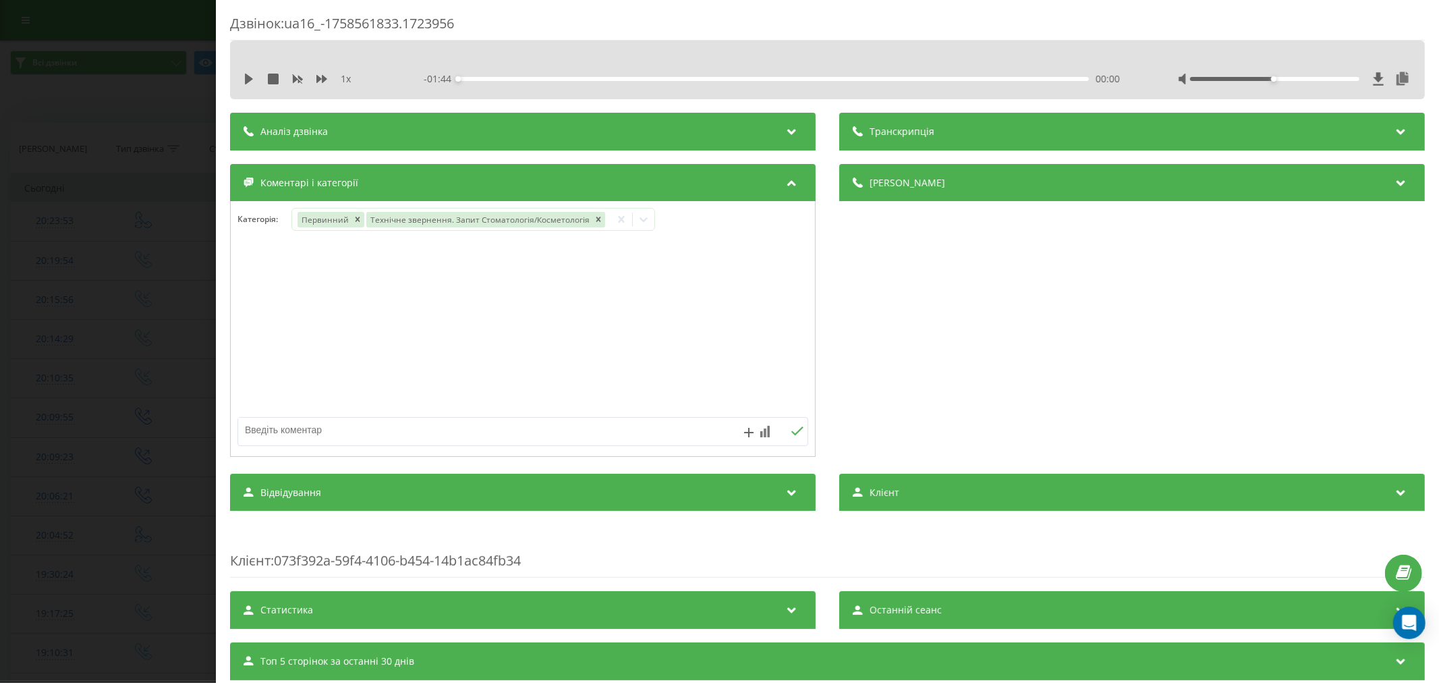
click at [699, 328] on div at bounding box center [523, 329] width 584 height 162
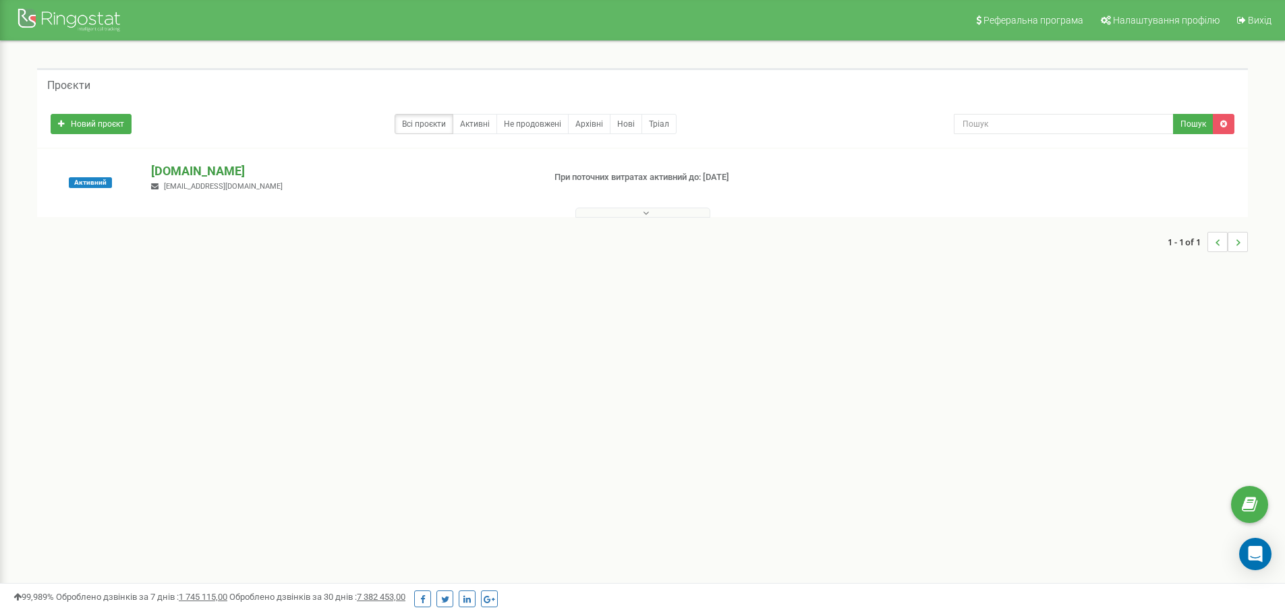
click at [200, 174] on p "[DOMAIN_NAME]" at bounding box center [341, 172] width 381 height 18
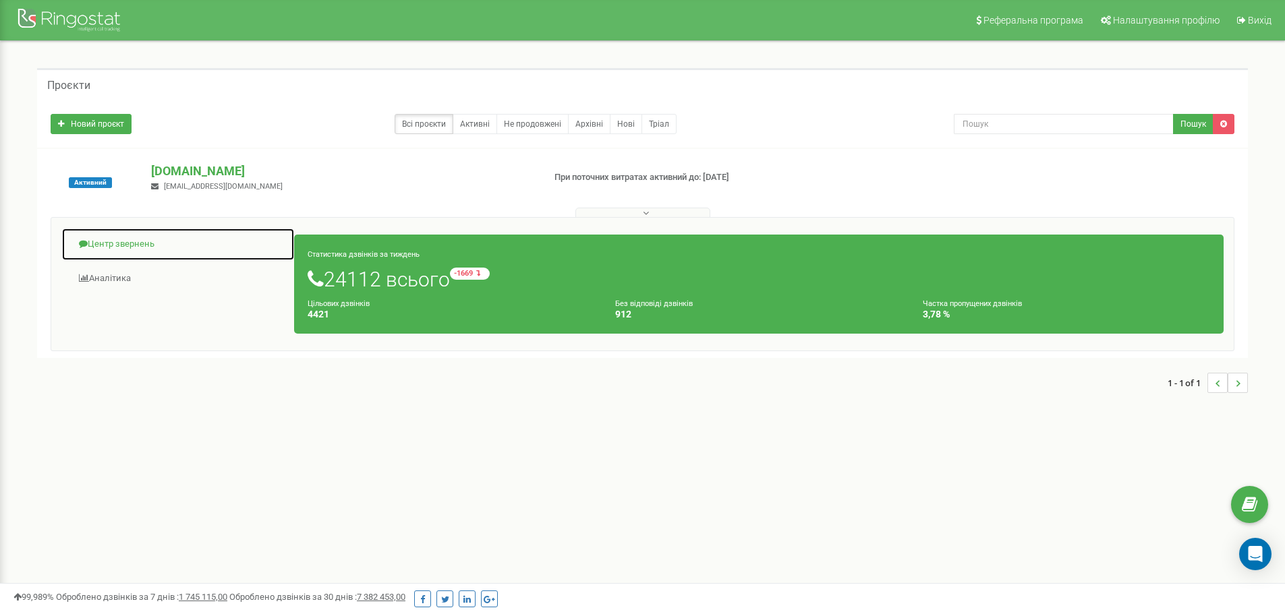
click at [130, 249] on link "Центр звернень" at bounding box center [177, 244] width 233 height 33
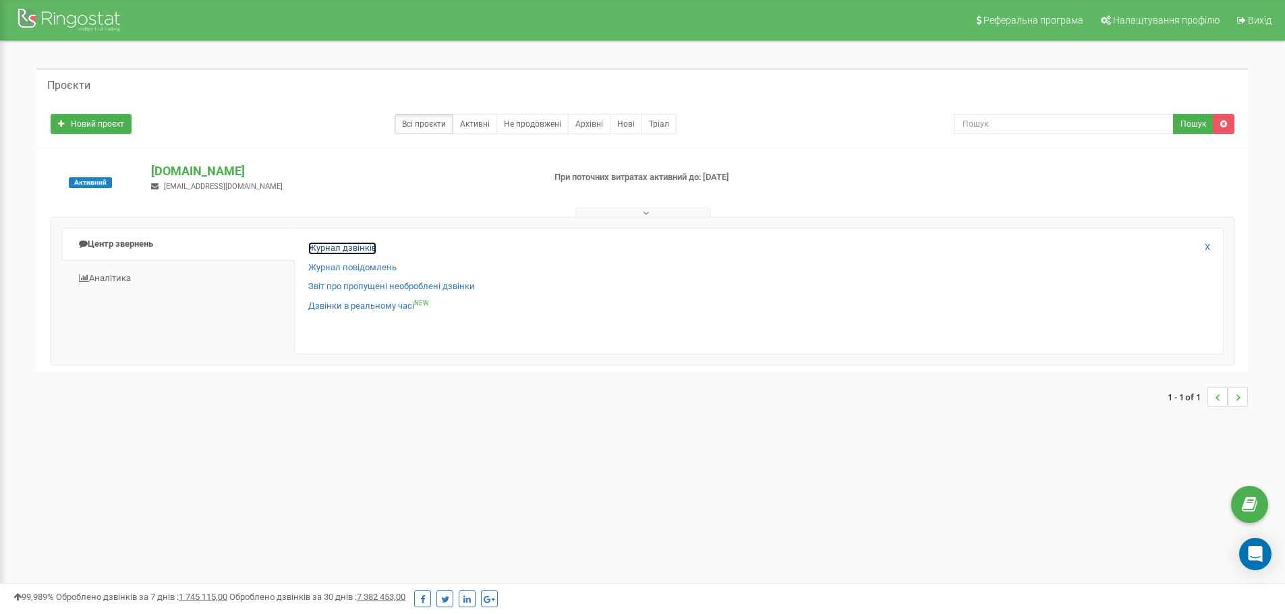
click at [326, 247] on link "Журнал дзвінків" at bounding box center [342, 248] width 68 height 13
click at [208, 171] on p "[DOMAIN_NAME]" at bounding box center [341, 172] width 381 height 18
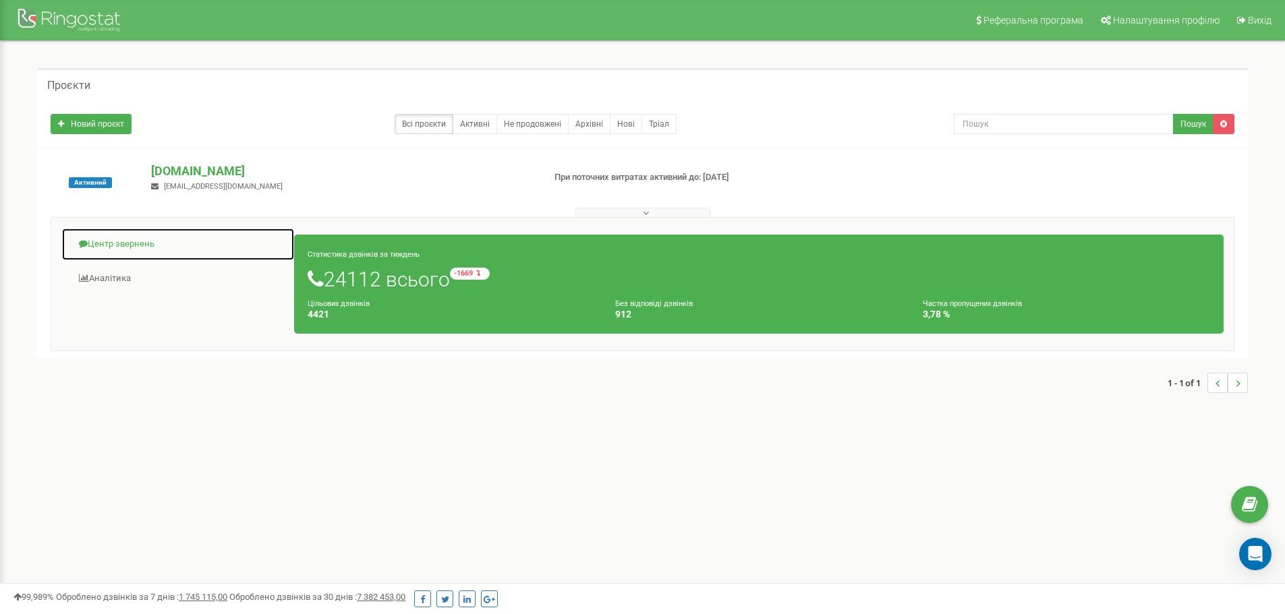
click at [129, 246] on link "Центр звернень" at bounding box center [177, 244] width 233 height 33
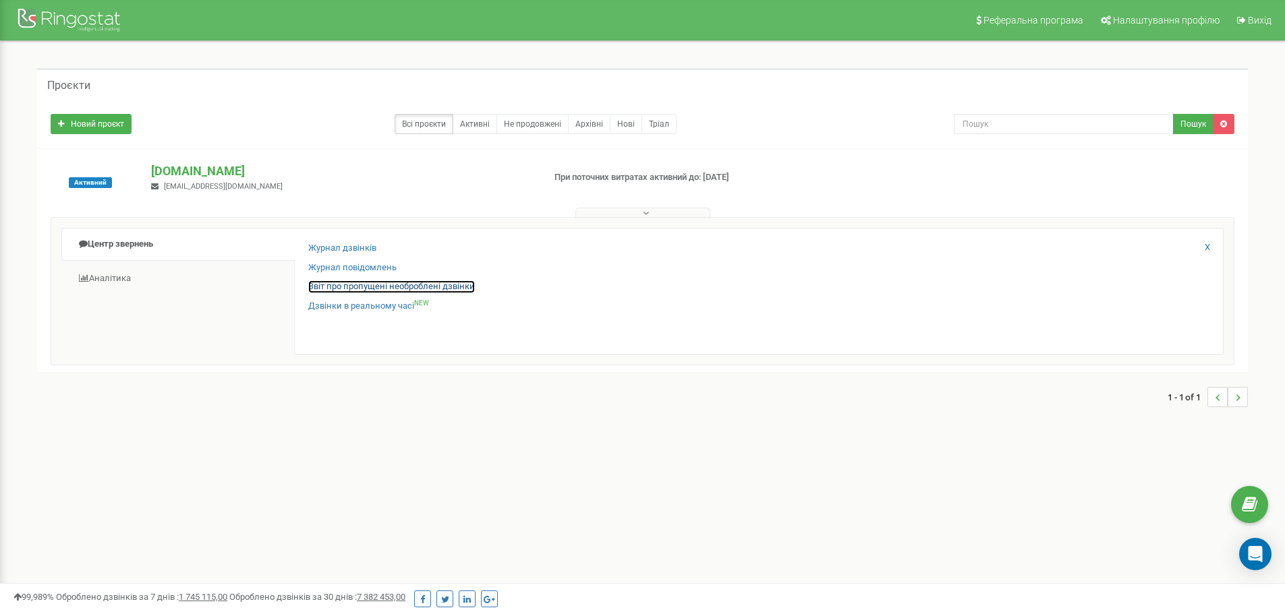
click at [344, 289] on link "Звіт про пропущені необроблені дзвінки" at bounding box center [391, 287] width 167 height 13
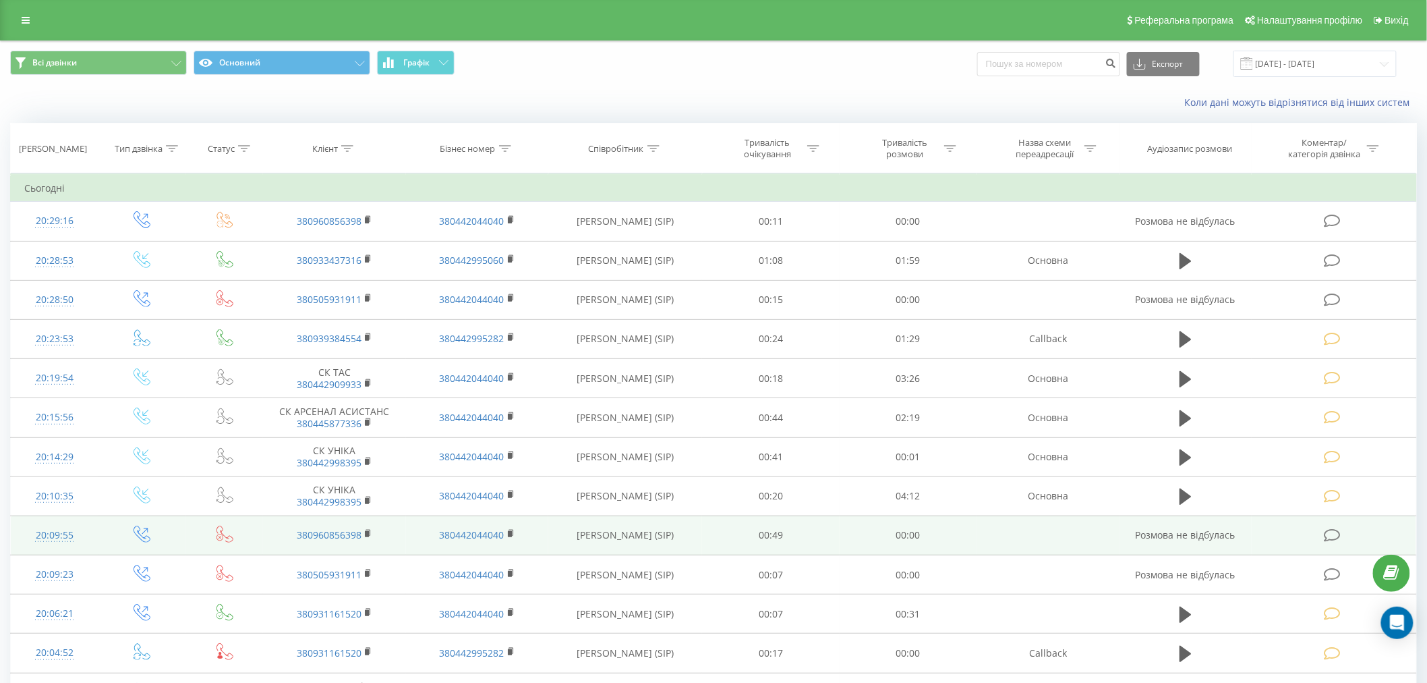
click at [874, 533] on td "00:00" at bounding box center [909, 534] width 138 height 39
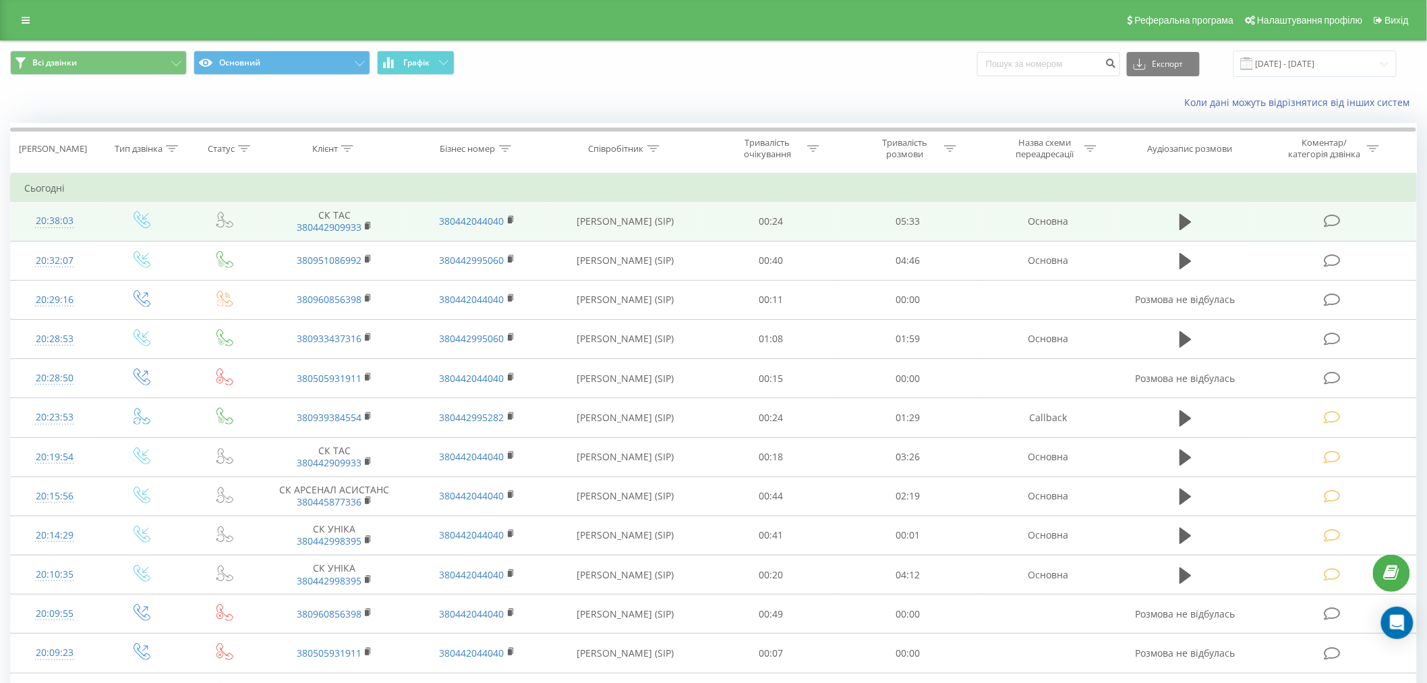
click at [1338, 223] on icon at bounding box center [1332, 221] width 17 height 14
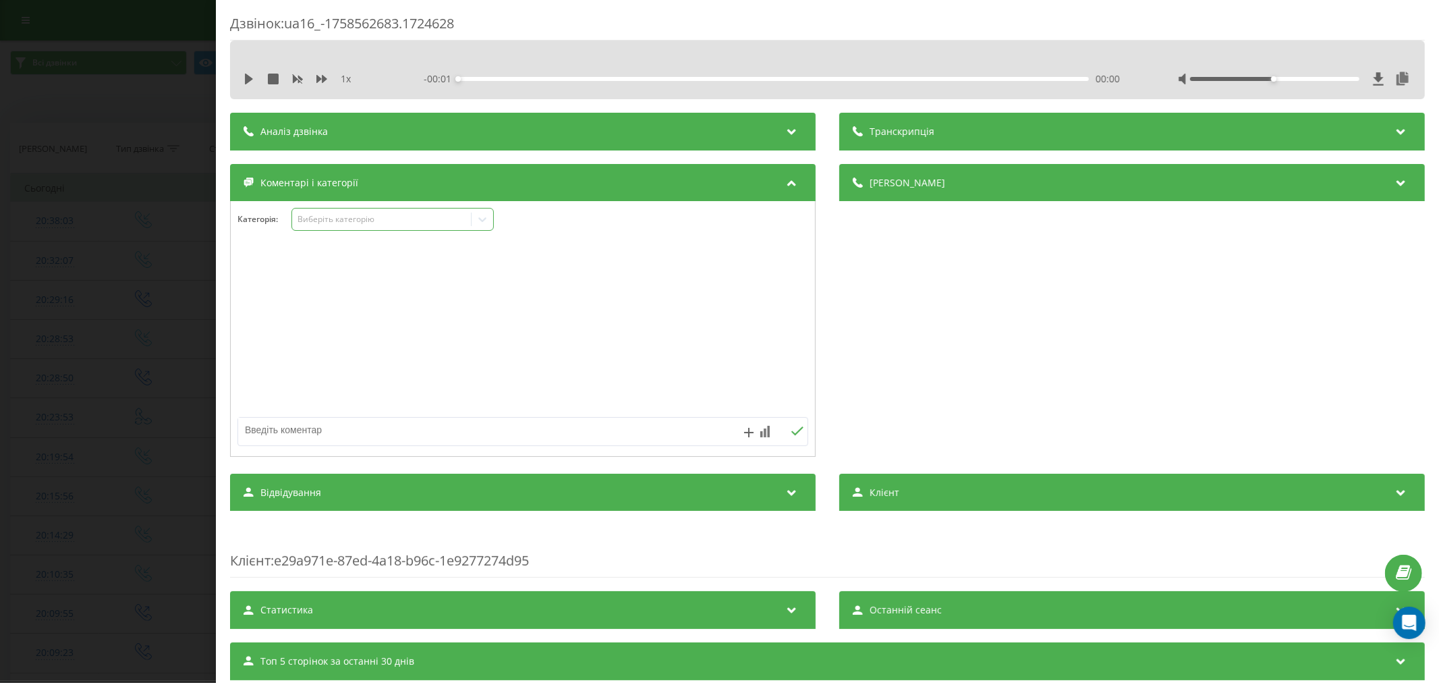
click at [386, 221] on div "Виберіть категорію" at bounding box center [381, 219] width 169 height 11
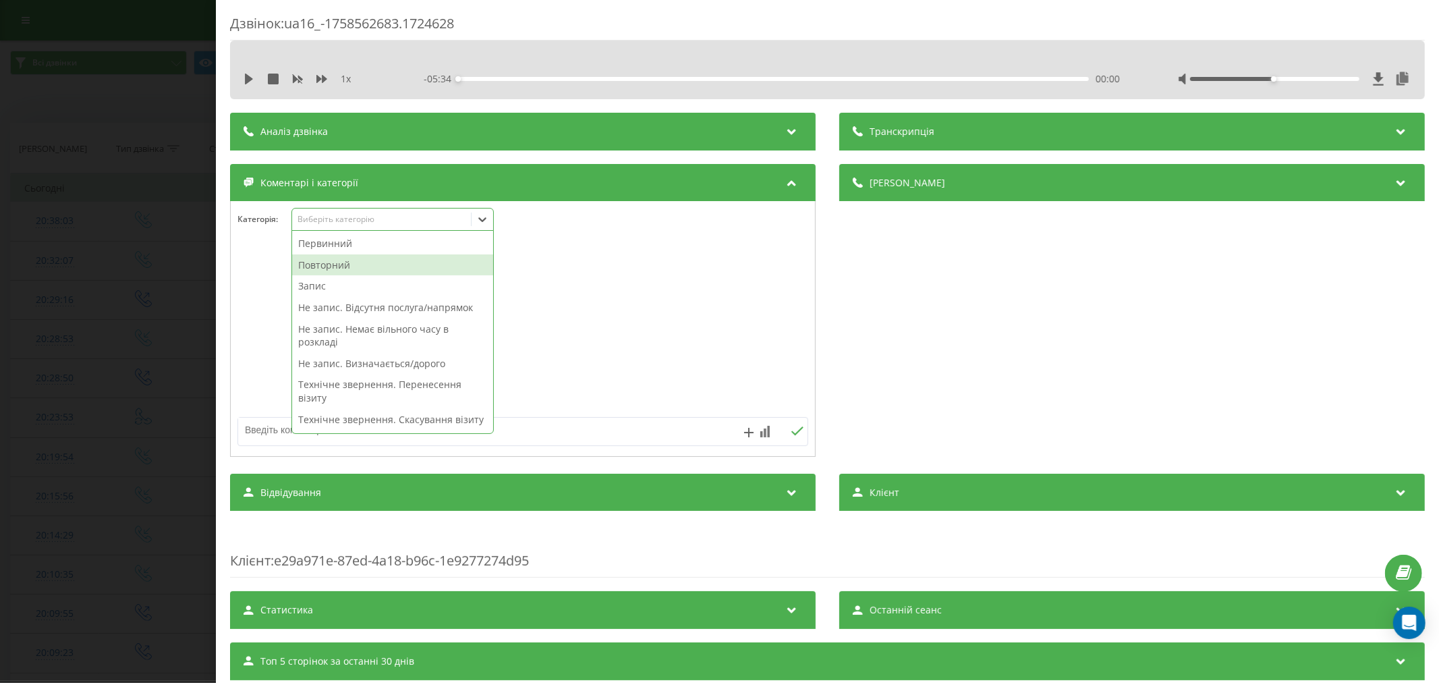
click at [355, 261] on div "Повторний" at bounding box center [392, 265] width 201 height 22
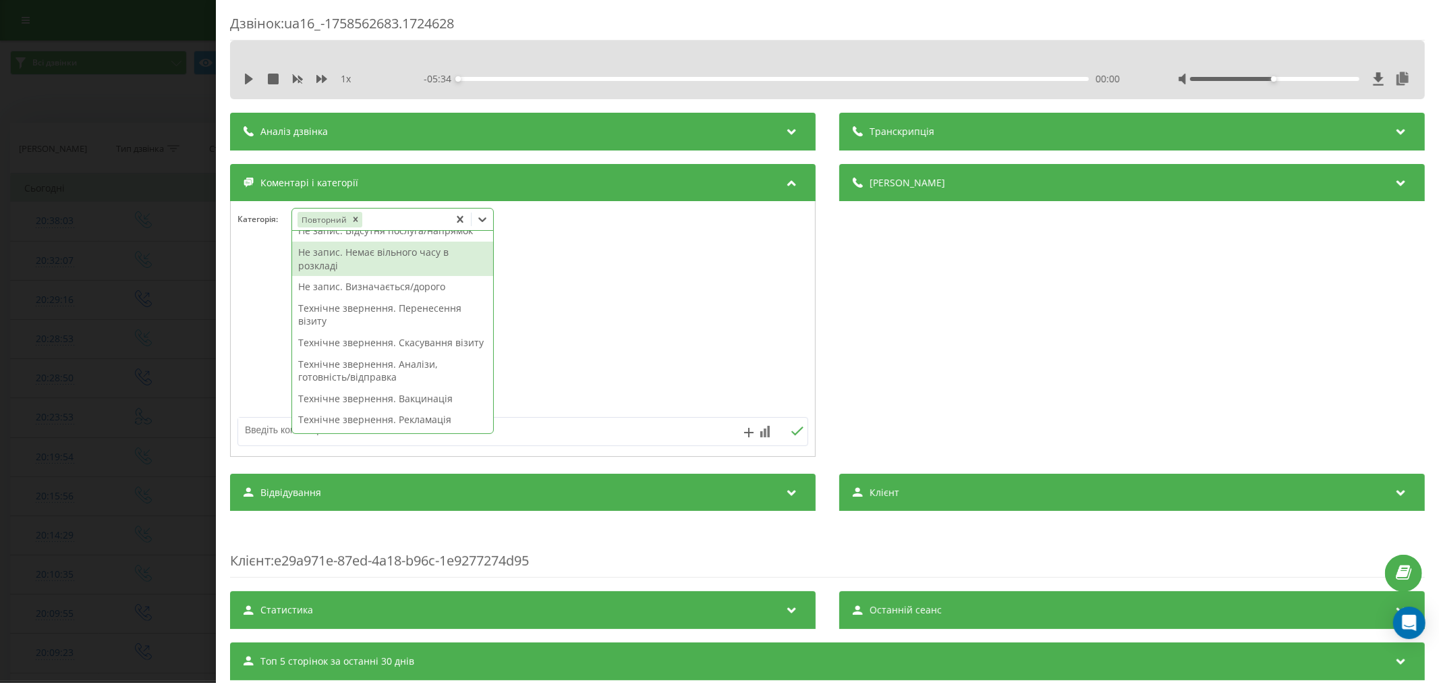
scroll to position [75, 0]
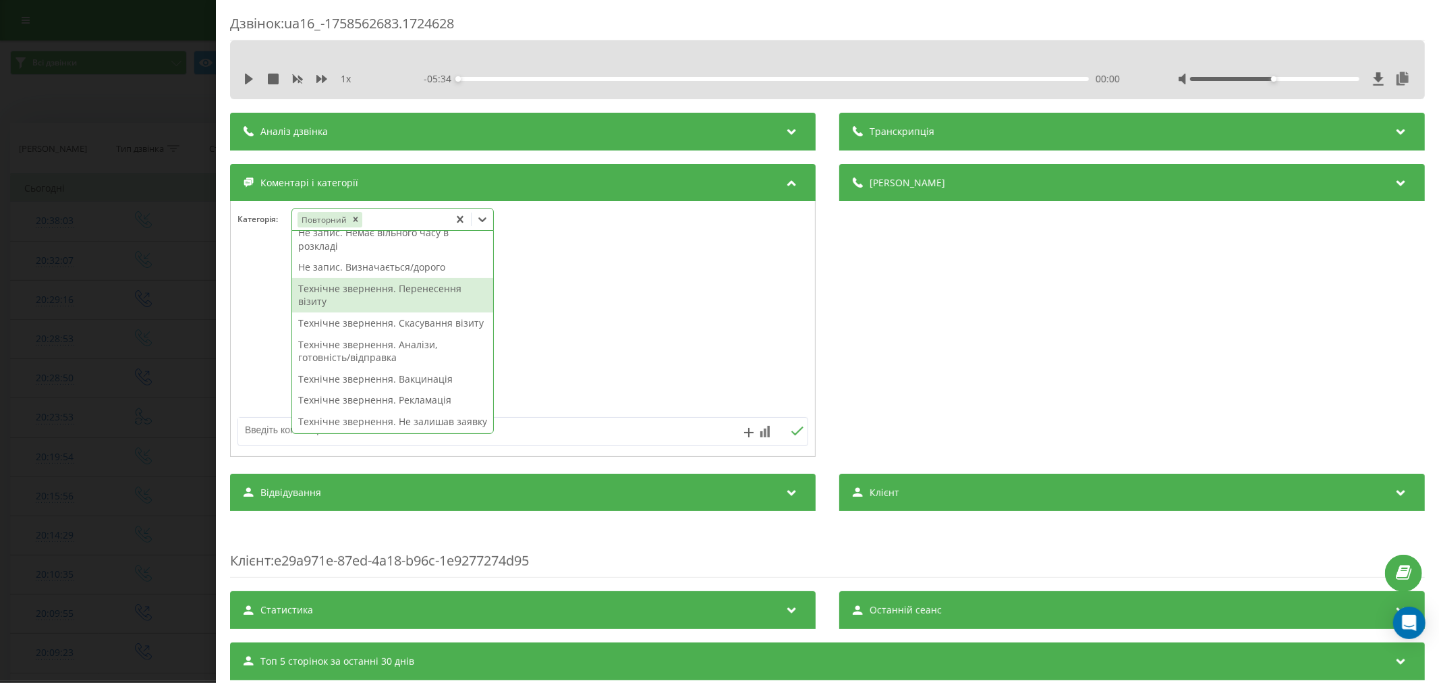
click at [426, 297] on div "Технічне звернення. Перенесення візиту" at bounding box center [392, 295] width 201 height 34
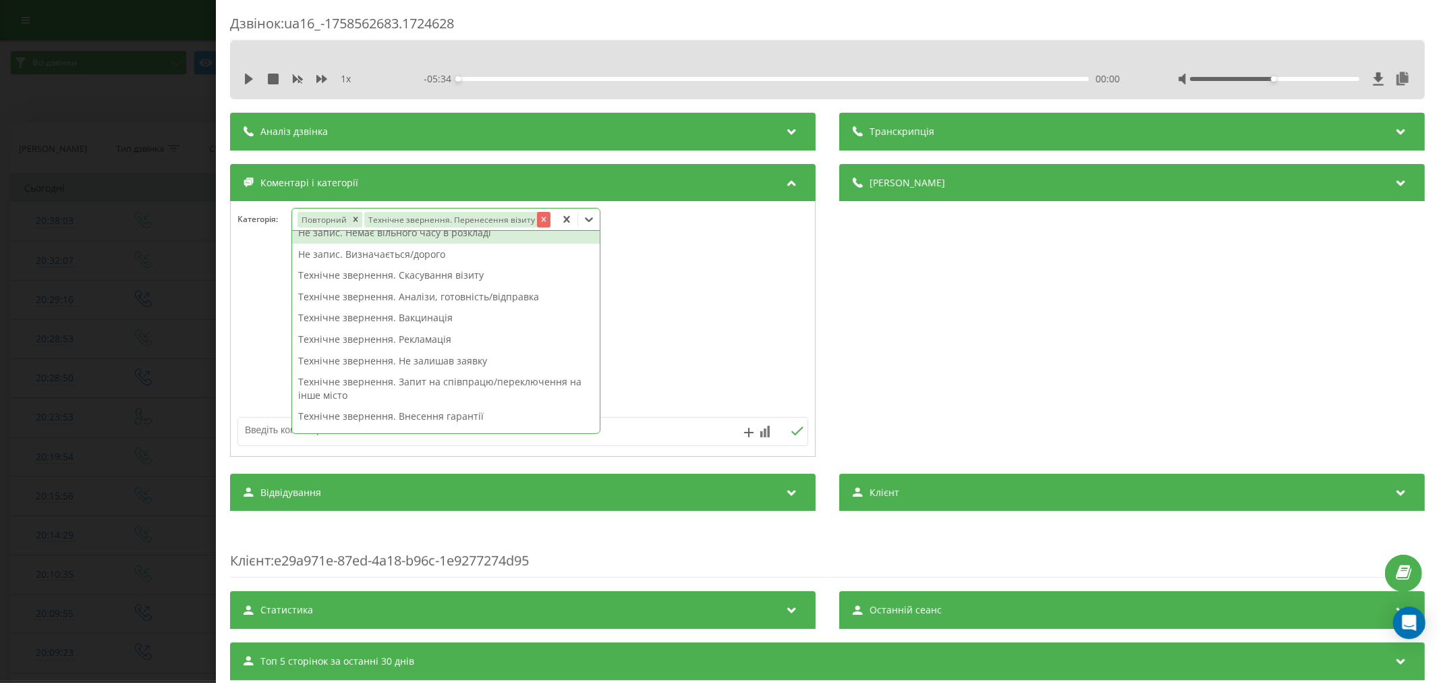
click at [538, 224] on icon "Remove Технічне звернення. Перенесення візиту" at bounding box center [542, 218] width 9 height 9
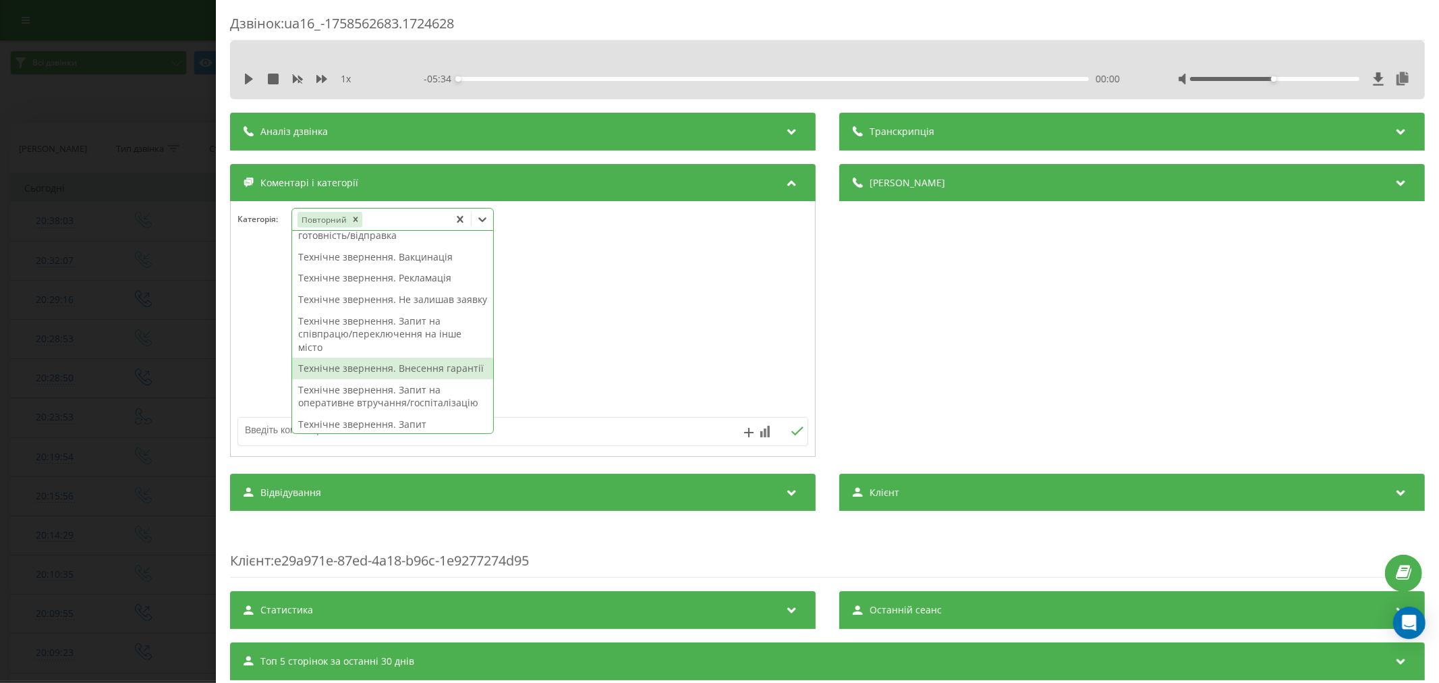
scroll to position [225, 0]
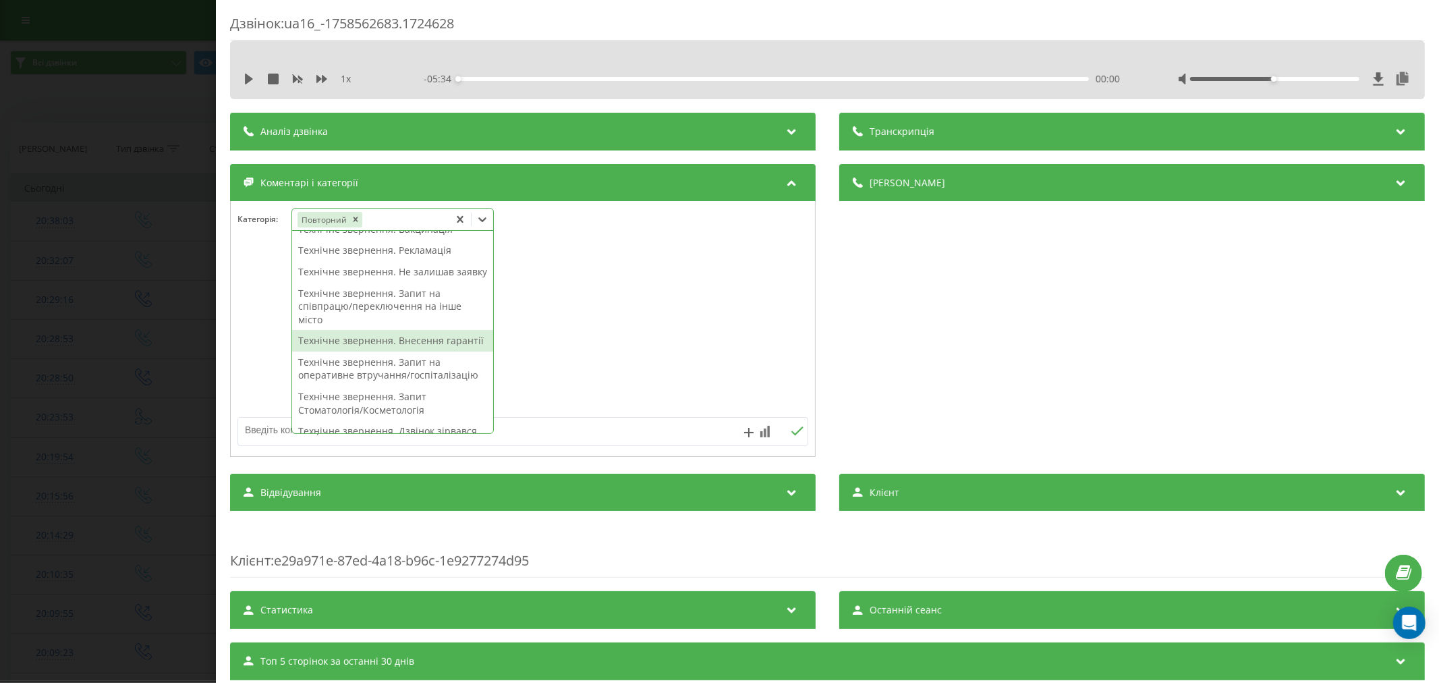
click at [453, 351] on div "Технічне звернення. Внесення гарантії" at bounding box center [392, 341] width 201 height 22
click at [649, 353] on div at bounding box center [523, 329] width 584 height 162
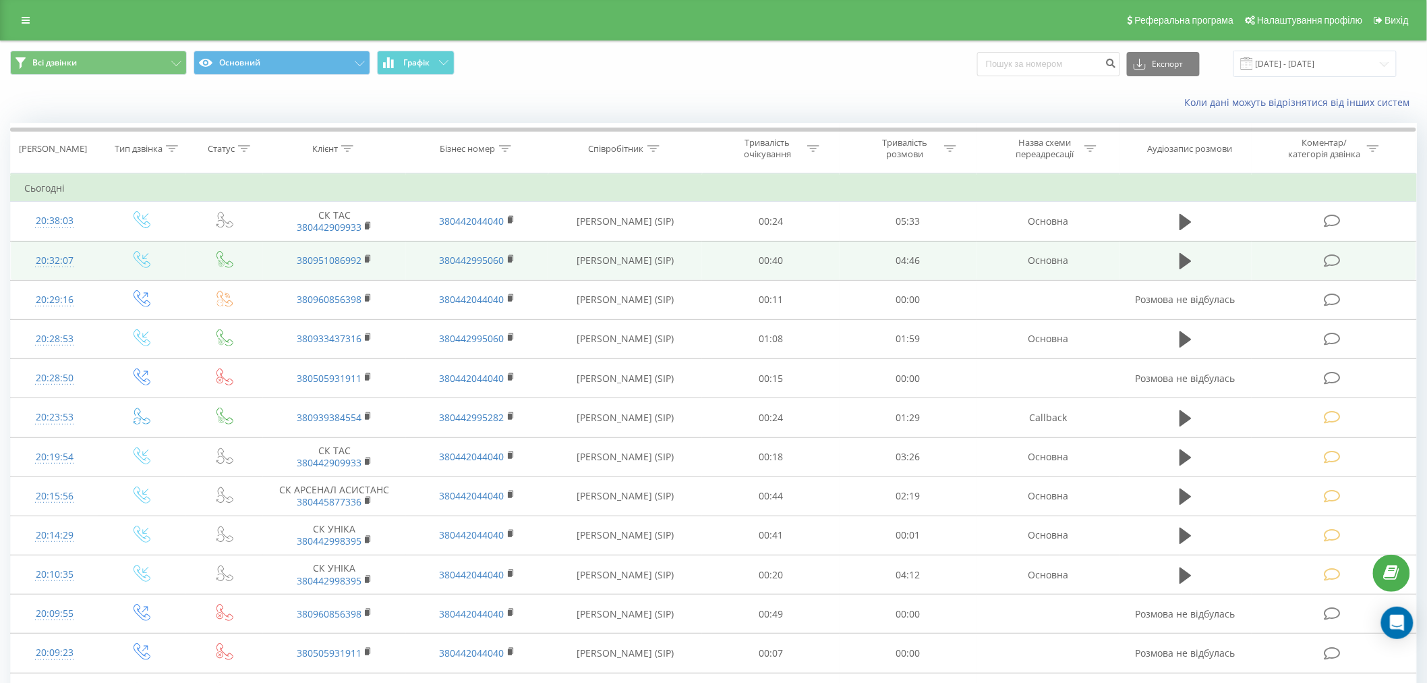
click at [1337, 250] on td at bounding box center [1334, 260] width 165 height 39
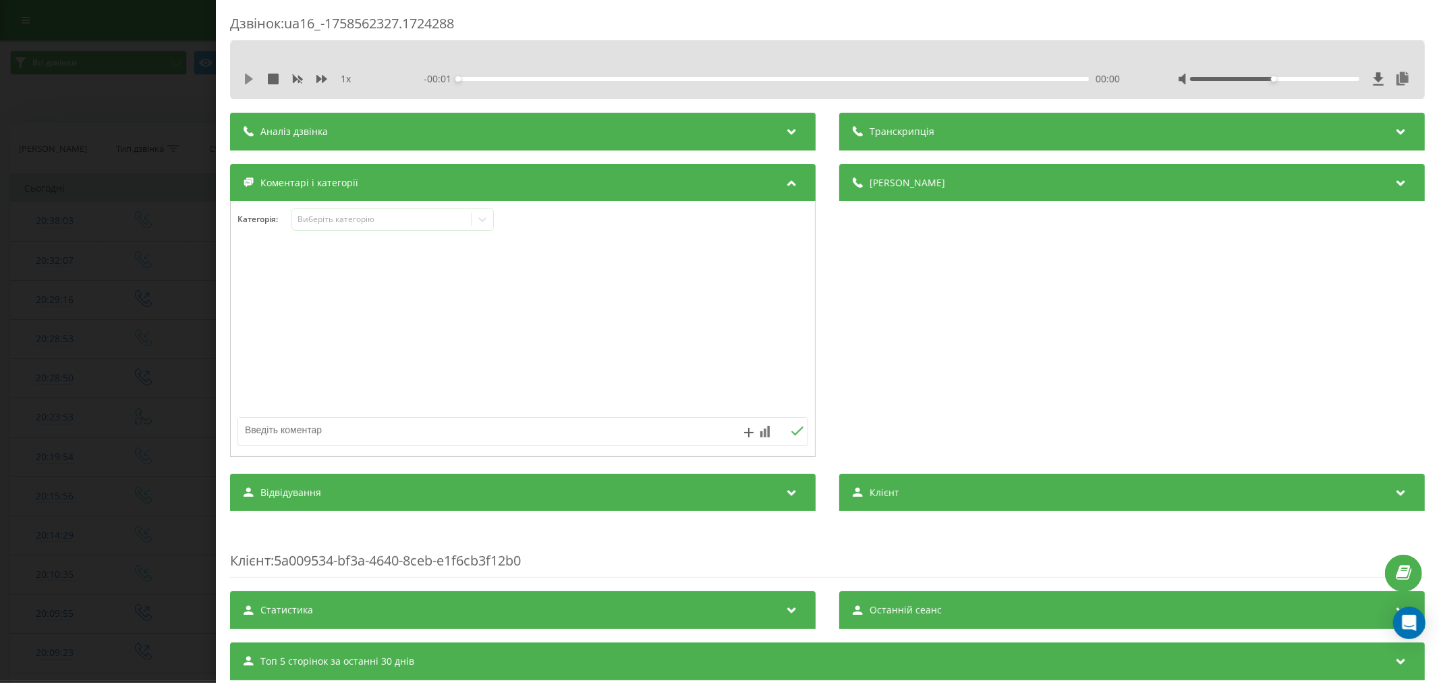
click at [246, 76] on icon at bounding box center [249, 79] width 8 height 11
click at [487, 77] on div "00:14" at bounding box center [773, 79] width 631 height 4
click at [507, 78] on div "00:23" at bounding box center [773, 79] width 631 height 4
click at [542, 78] on div "00:39" at bounding box center [773, 79] width 631 height 4
click at [376, 226] on div "Виберіть категорію" at bounding box center [381, 219] width 179 height 13
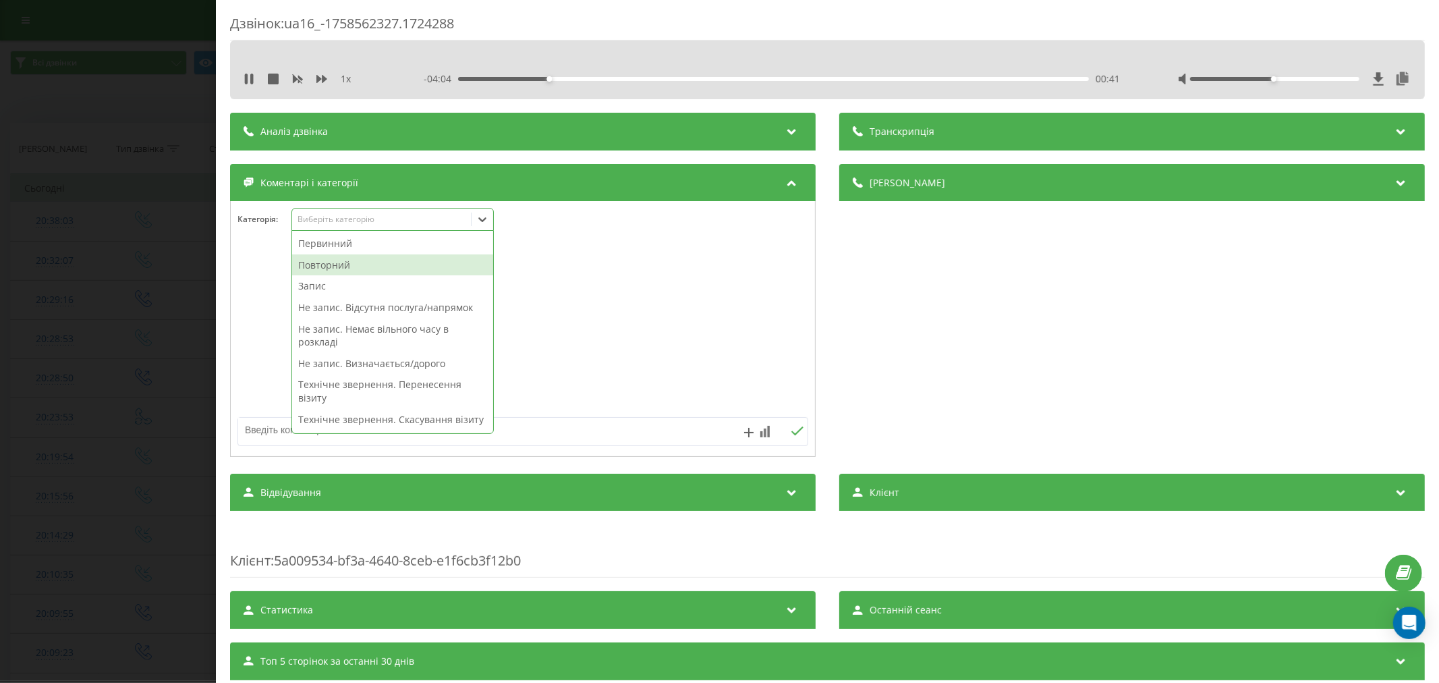
click at [342, 260] on div "Повторний" at bounding box center [392, 265] width 201 height 22
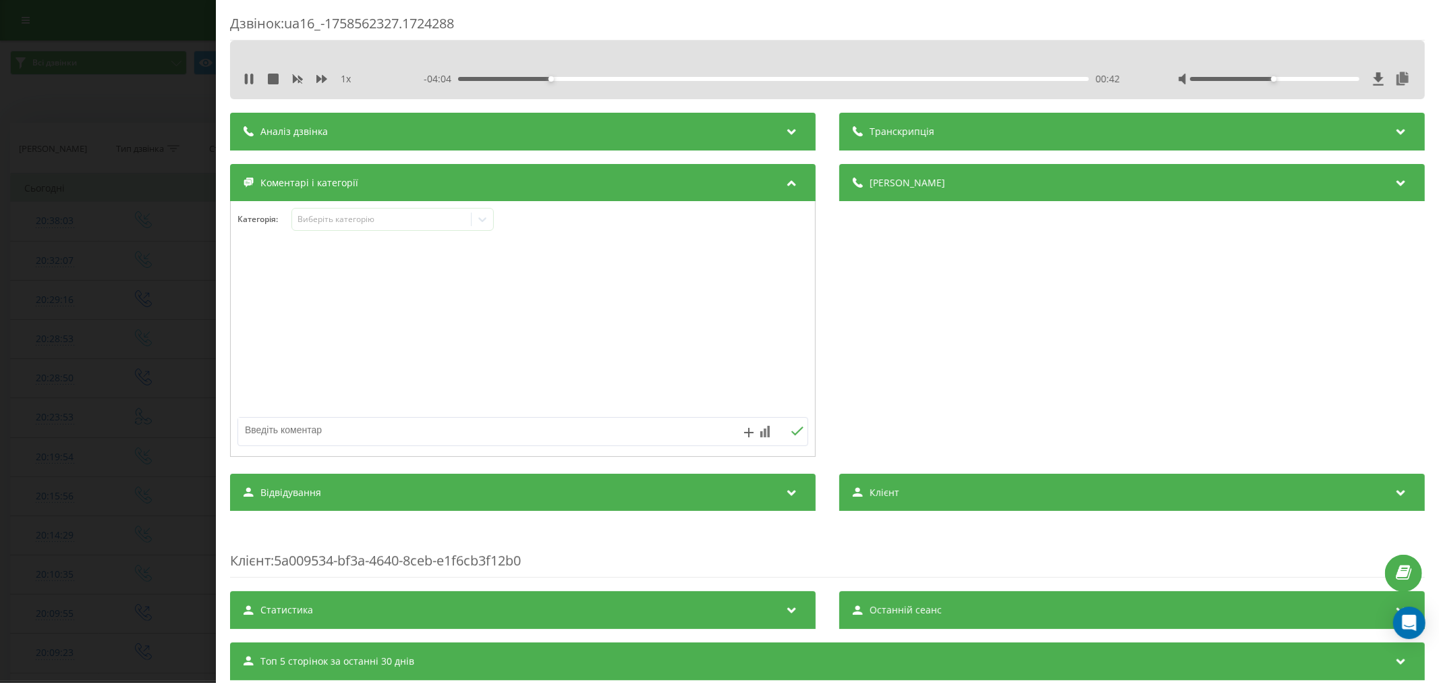
click at [561, 277] on div at bounding box center [523, 329] width 584 height 162
click at [486, 218] on icon at bounding box center [481, 218] width 13 height 13
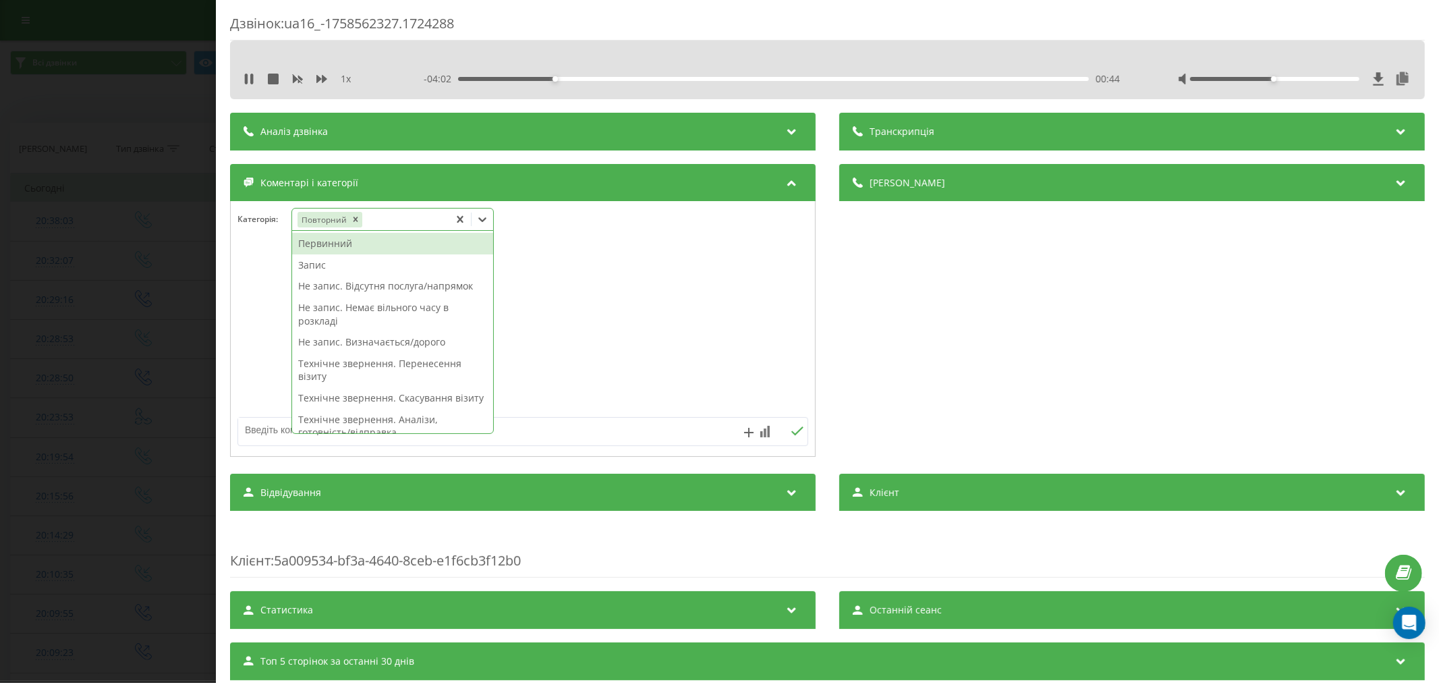
click at [324, 282] on div "Не запис. Відсутня послуга/напрямок" at bounding box center [392, 286] width 201 height 22
click at [338, 266] on div "Запис" at bounding box center [392, 265] width 201 height 22
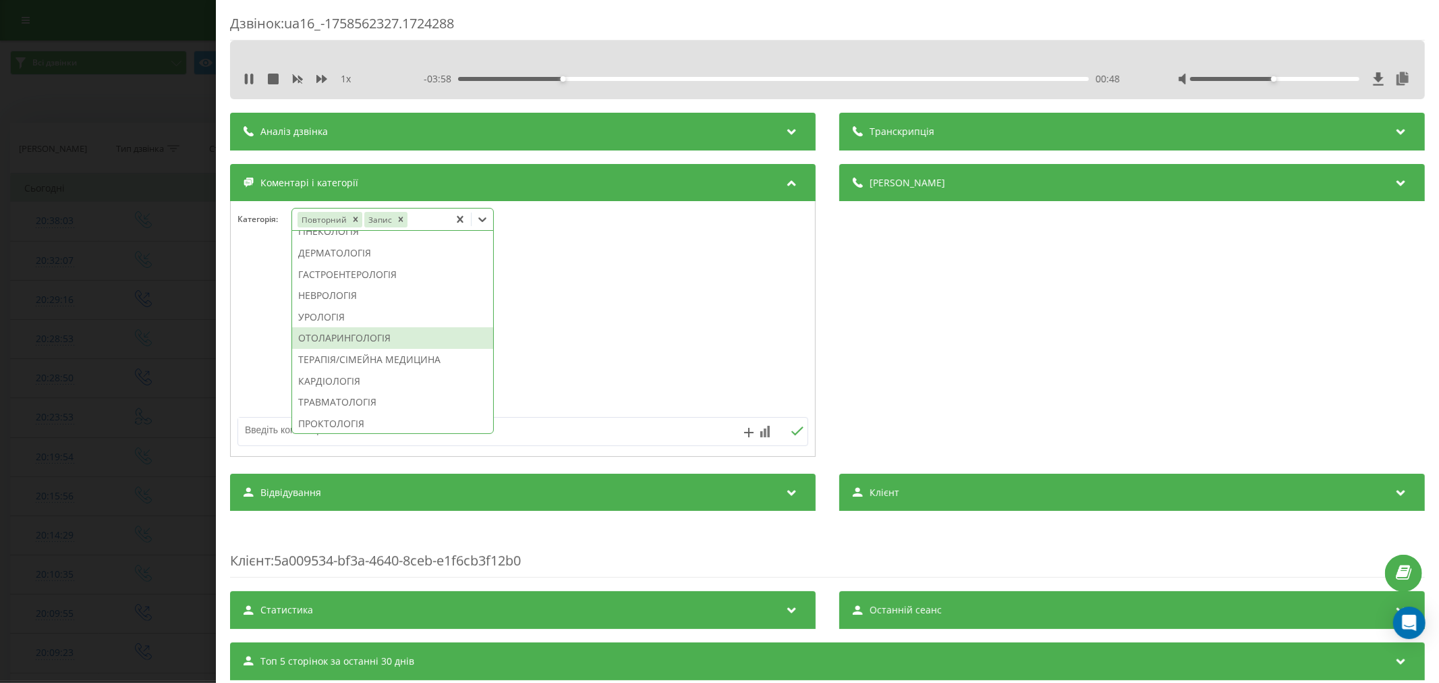
scroll to position [516, 0]
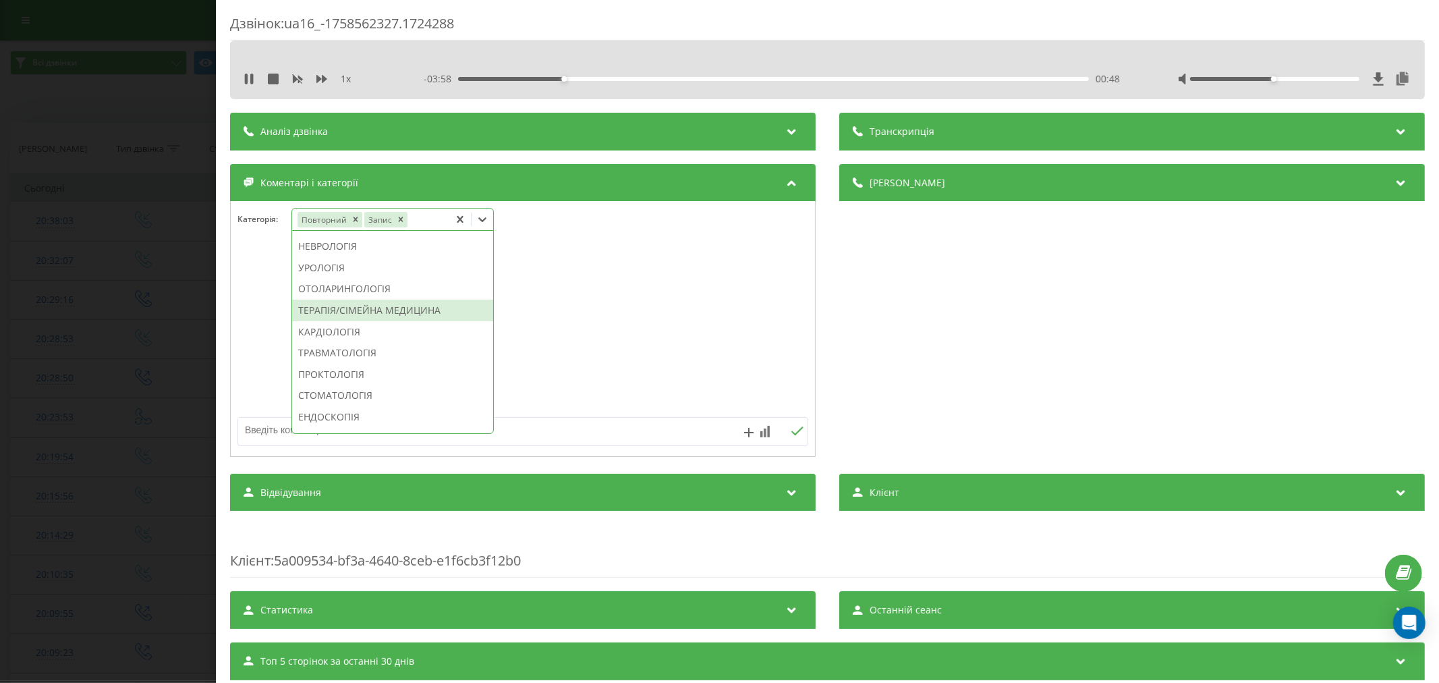
click at [363, 321] on div "ТЕРАПІЯ/СІМЕЙНА МЕДИЦИНА" at bounding box center [392, 310] width 201 height 22
click at [598, 315] on div at bounding box center [523, 329] width 584 height 162
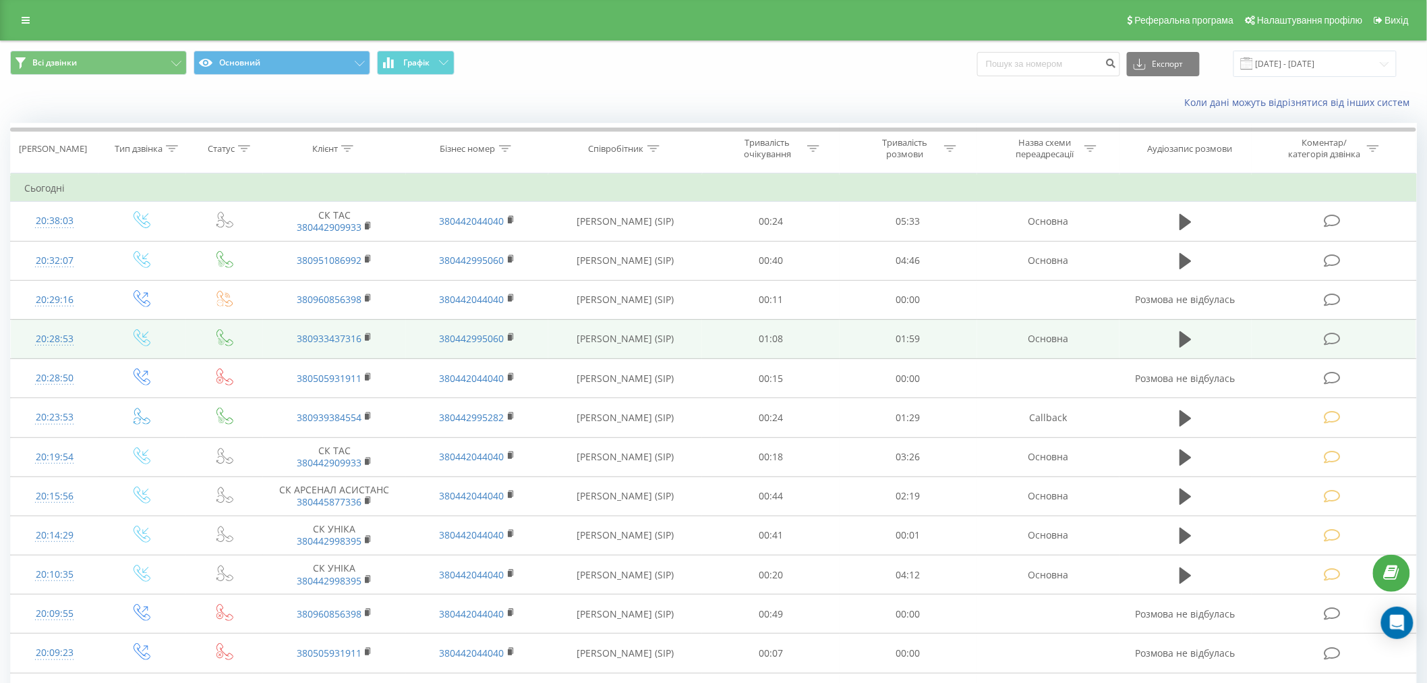
click at [1330, 339] on icon at bounding box center [1332, 339] width 17 height 14
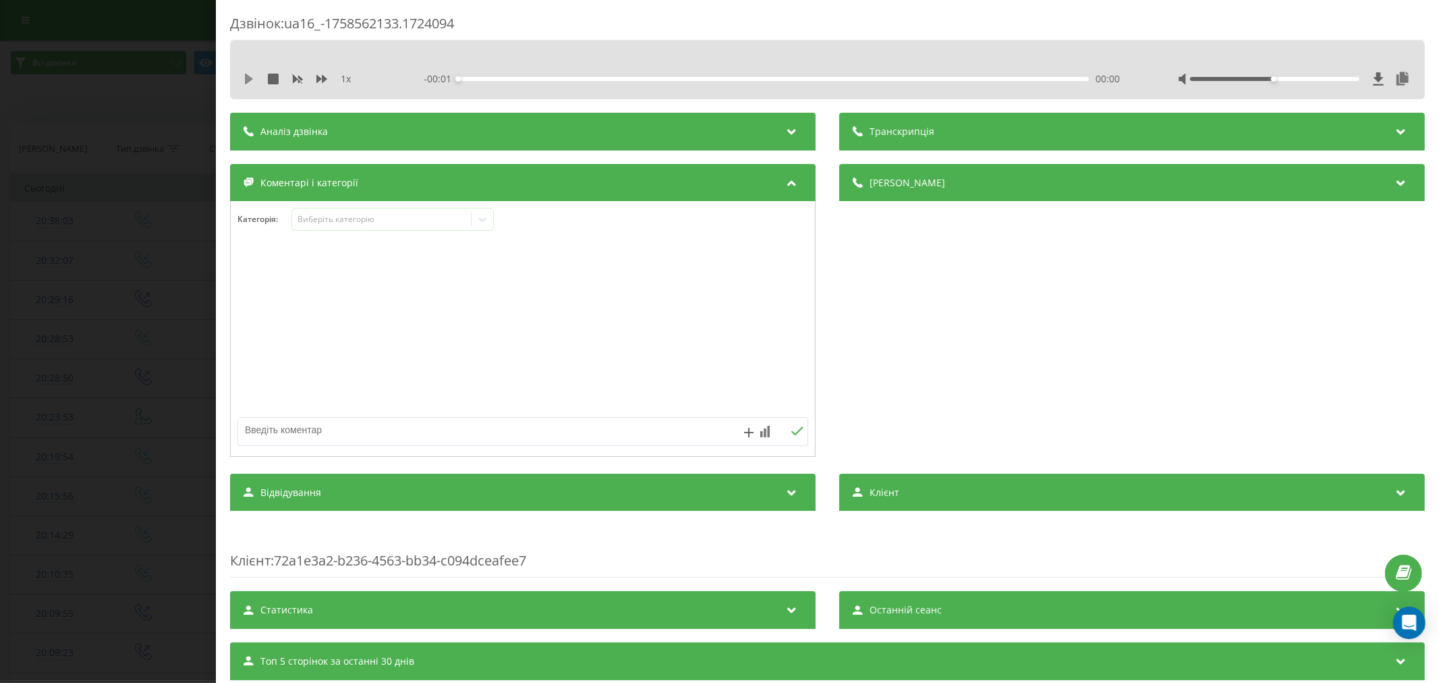
click at [253, 74] on icon at bounding box center [248, 79] width 11 height 11
click at [506, 77] on div "00:09" at bounding box center [773, 79] width 631 height 4
click at [388, 218] on div "Виберіть категорію" at bounding box center [381, 219] width 169 height 11
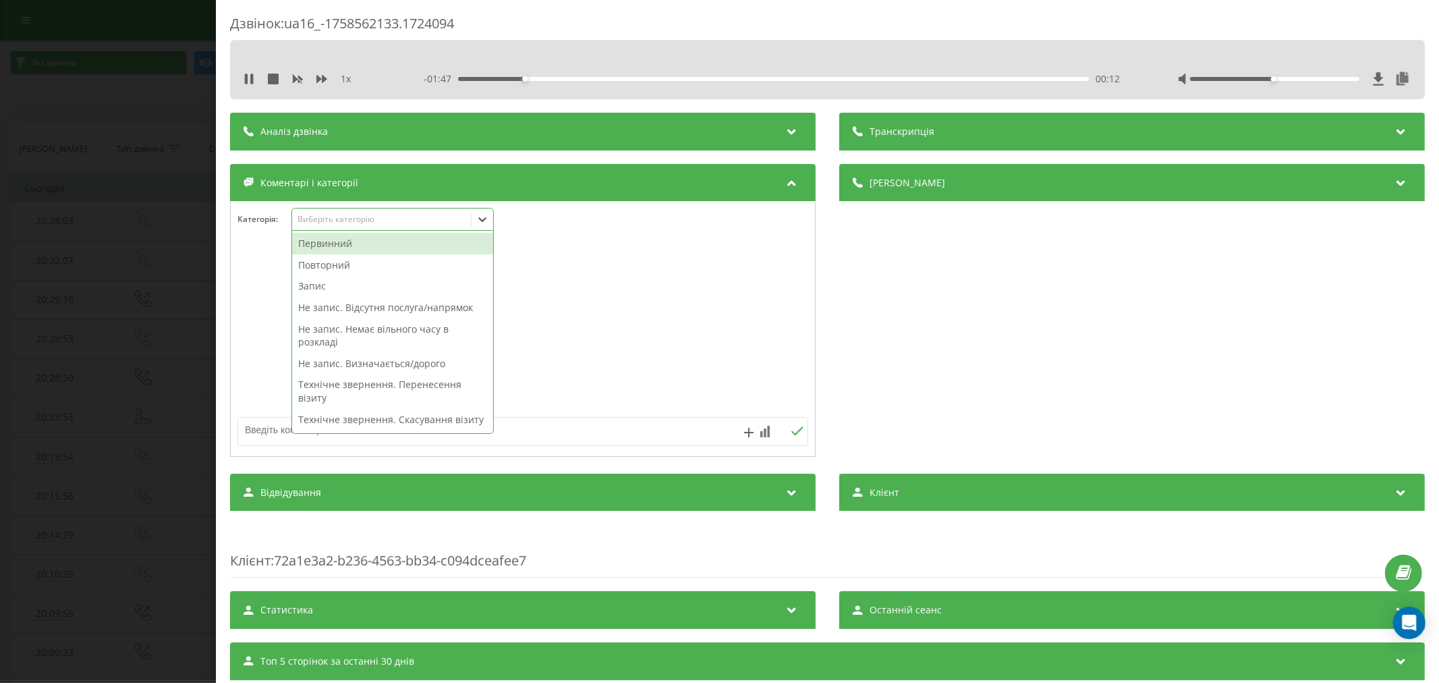
click at [335, 252] on div "Первинний" at bounding box center [392, 244] width 201 height 22
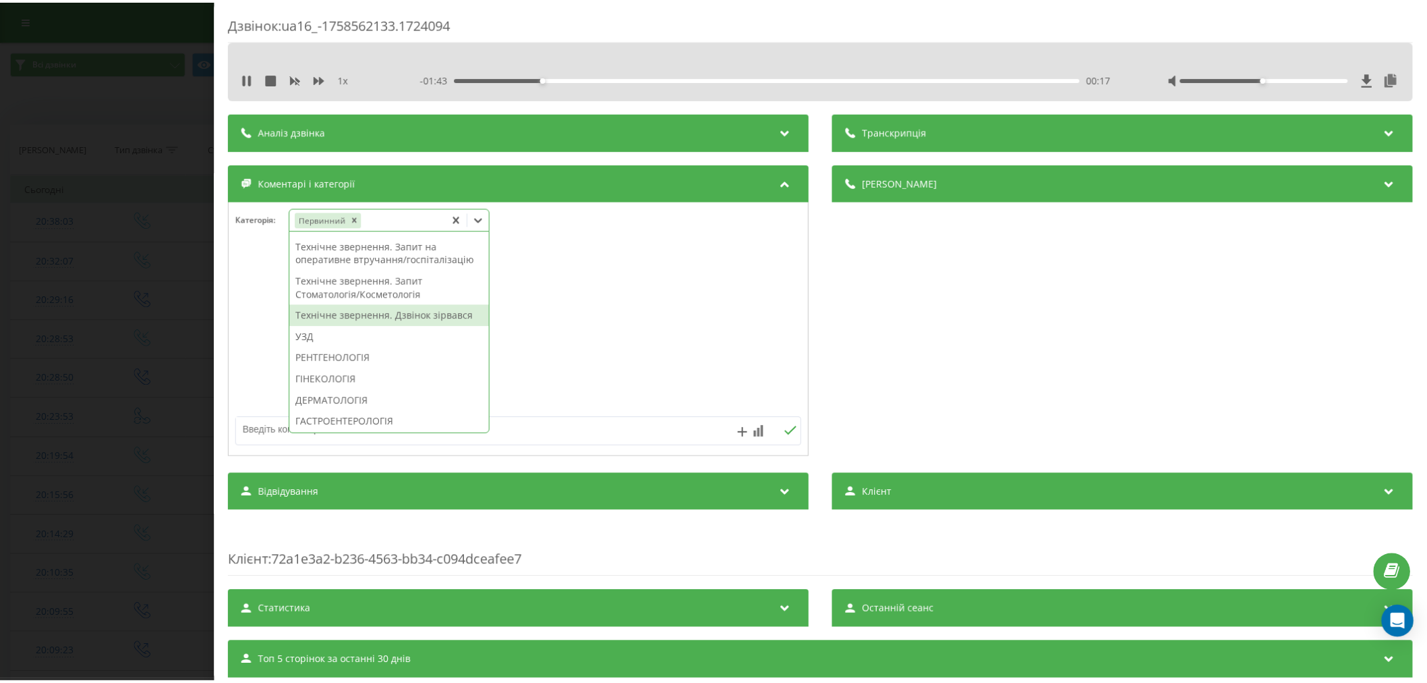
scroll to position [353, 0]
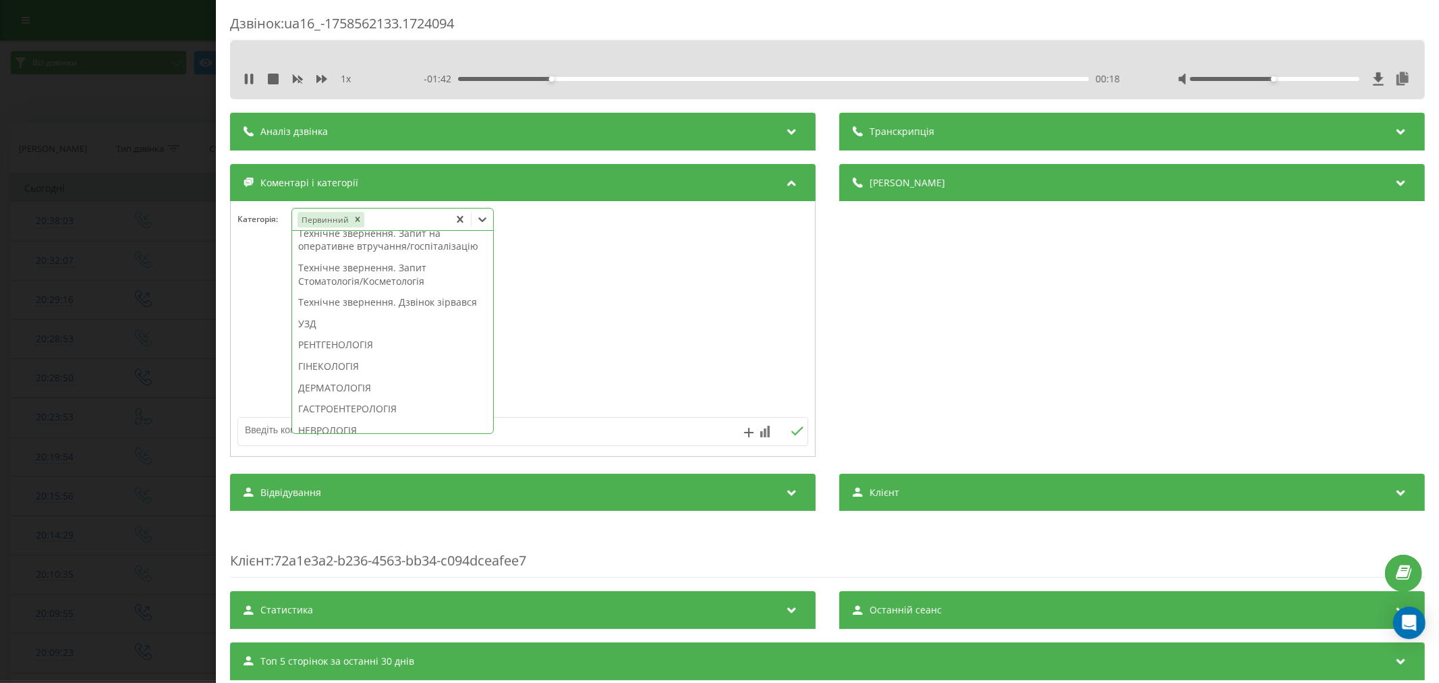
click at [354, 291] on div "Технічне звернення. Запит Стоматологія/Косметологія" at bounding box center [392, 274] width 201 height 34
click at [690, 321] on div at bounding box center [523, 329] width 584 height 162
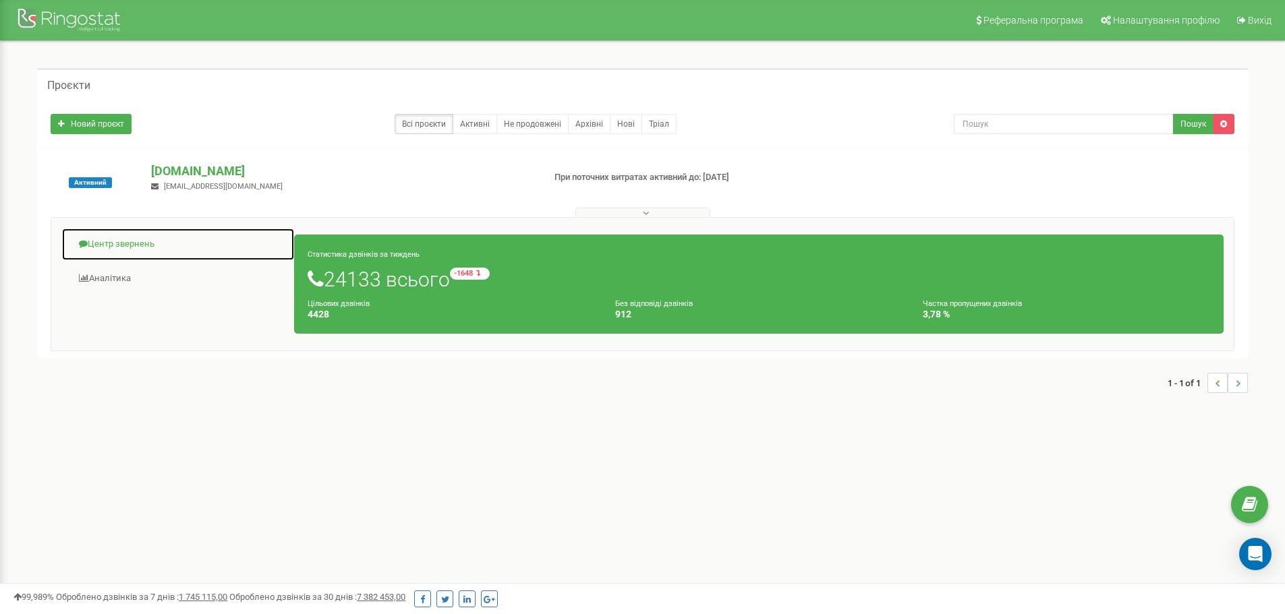
click at [120, 247] on link "Центр звернень" at bounding box center [177, 244] width 233 height 33
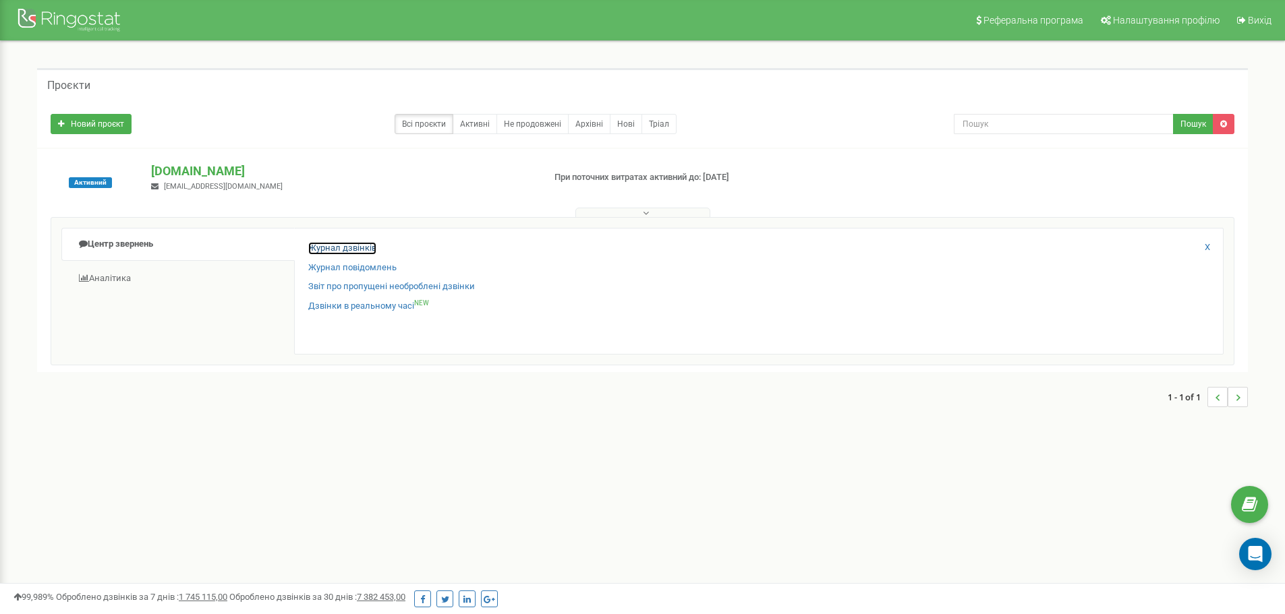
click at [328, 245] on link "Журнал дзвінків" at bounding box center [342, 248] width 68 height 13
click at [208, 169] on p "[DOMAIN_NAME]" at bounding box center [341, 172] width 381 height 18
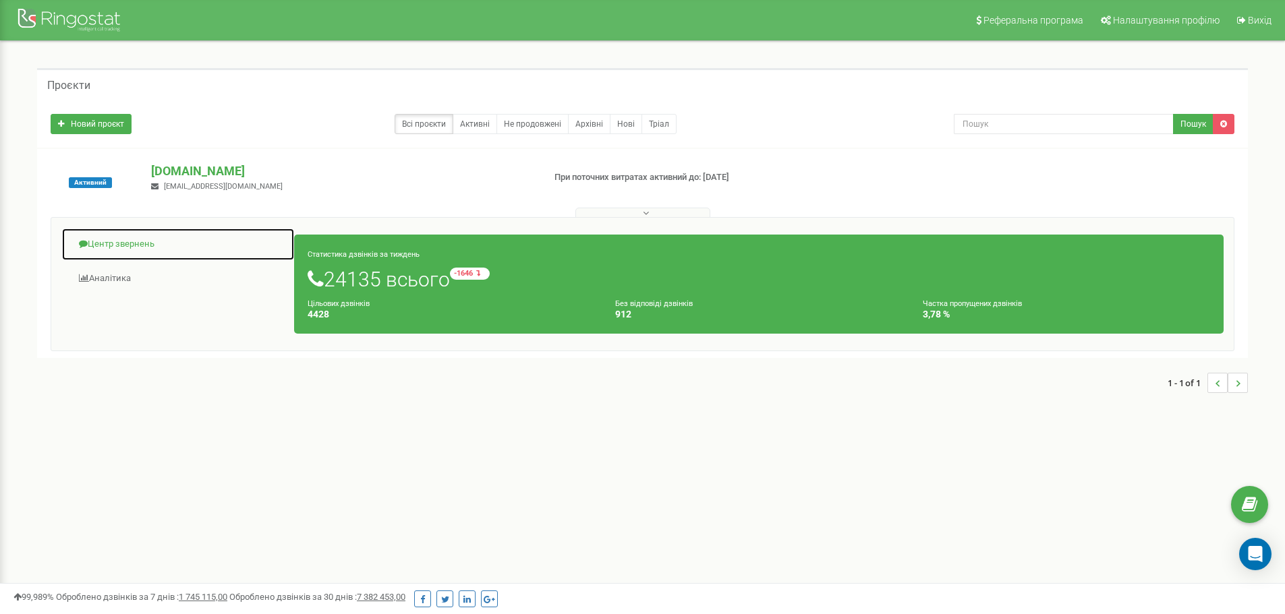
click at [142, 243] on link "Центр звернень" at bounding box center [177, 244] width 233 height 33
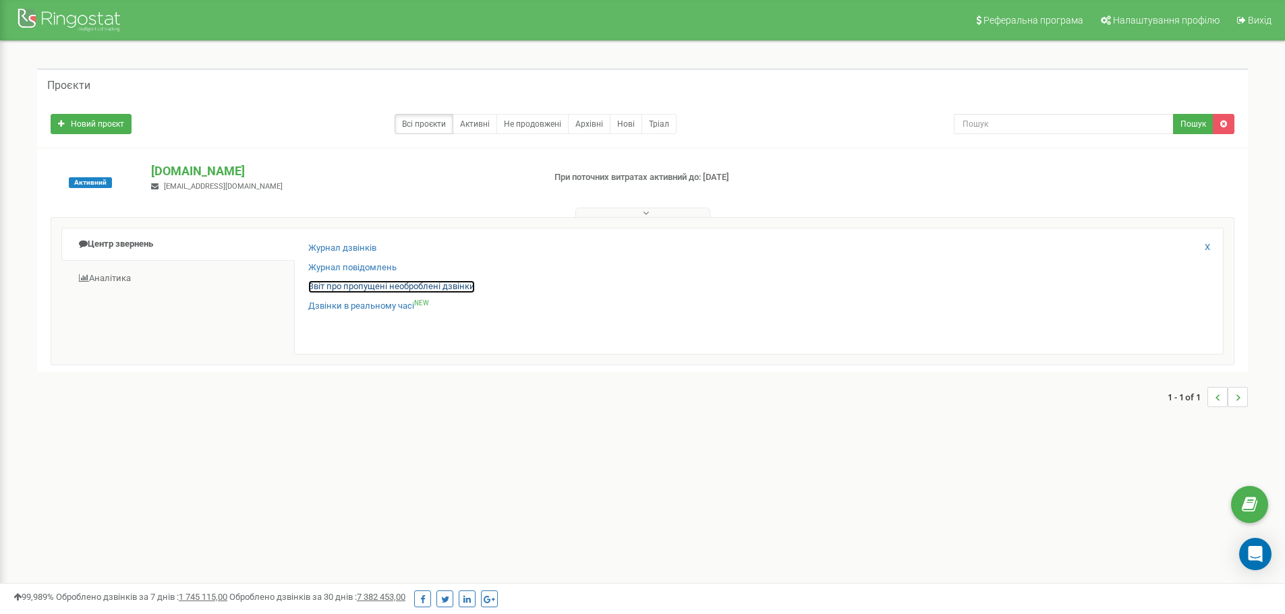
click at [347, 291] on link "Звіт про пропущені необроблені дзвінки" at bounding box center [391, 287] width 167 height 13
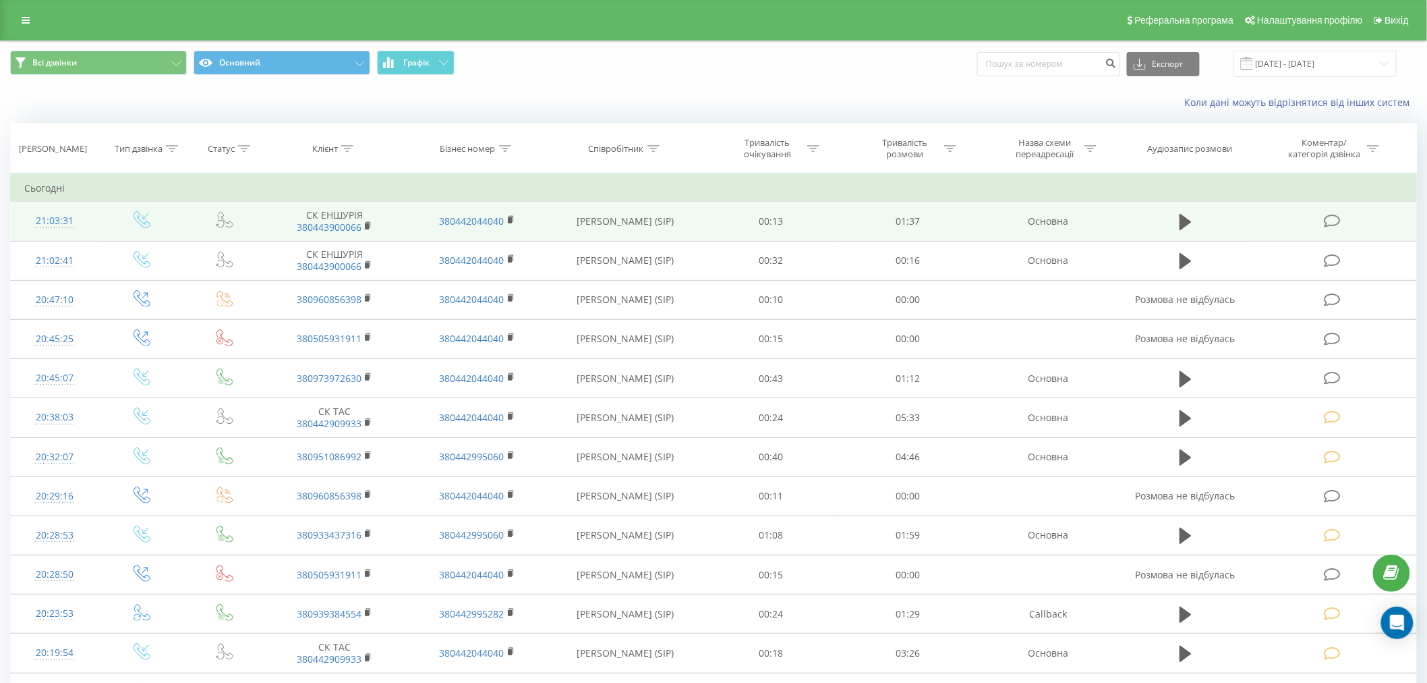
click at [1325, 217] on icon at bounding box center [1332, 221] width 17 height 14
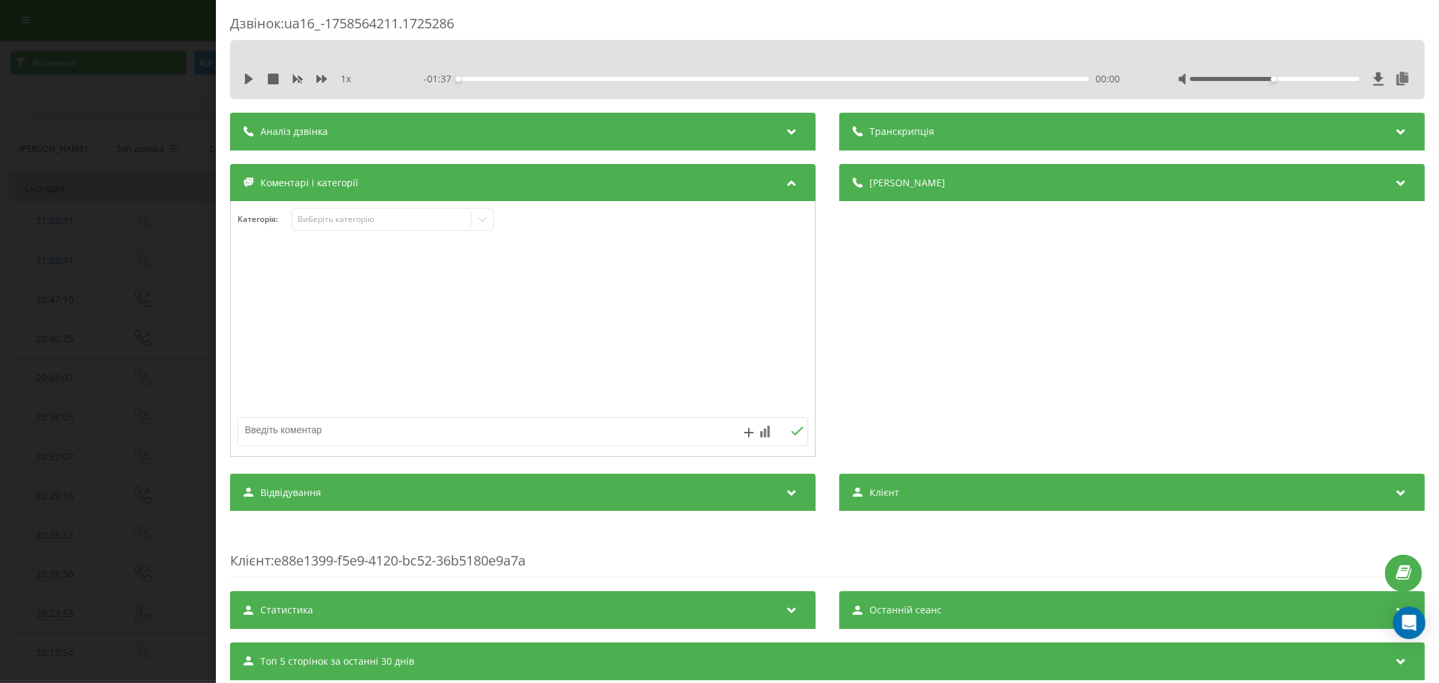
click at [320, 237] on div "Категорія : Виберіть категорію" at bounding box center [523, 228] width 584 height 40
click at [328, 224] on div "Виберіть категорію" at bounding box center [381, 219] width 169 height 11
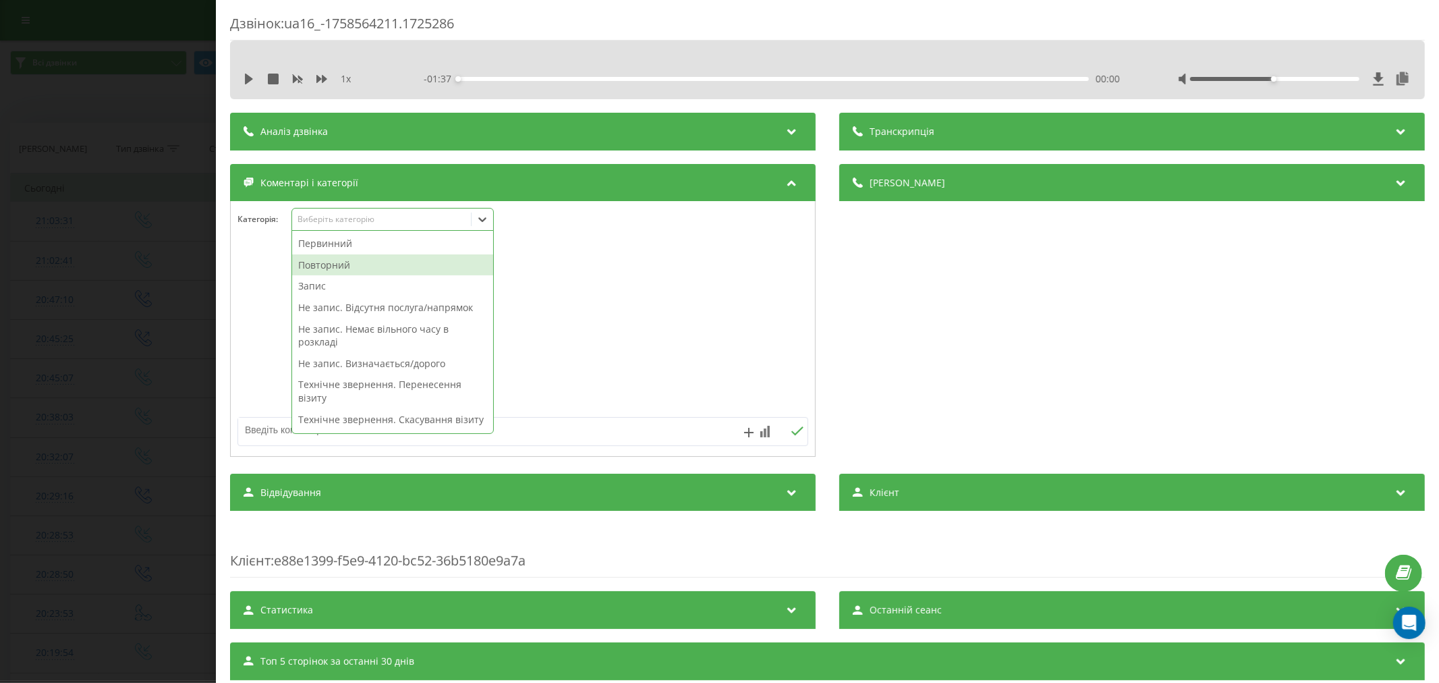
click at [345, 263] on div "Повторний" at bounding box center [392, 265] width 201 height 22
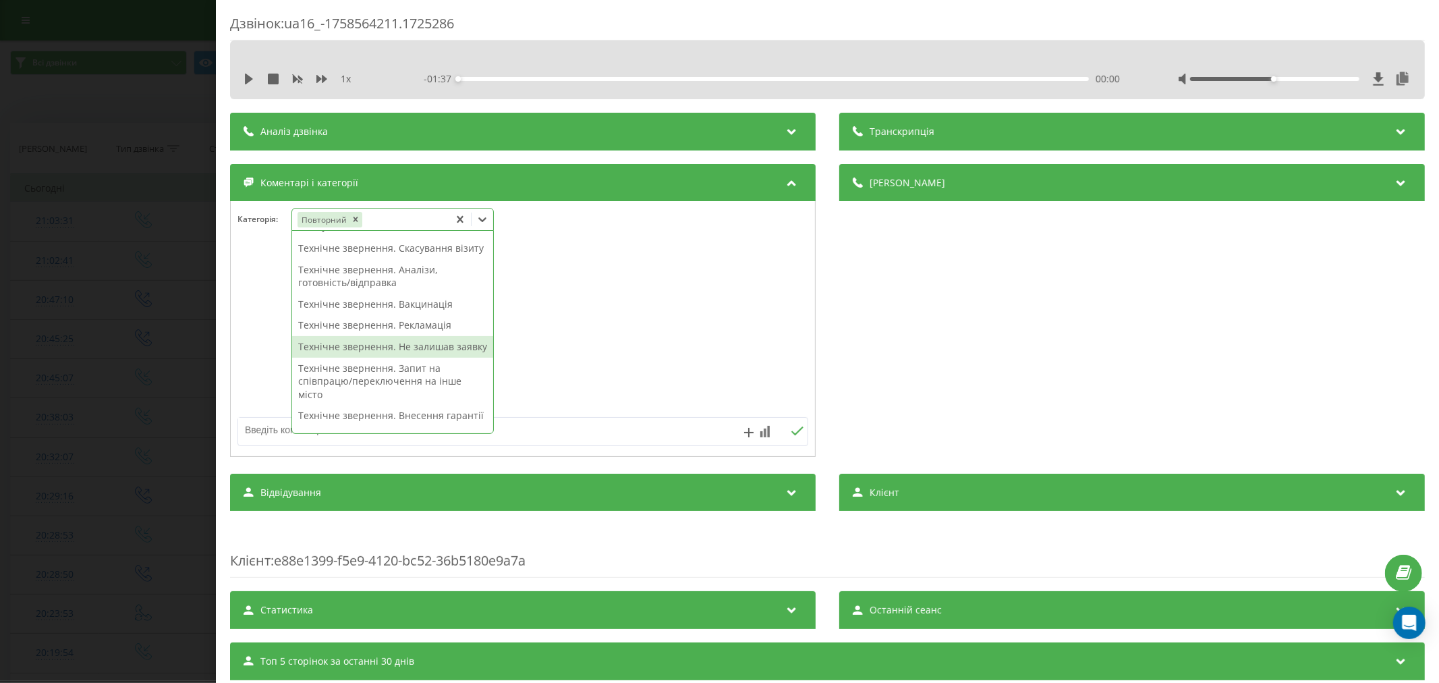
scroll to position [225, 0]
click at [420, 351] on div "Технічне звернення. Внесення гарантії" at bounding box center [392, 341] width 201 height 22
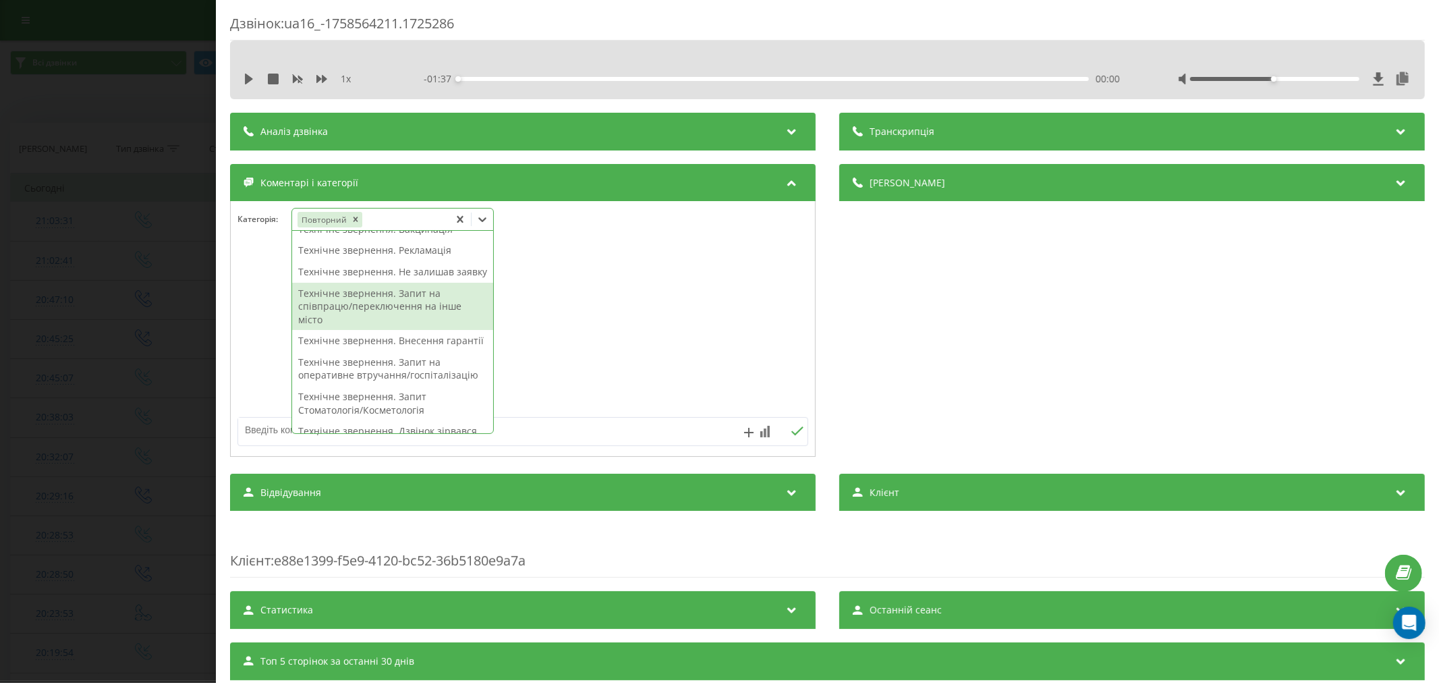
click at [695, 328] on div at bounding box center [523, 329] width 584 height 162
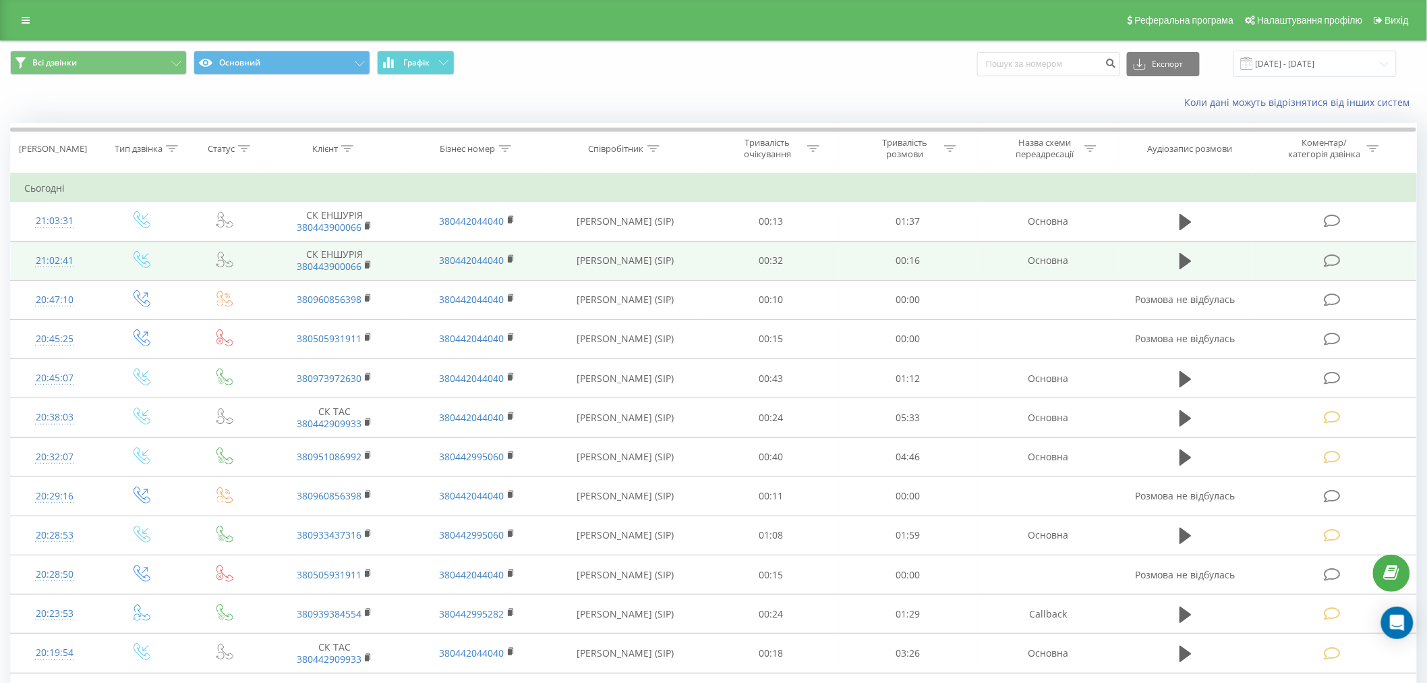
click at [1341, 257] on icon at bounding box center [1332, 261] width 17 height 14
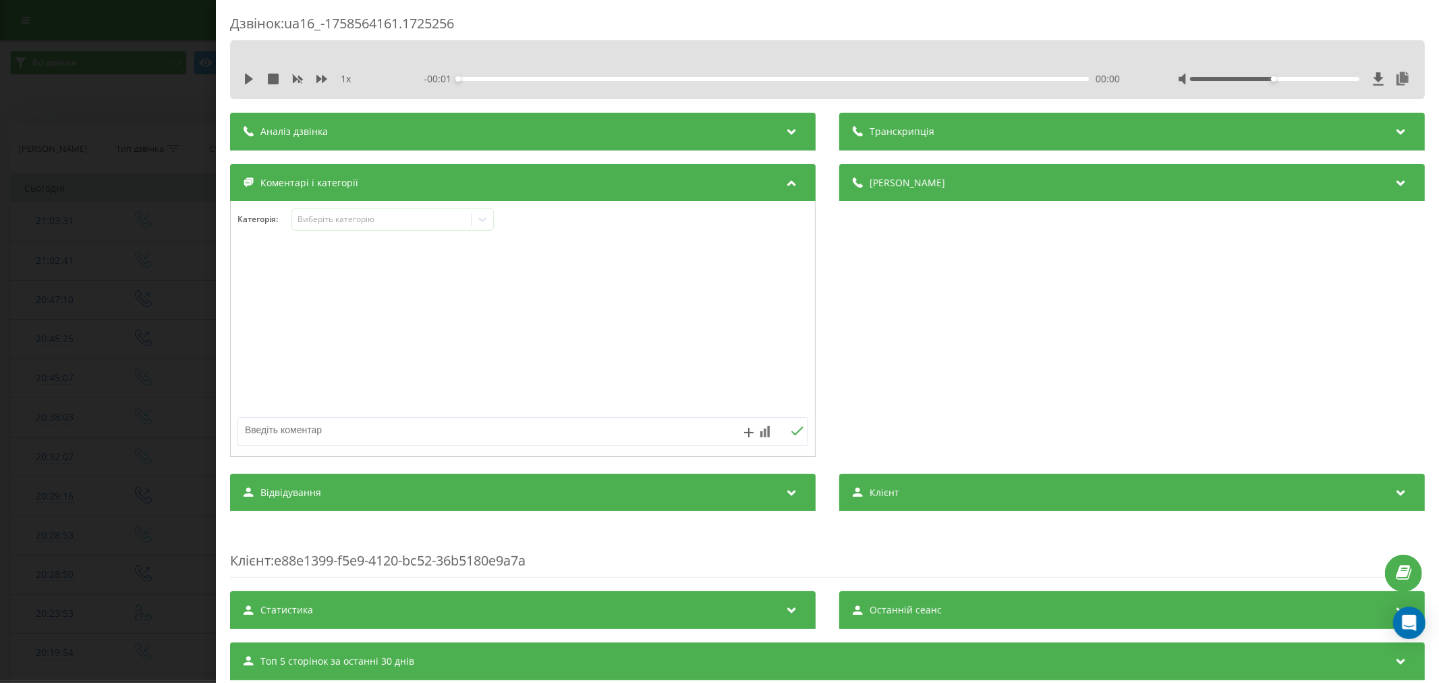
click at [253, 83] on icon at bounding box center [248, 79] width 11 height 11
click at [835, 78] on div "00:00" at bounding box center [773, 79] width 631 height 4
drag, startPoint x: 1262, startPoint y: 81, endPoint x: 1352, endPoint y: 82, distance: 89.7
click at [1354, 81] on div at bounding box center [1294, 78] width 233 height 13
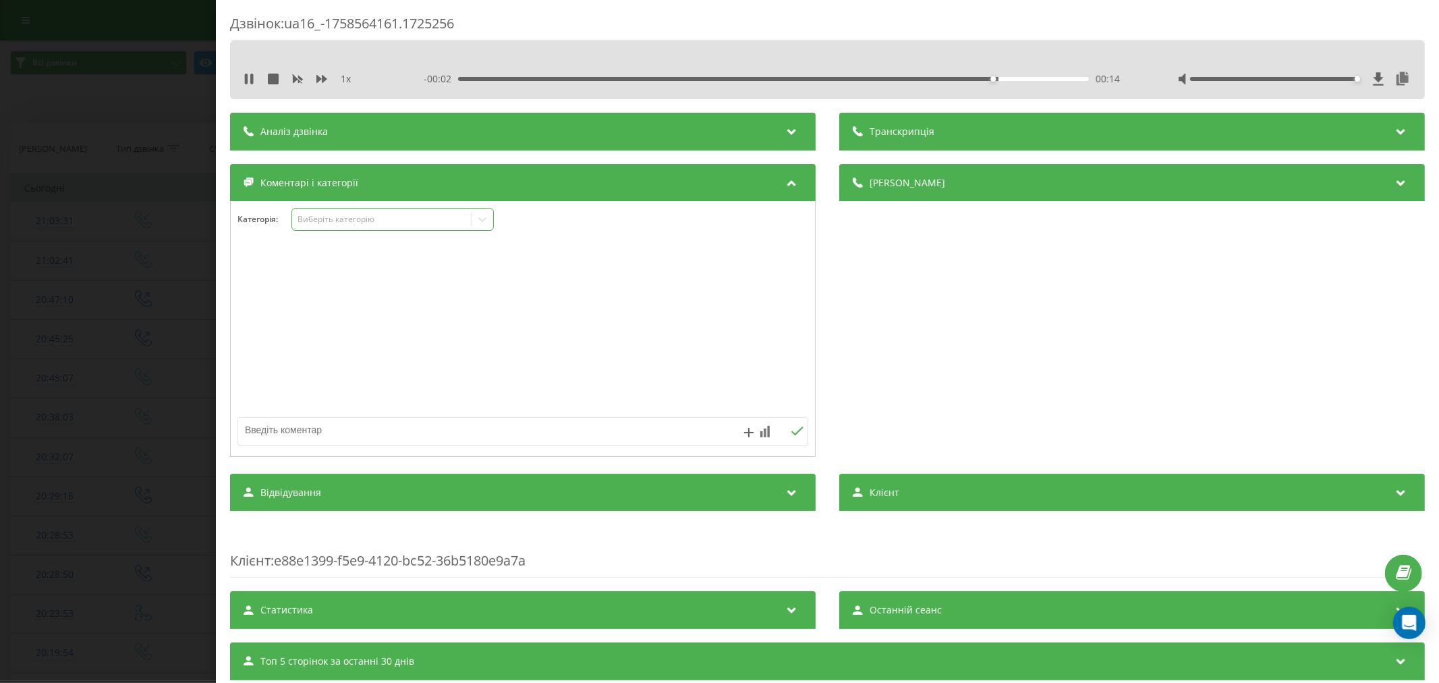
click at [342, 225] on div "Виберіть категорію" at bounding box center [381, 219] width 169 height 11
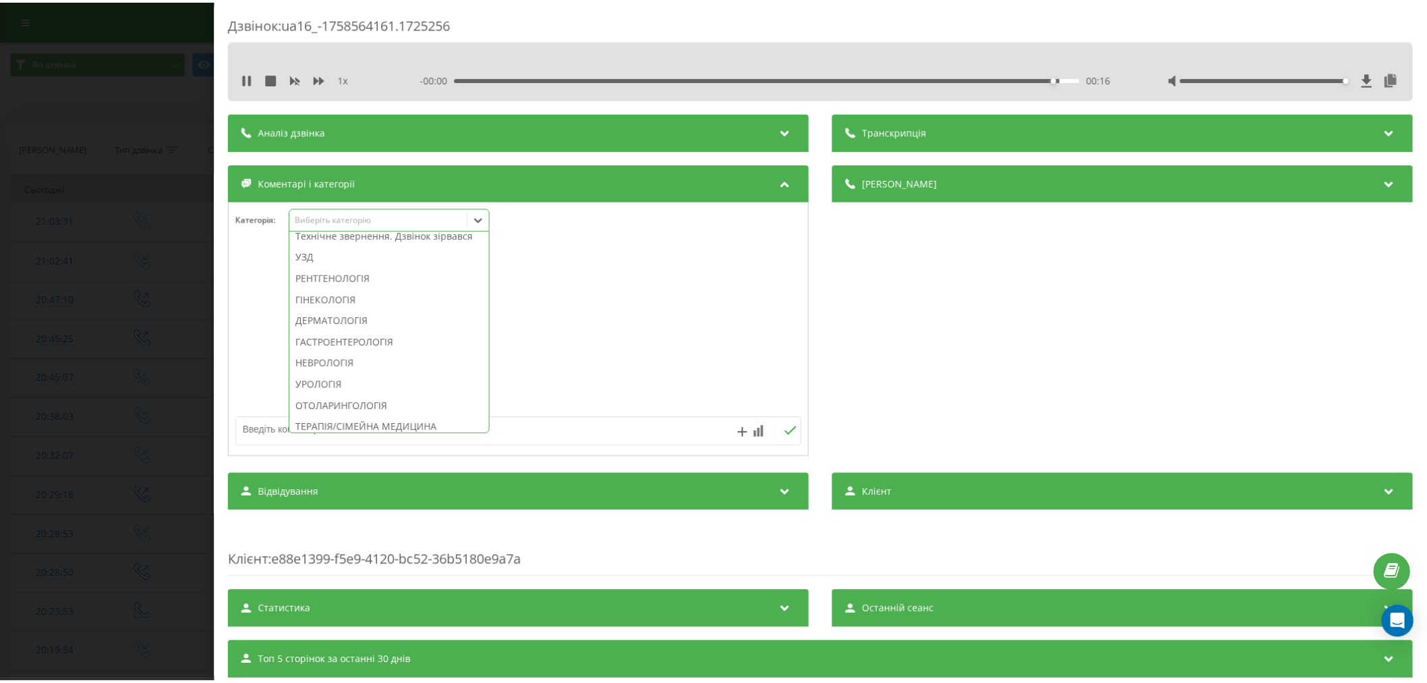
scroll to position [449, 0]
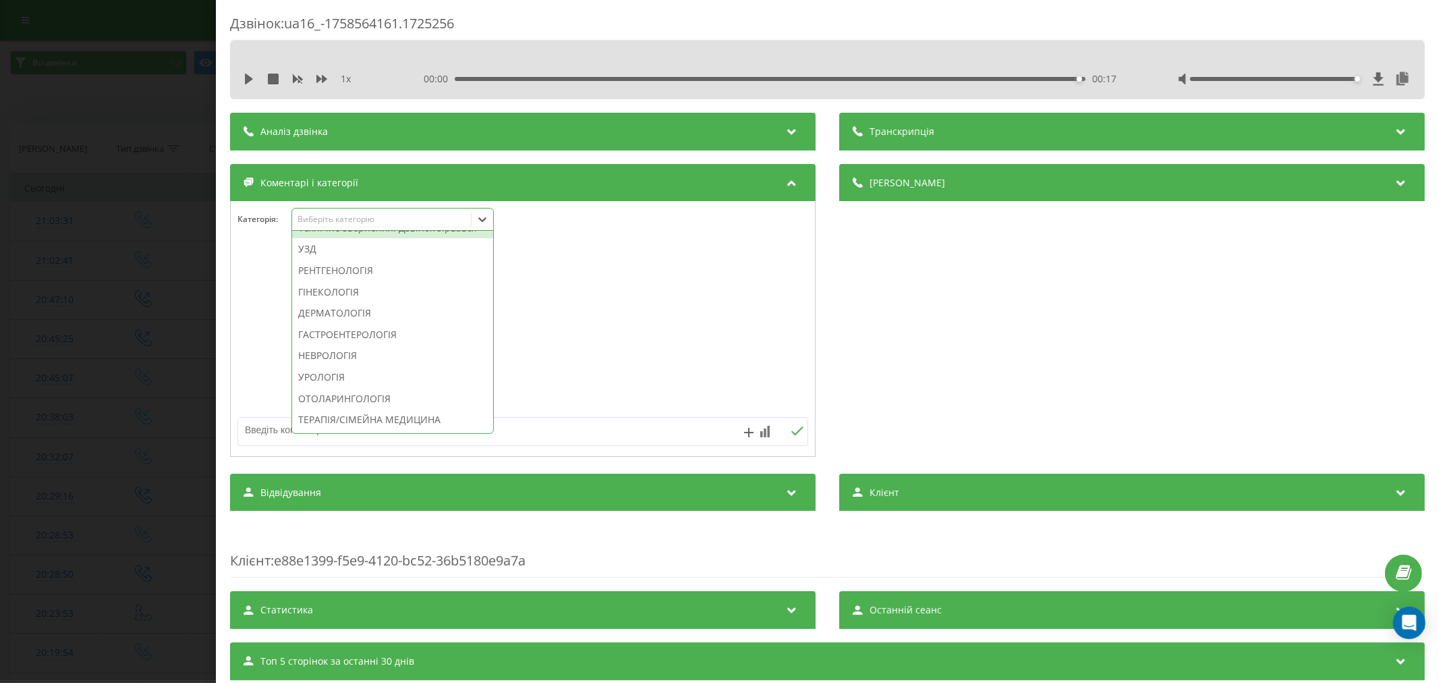
click at [374, 239] on div "Технічне звернення. Дзвінок зірвався" at bounding box center [392, 228] width 201 height 22
click at [664, 291] on div at bounding box center [523, 329] width 584 height 162
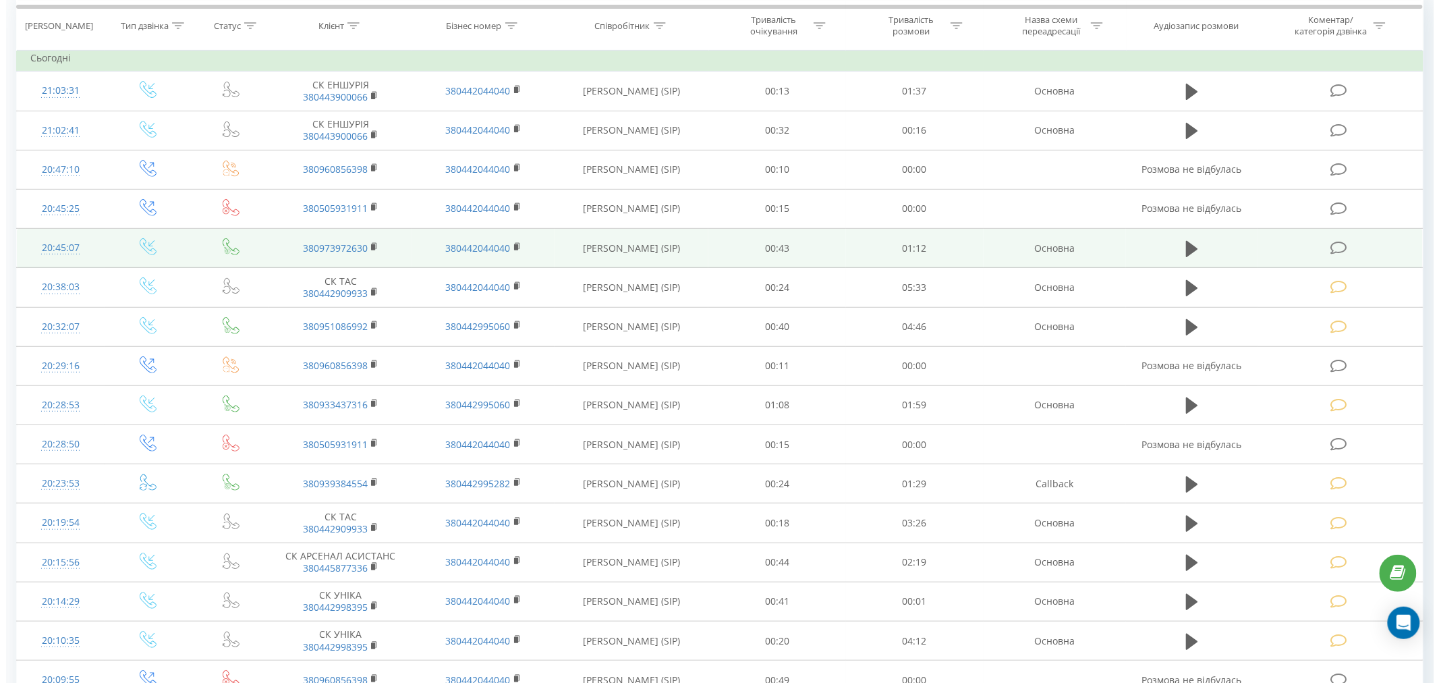
scroll to position [150, 0]
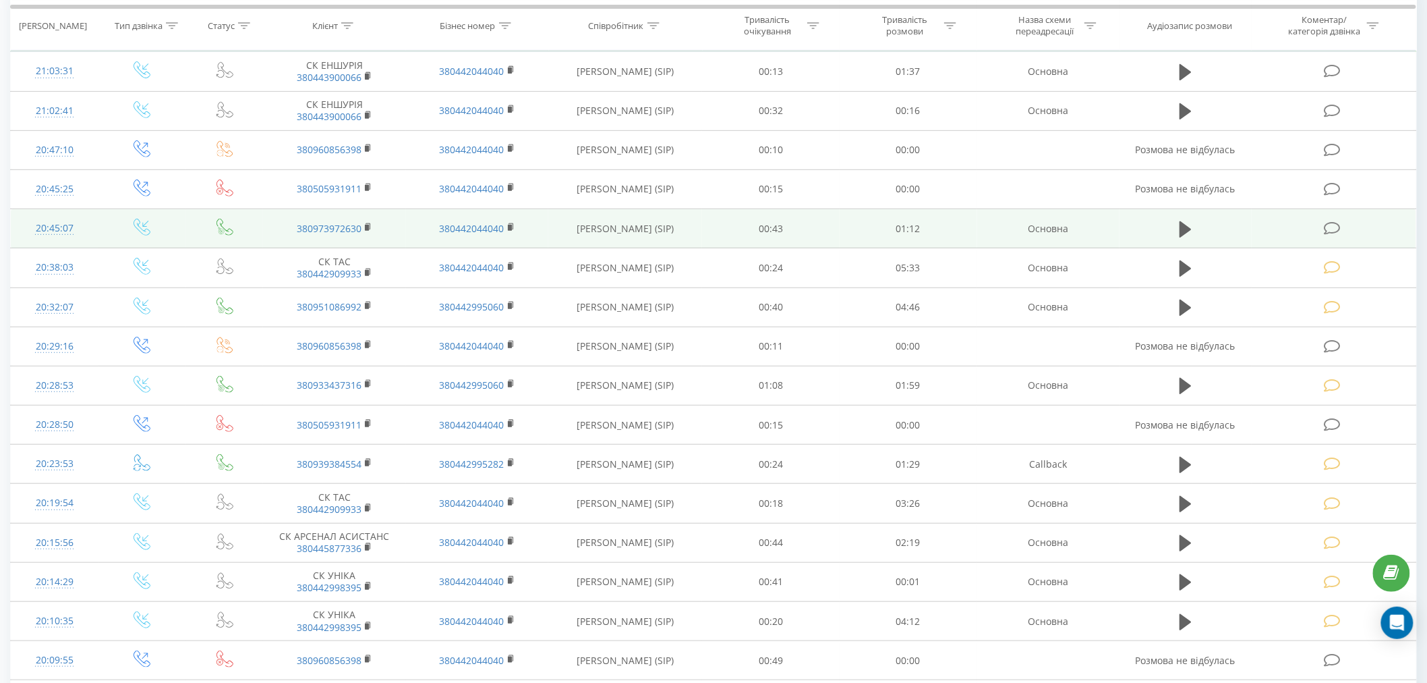
click at [1334, 230] on icon at bounding box center [1332, 228] width 17 height 14
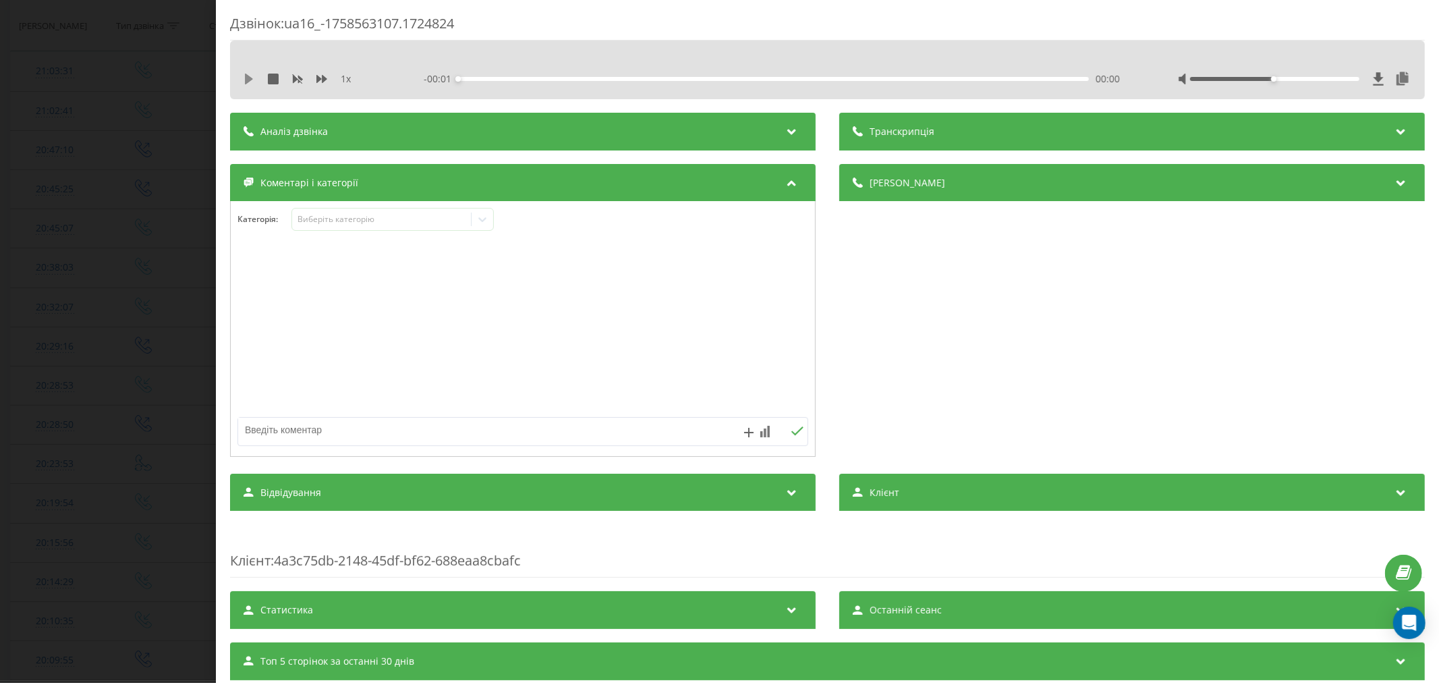
click at [247, 78] on icon at bounding box center [249, 79] width 8 height 11
click at [542, 78] on div "00:10" at bounding box center [773, 79] width 631 height 4
drag, startPoint x: 644, startPoint y: 78, endPoint x: 725, endPoint y: 62, distance: 82.4
click at [644, 78] on div "00:15" at bounding box center [773, 79] width 631 height 4
click at [385, 212] on div "Виберіть категорію" at bounding box center [392, 219] width 202 height 23
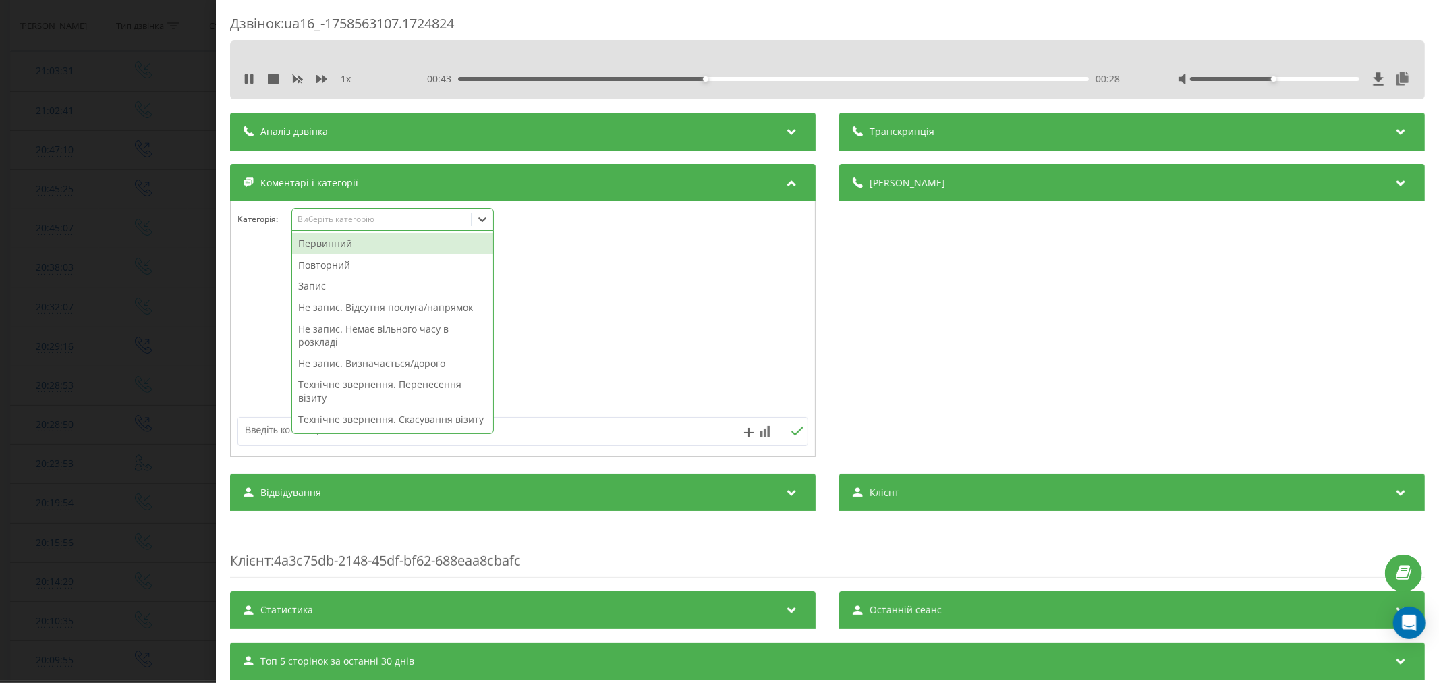
click at [359, 241] on div "Первинний" at bounding box center [392, 244] width 201 height 22
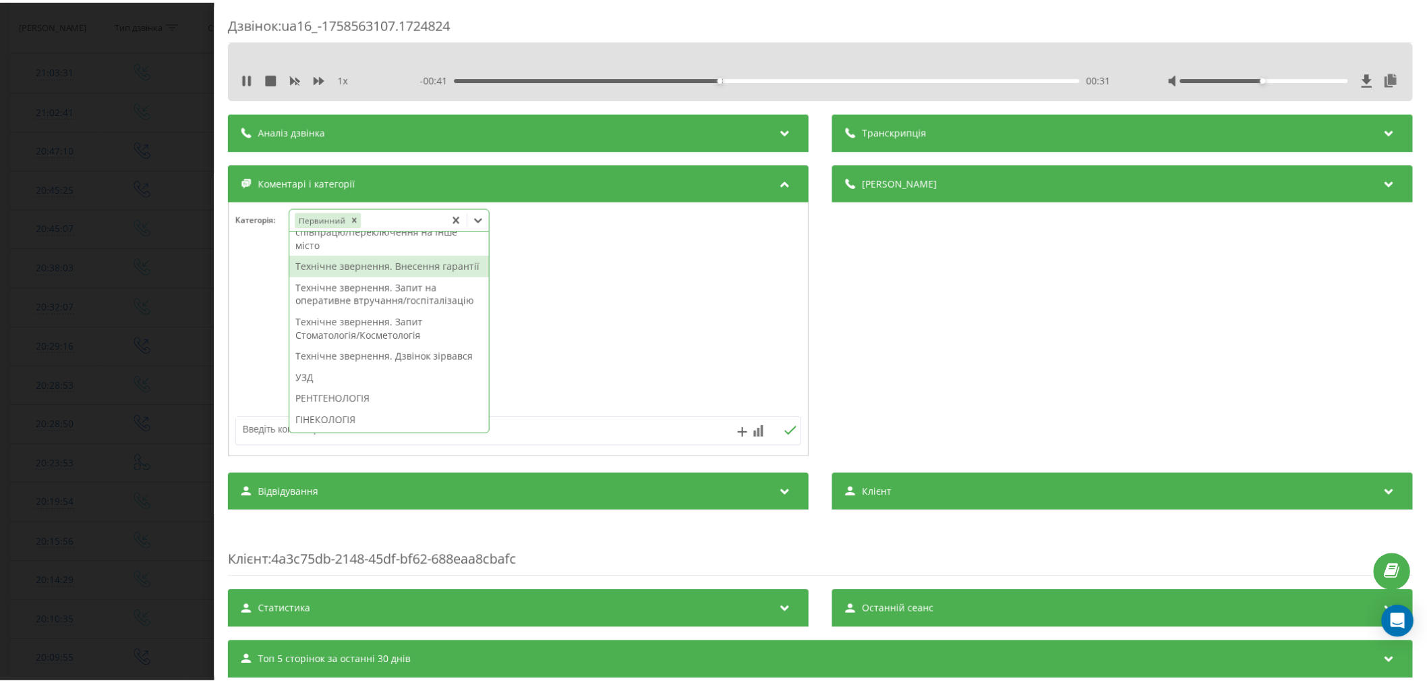
scroll to position [279, 0]
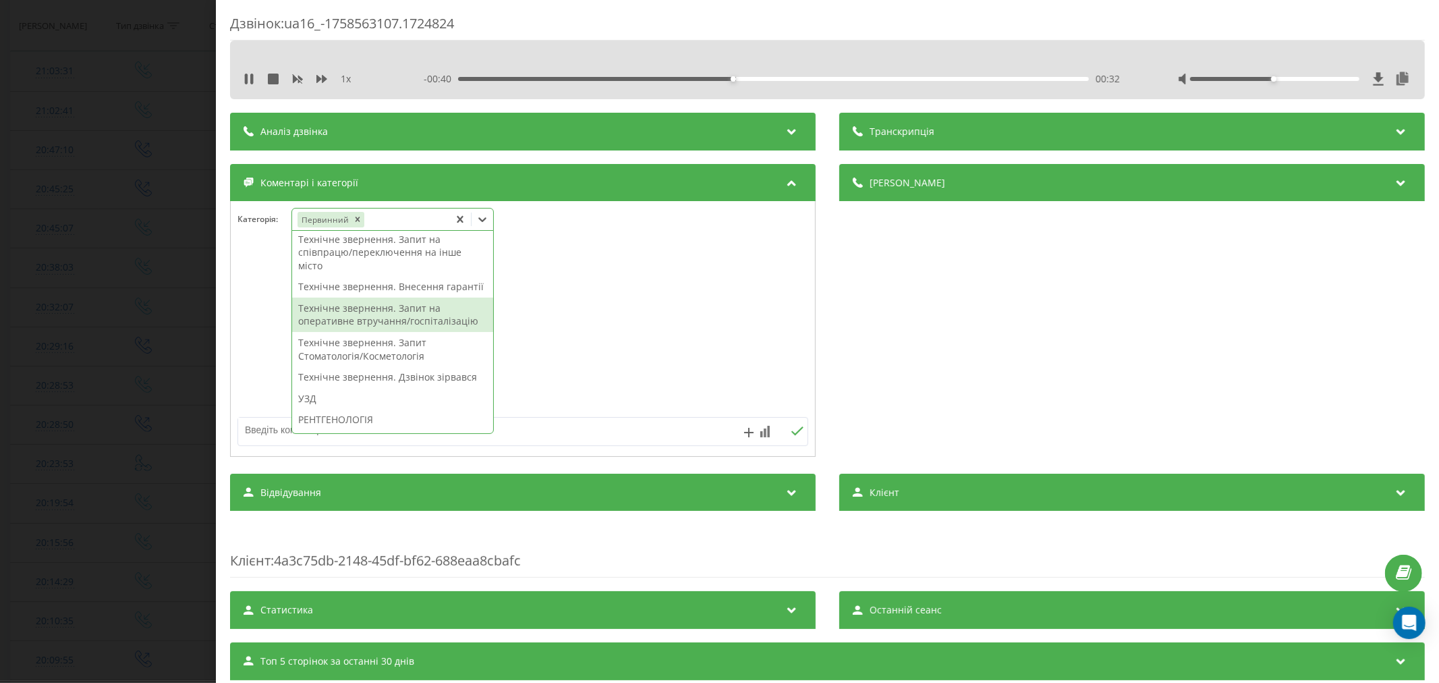
click at [351, 332] on div "Технічне звернення. Запит на оперативне втручання/госпіталізацію" at bounding box center [392, 314] width 201 height 34
click at [598, 343] on div at bounding box center [523, 329] width 584 height 162
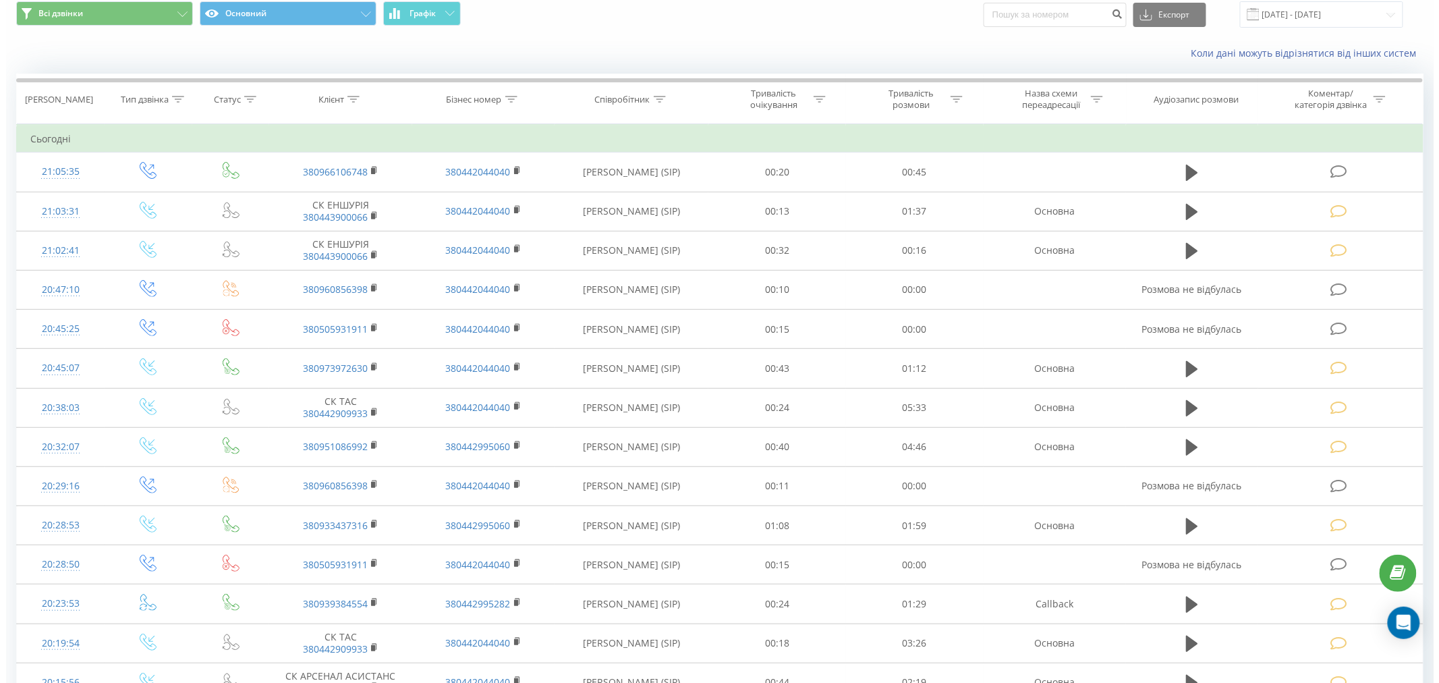
scroll to position [75, 0]
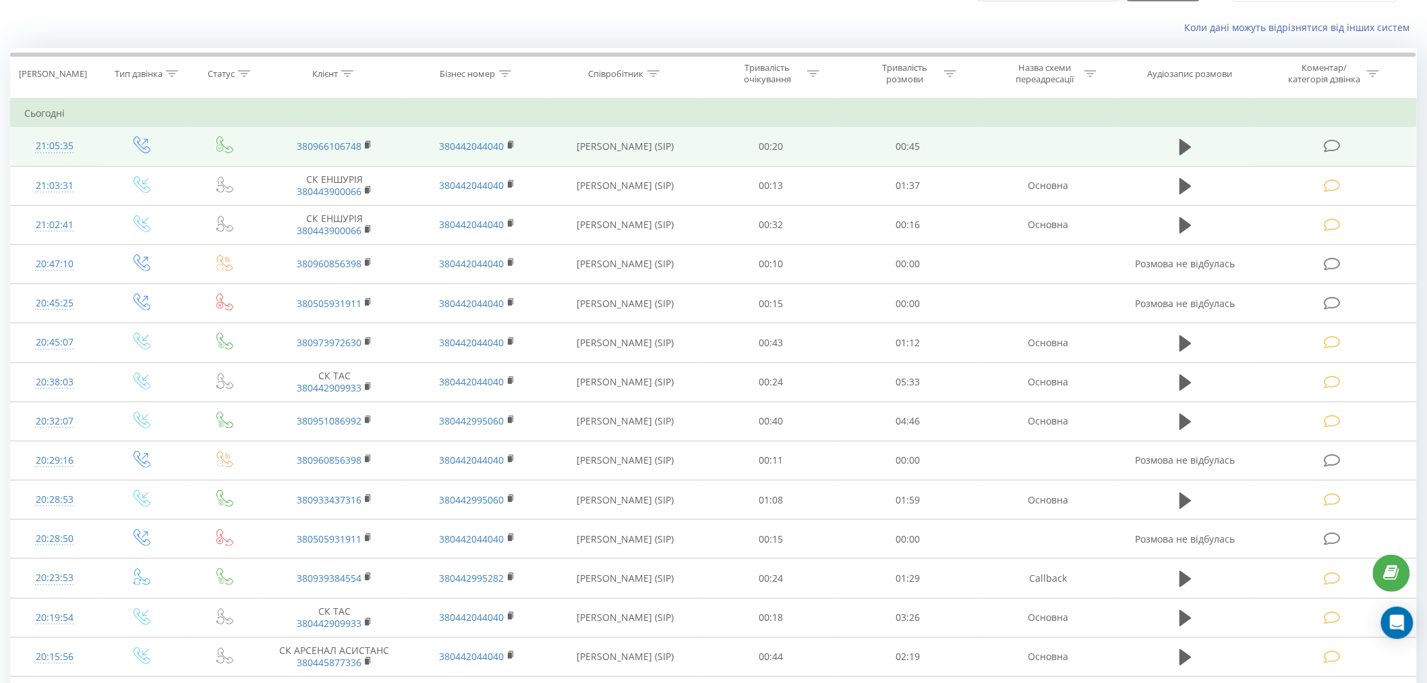
click at [1333, 152] on icon at bounding box center [1332, 146] width 17 height 14
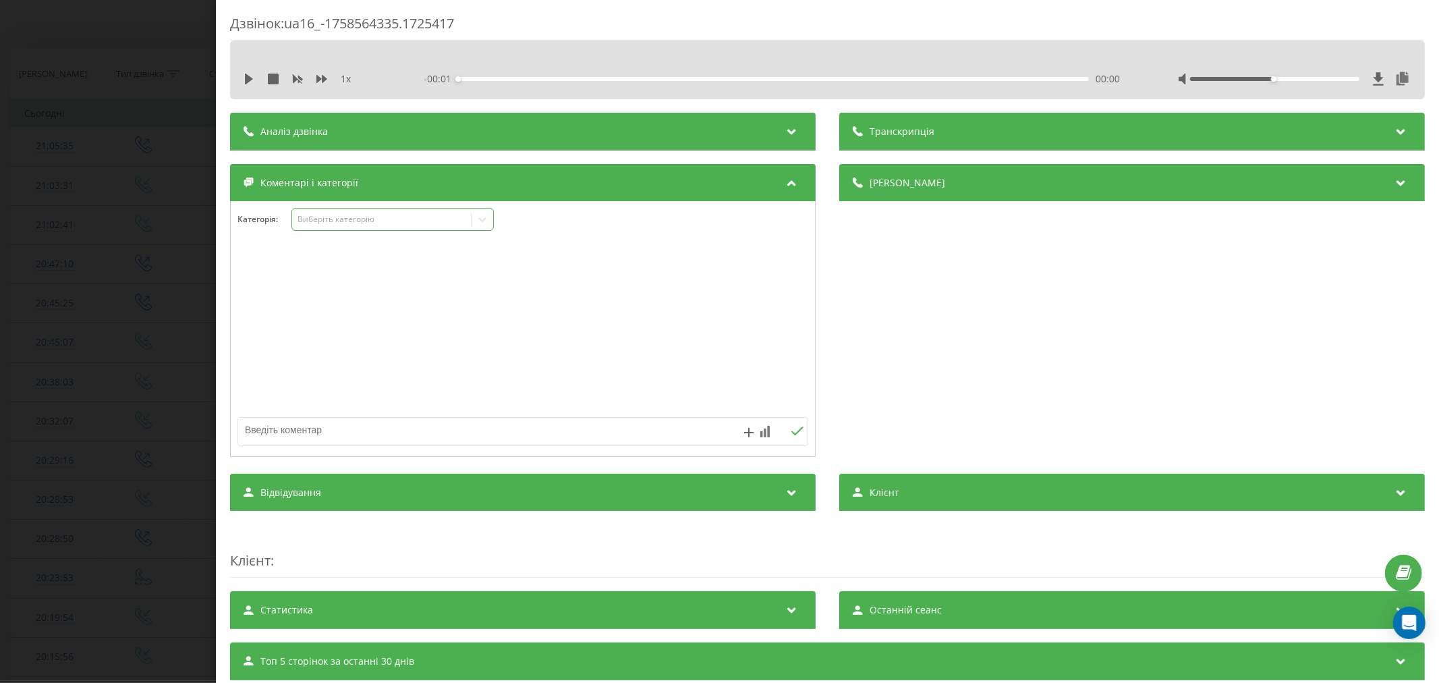
click at [361, 219] on div "Виберіть категорію" at bounding box center [381, 219] width 169 height 11
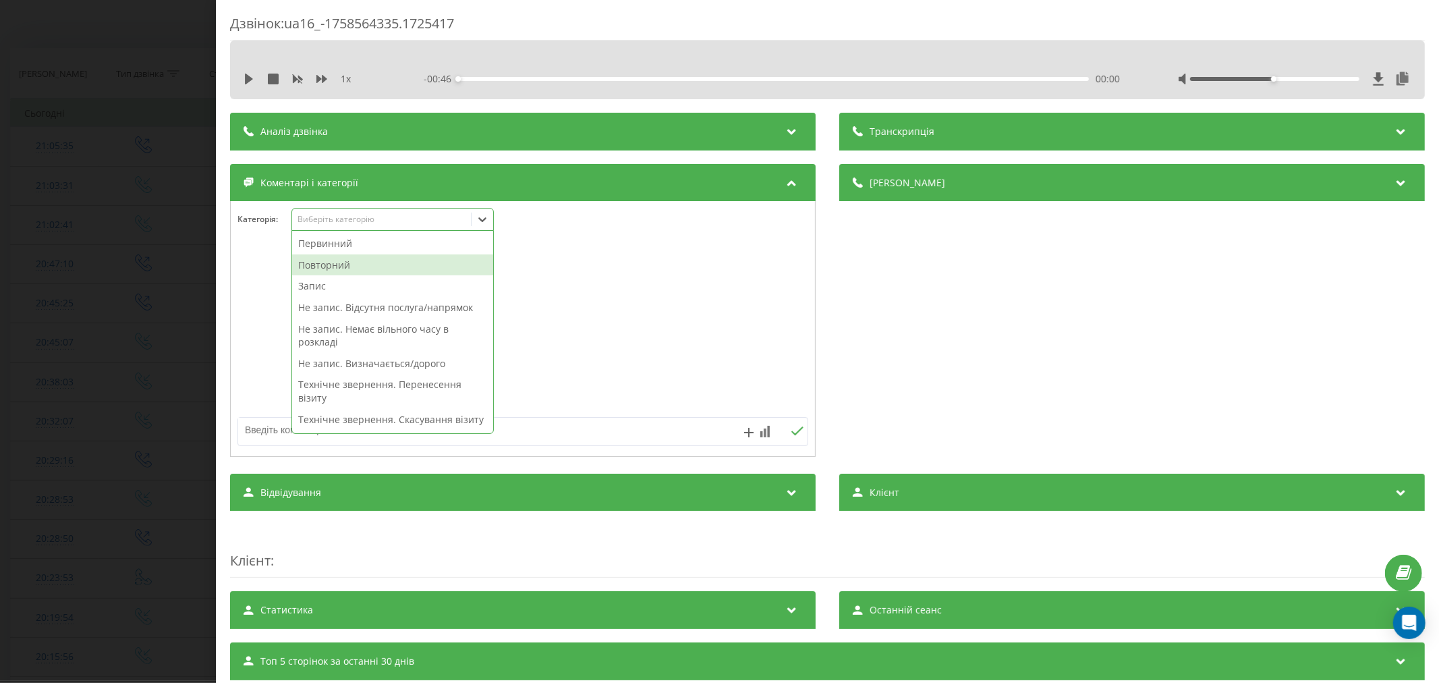
click at [342, 258] on div "Повторний" at bounding box center [392, 265] width 201 height 22
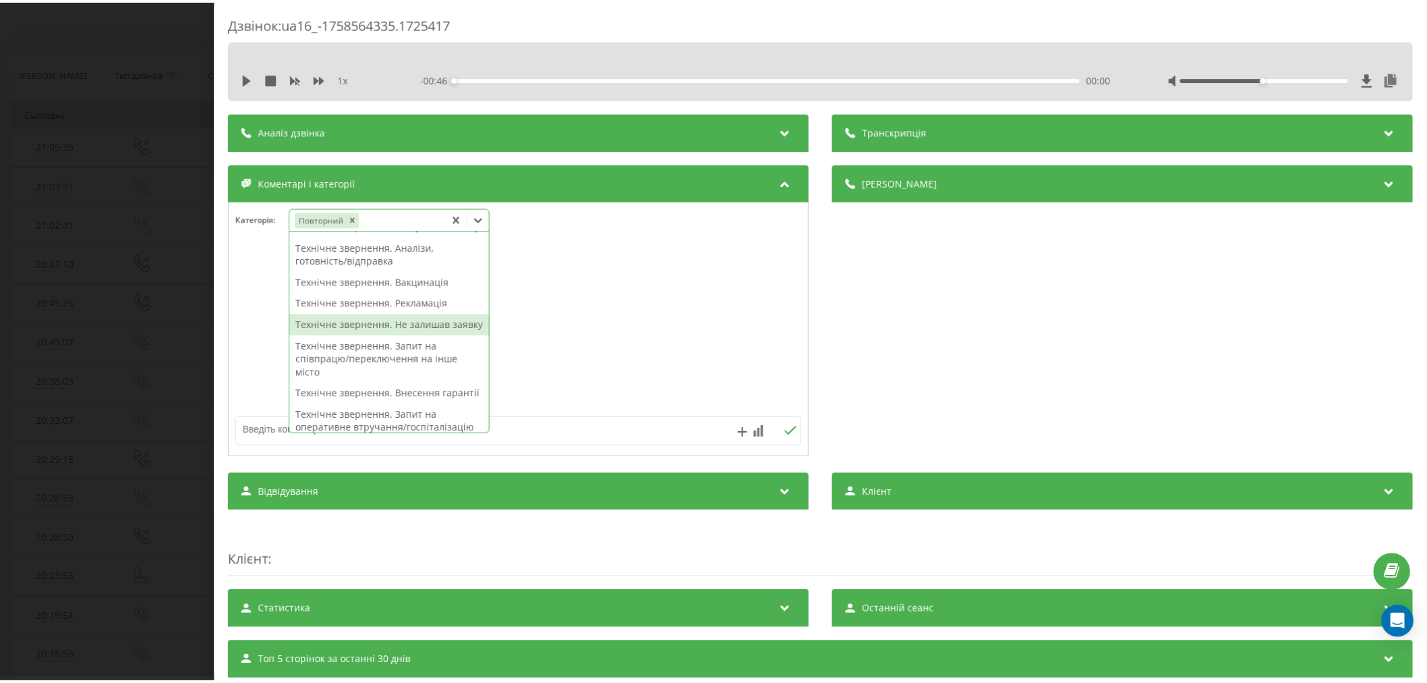
scroll to position [150, 0]
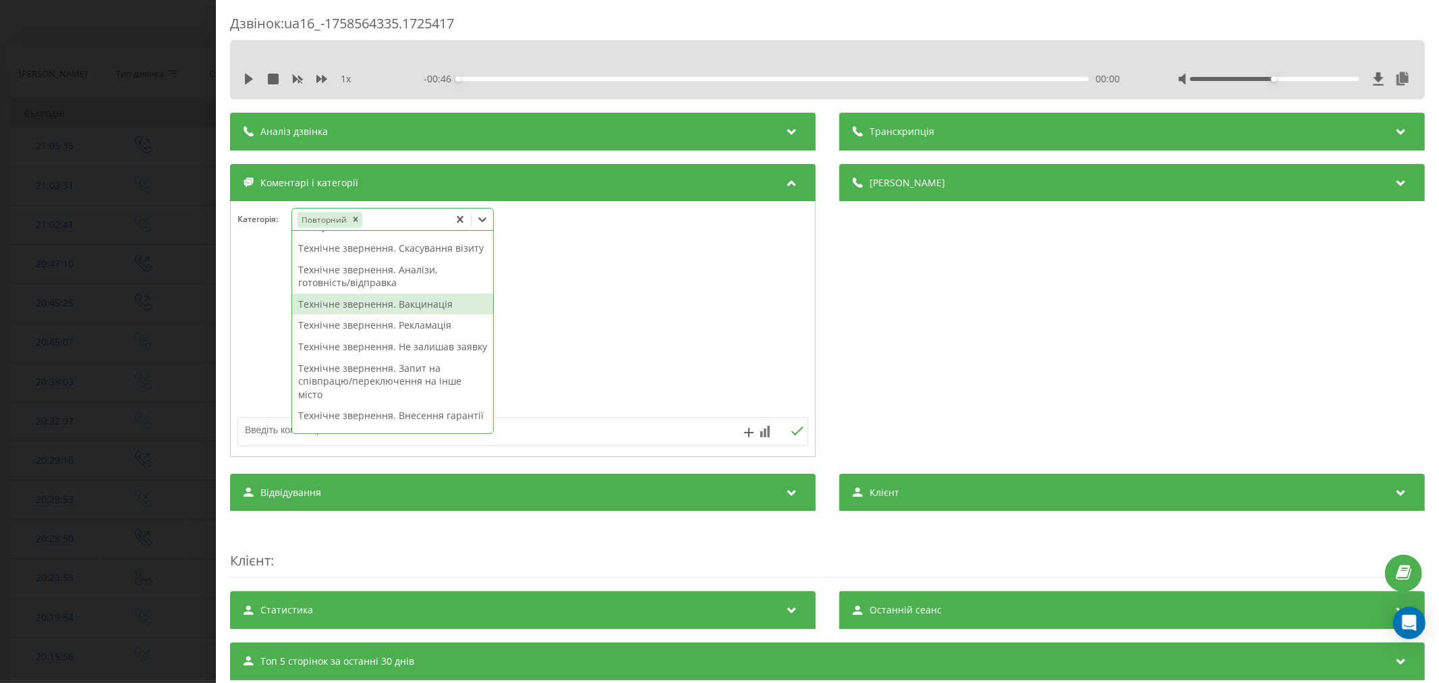
click at [386, 315] on div "Технічне звернення. Вакцинація" at bounding box center [392, 304] width 201 height 22
click at [729, 315] on div at bounding box center [523, 329] width 584 height 162
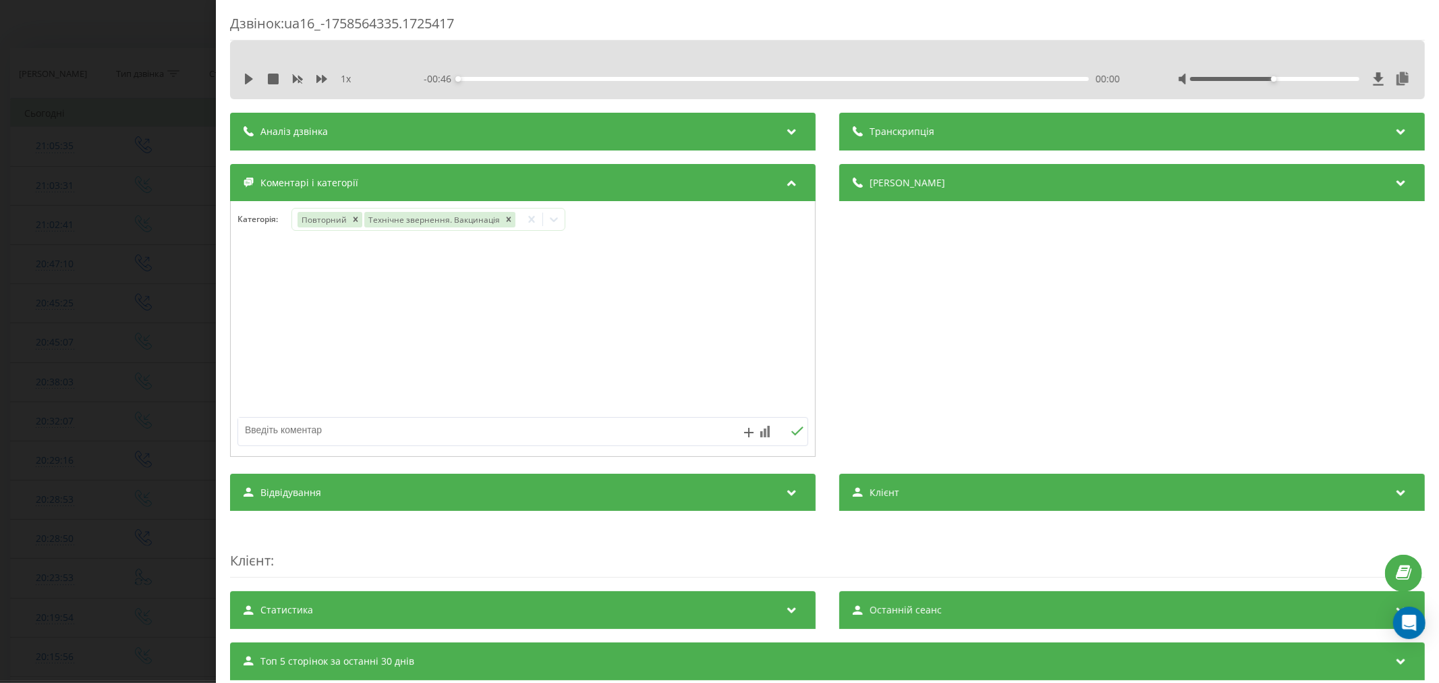
click at [493, 429] on textarea at bounding box center [465, 429] width 455 height 24
type textarea "ваакцина від грипу"
click at [792, 428] on icon at bounding box center [796, 430] width 13 height 9
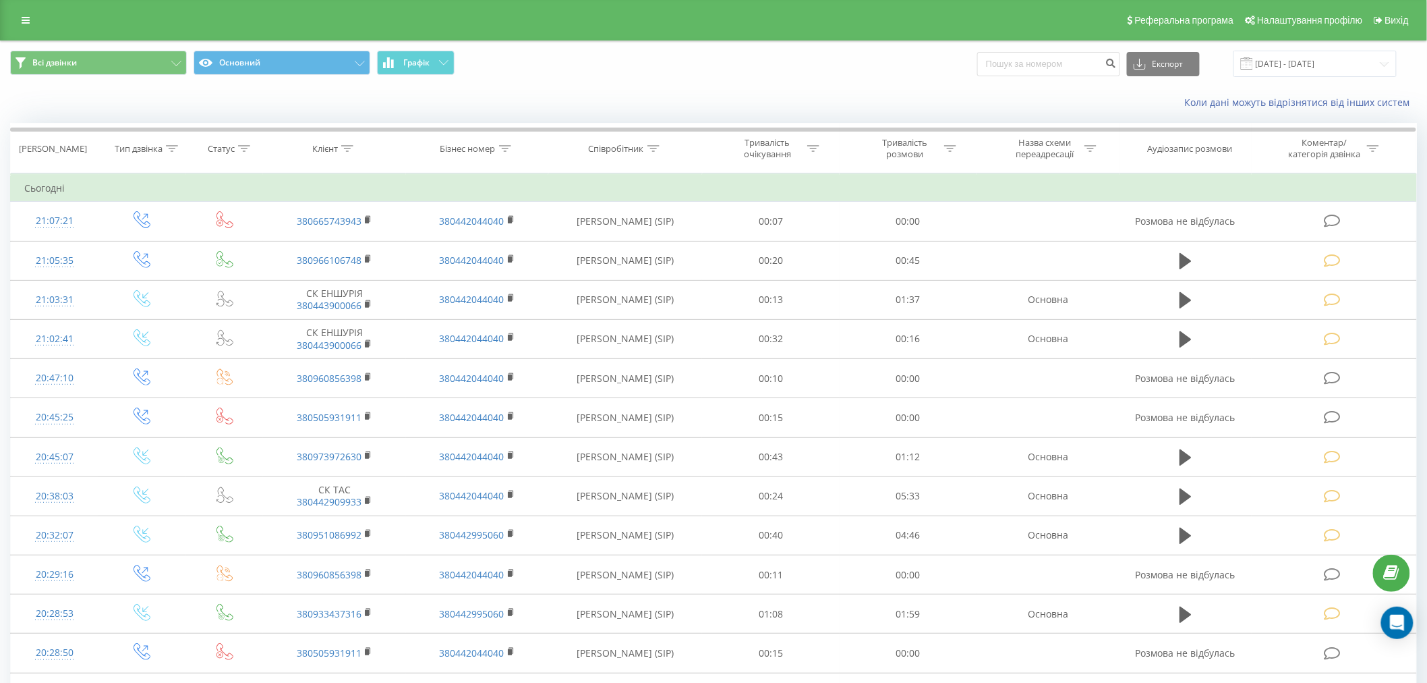
click at [1427, 682] on html "[DOMAIN_NAME] Проекти [DOMAIN_NAME] Центр звернень Журнал дзвінків Журнал повід…" at bounding box center [713, 341] width 1427 height 683
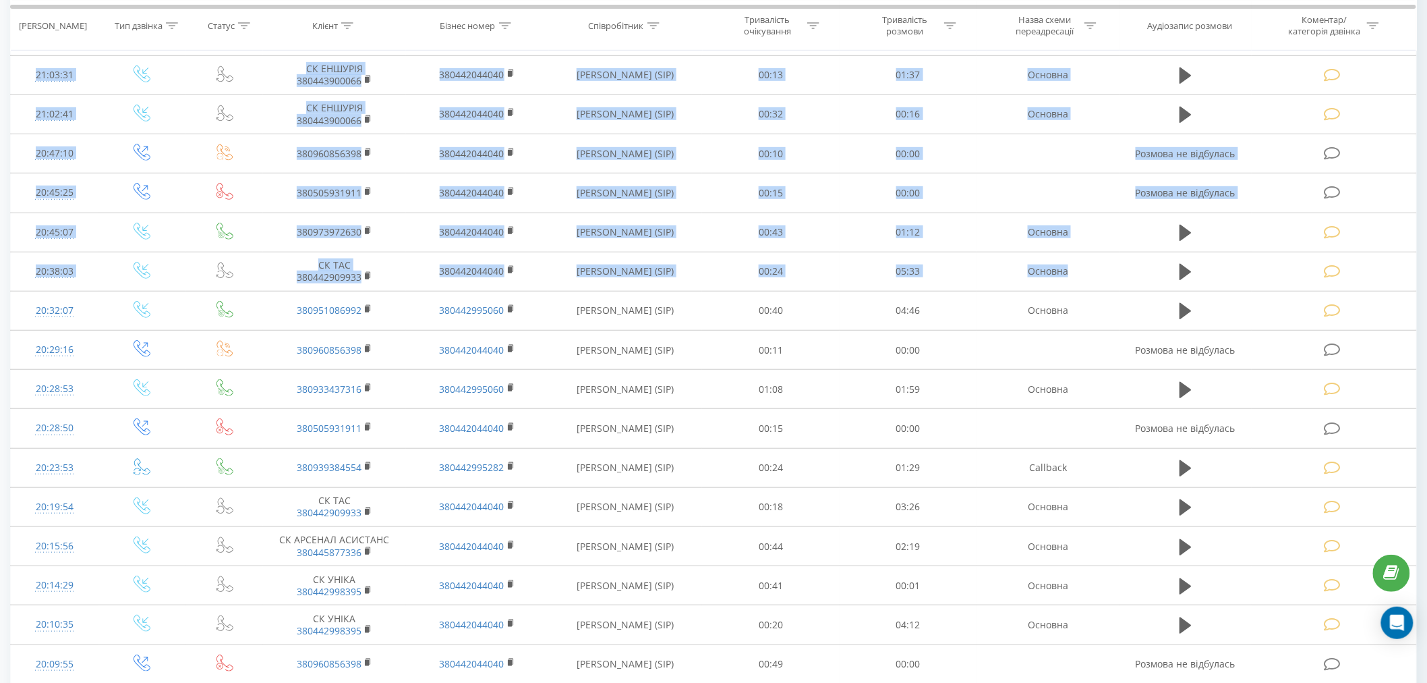
scroll to position [552, 0]
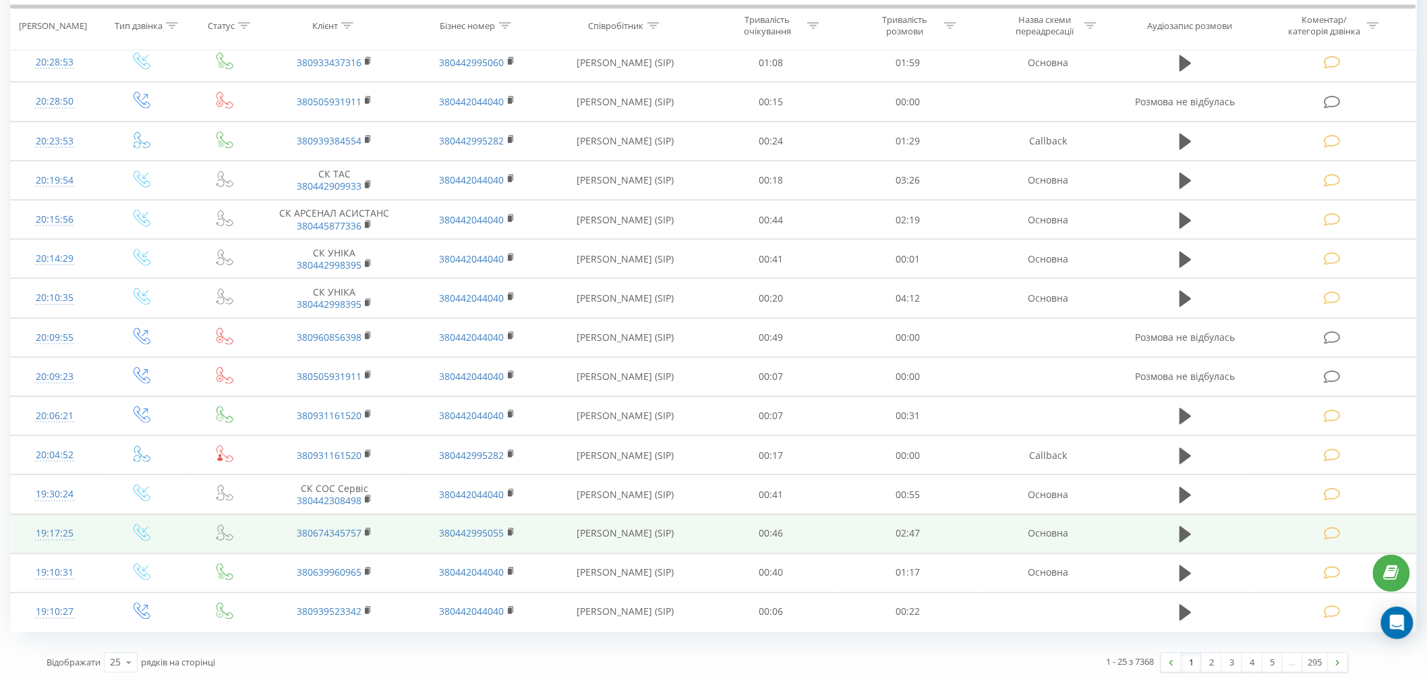
drag, startPoint x: 416, startPoint y: 614, endPoint x: 126, endPoint y: 523, distance: 303.8
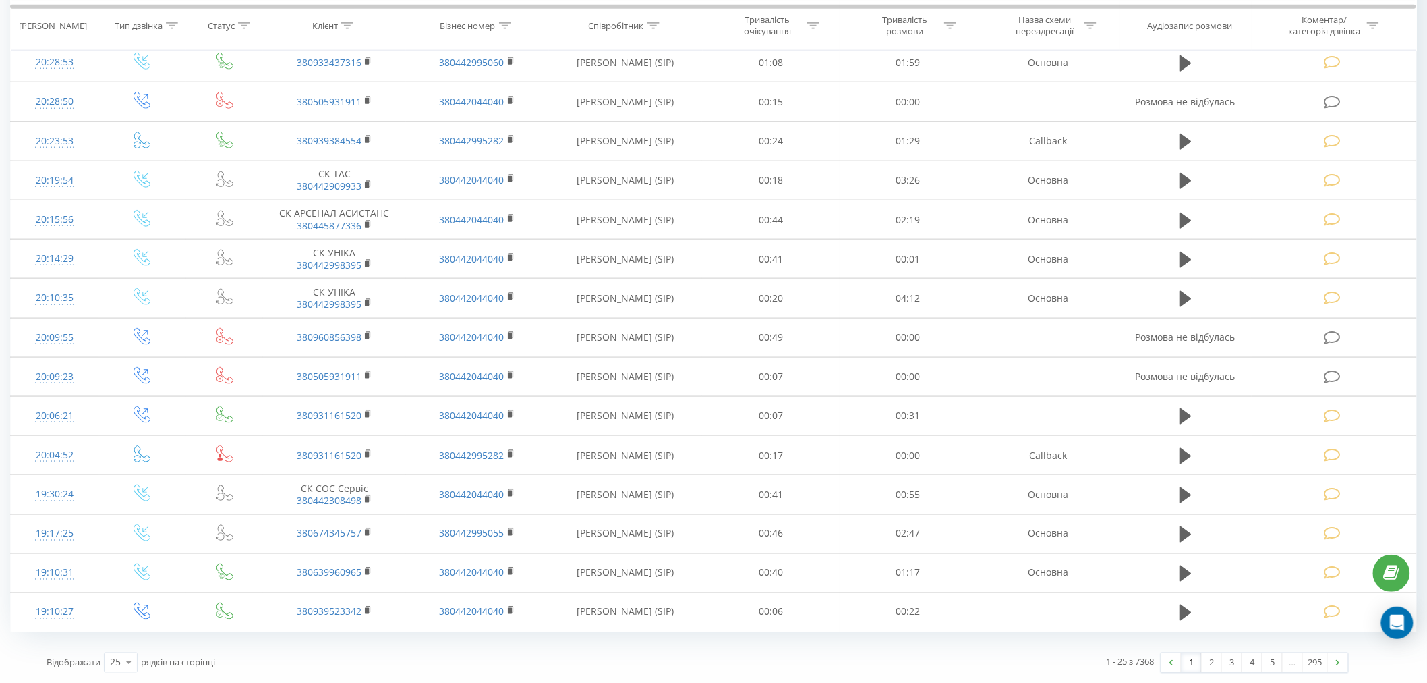
click at [0, 189] on div "Всі дзвінки Основний Графік Експорт .csv .xls .xlsx [DATE] - [DATE] Коли дані м…" at bounding box center [713, 85] width 1427 height 1193
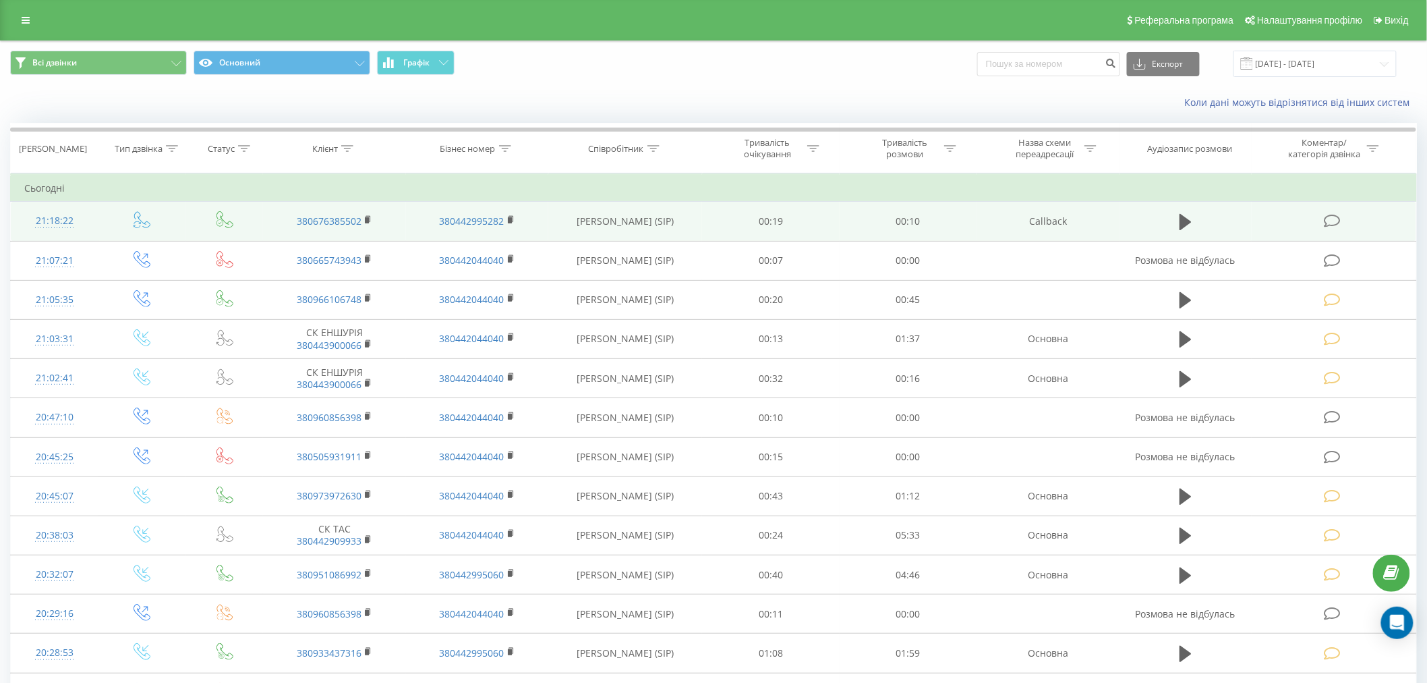
click at [1335, 220] on icon at bounding box center [1332, 221] width 17 height 14
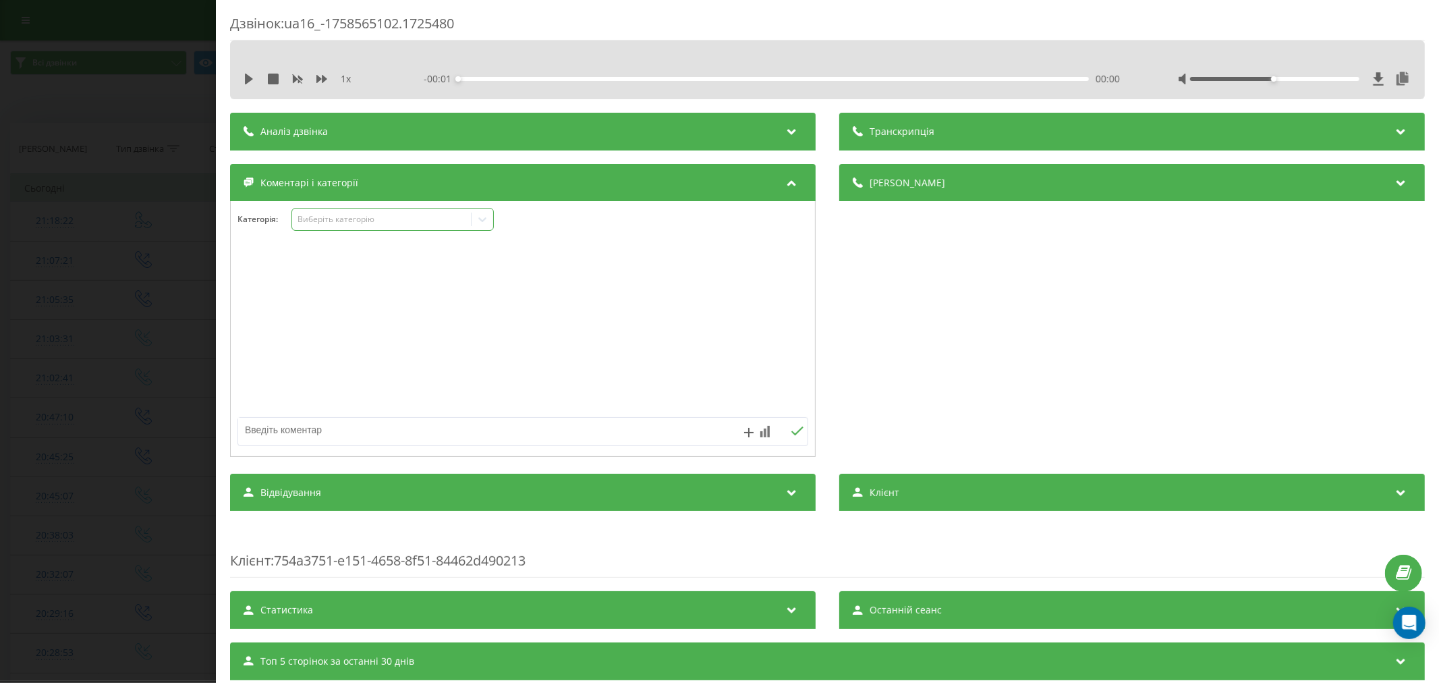
click at [354, 216] on div "Виберіть категорію" at bounding box center [381, 219] width 169 height 11
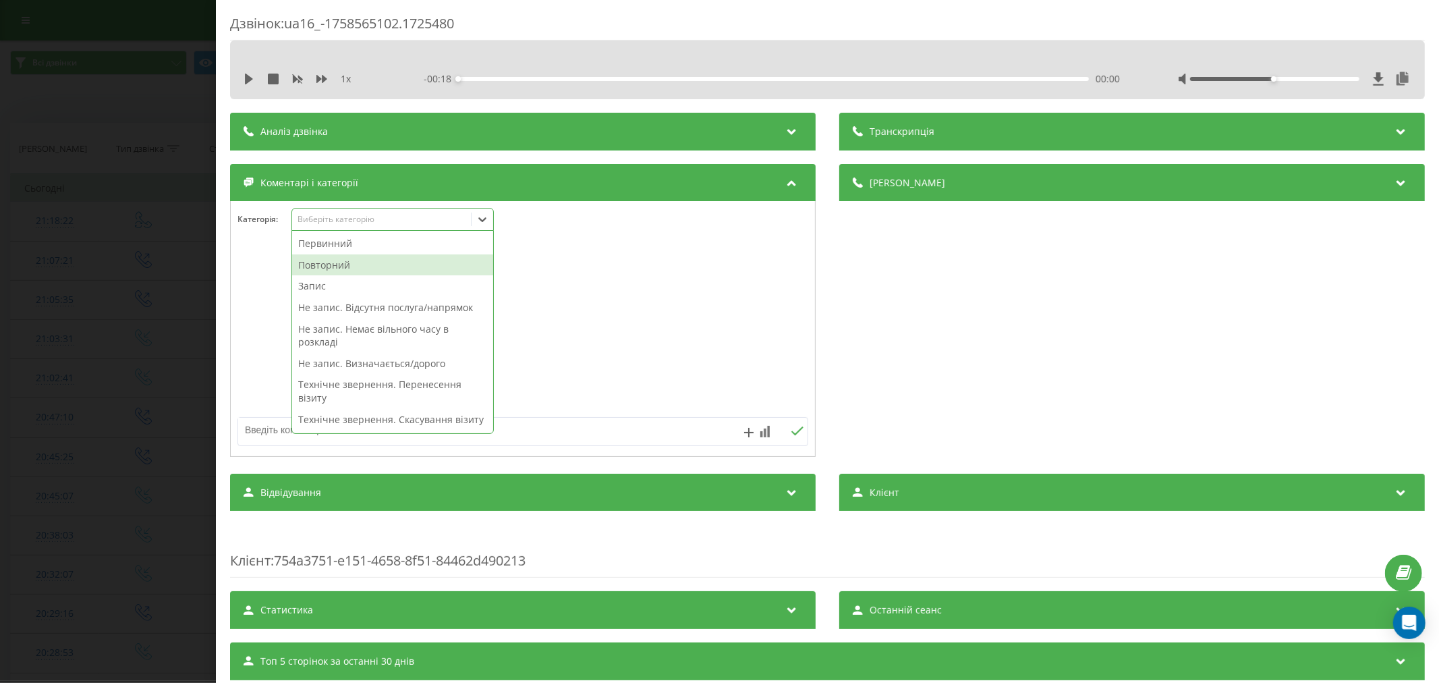
click at [359, 267] on div "Повторний" at bounding box center [392, 265] width 201 height 22
click at [659, 266] on div at bounding box center [523, 329] width 584 height 162
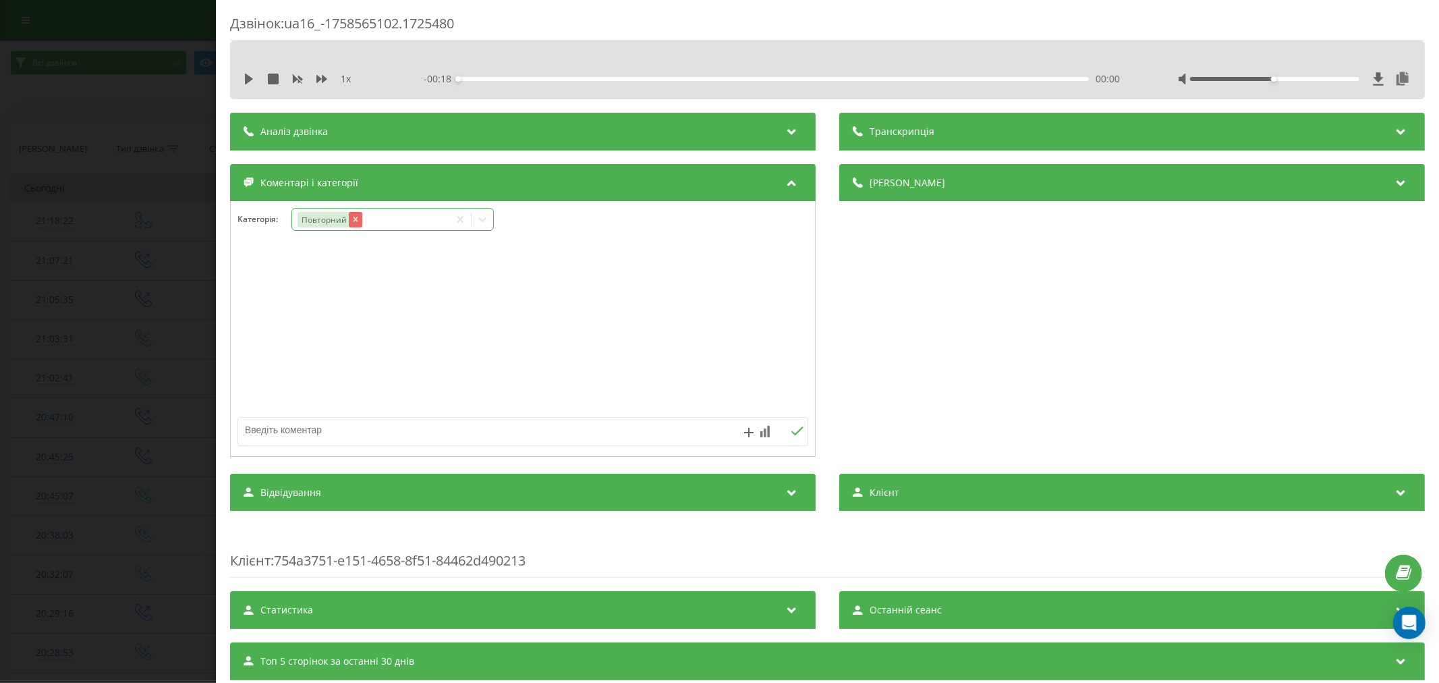
click at [351, 223] on icon "Remove Повторний" at bounding box center [354, 218] width 9 height 9
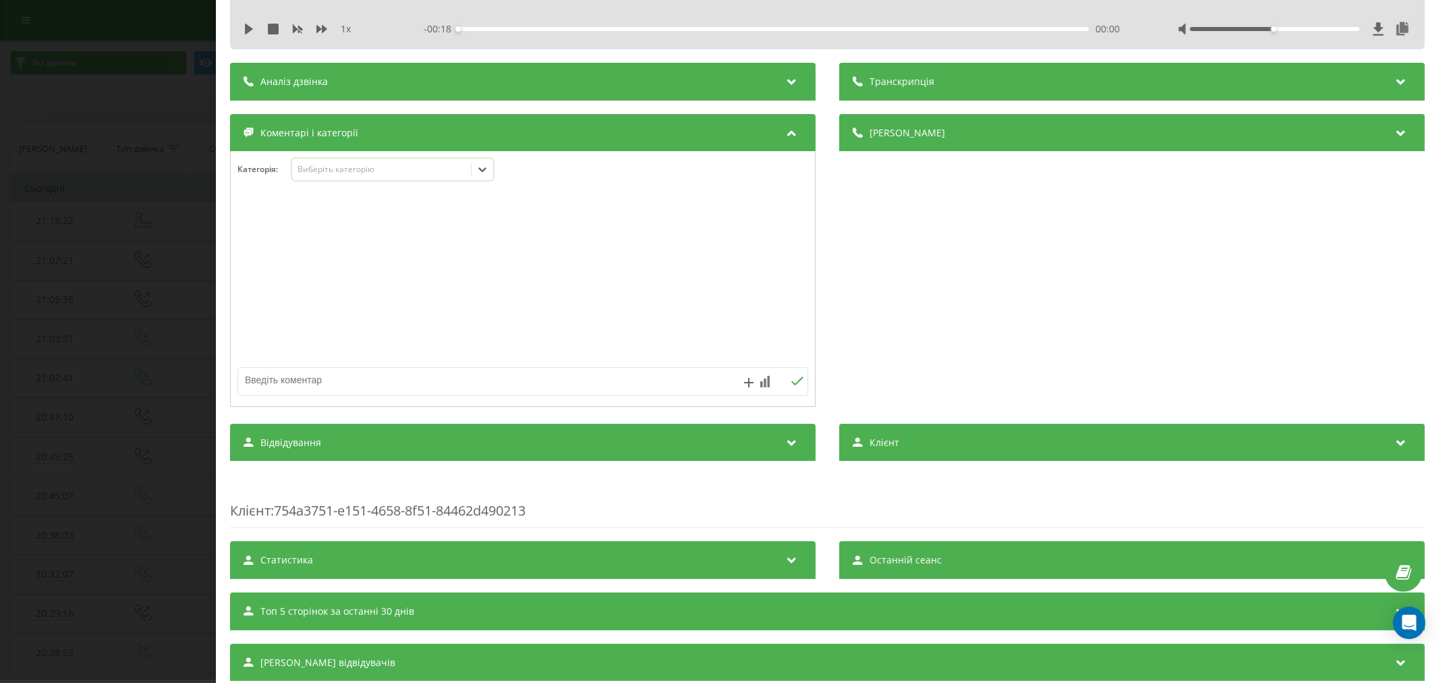
scroll to position [75, 0]
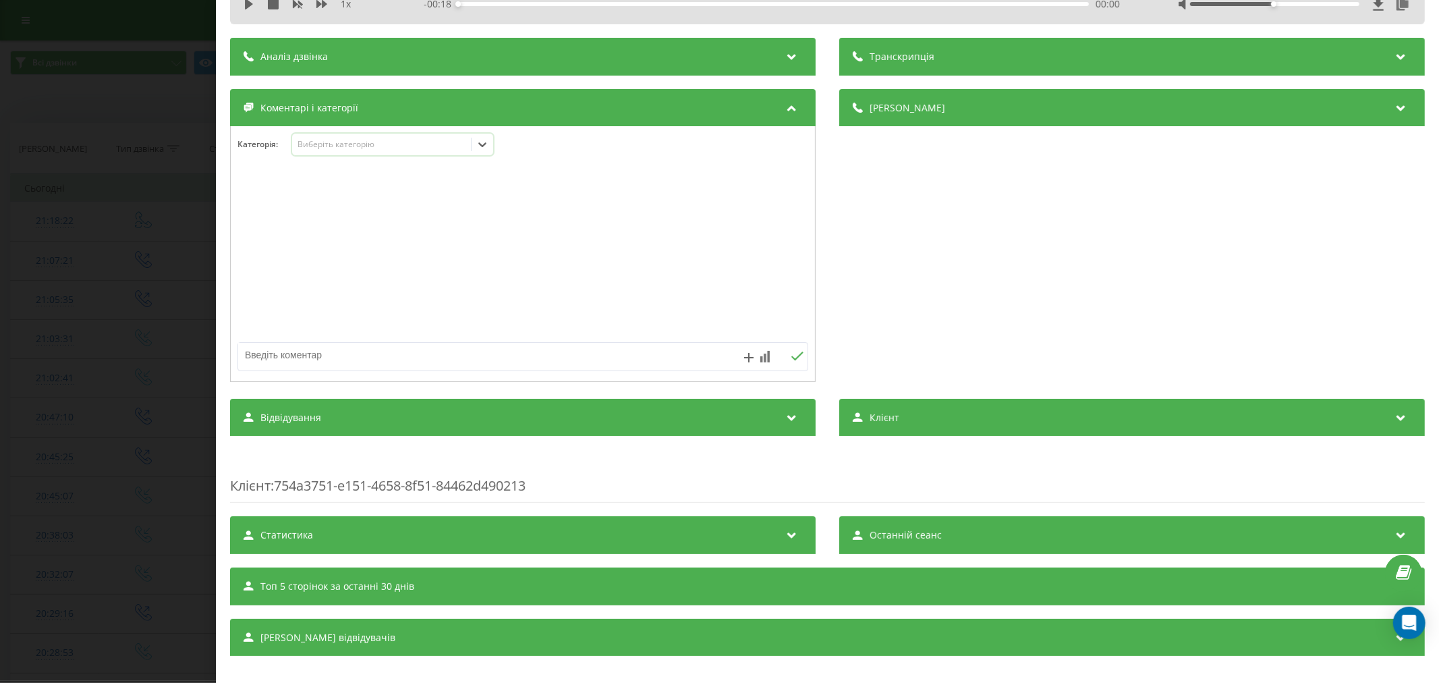
click at [426, 149] on div "Виберіть категорію" at bounding box center [381, 144] width 169 height 11
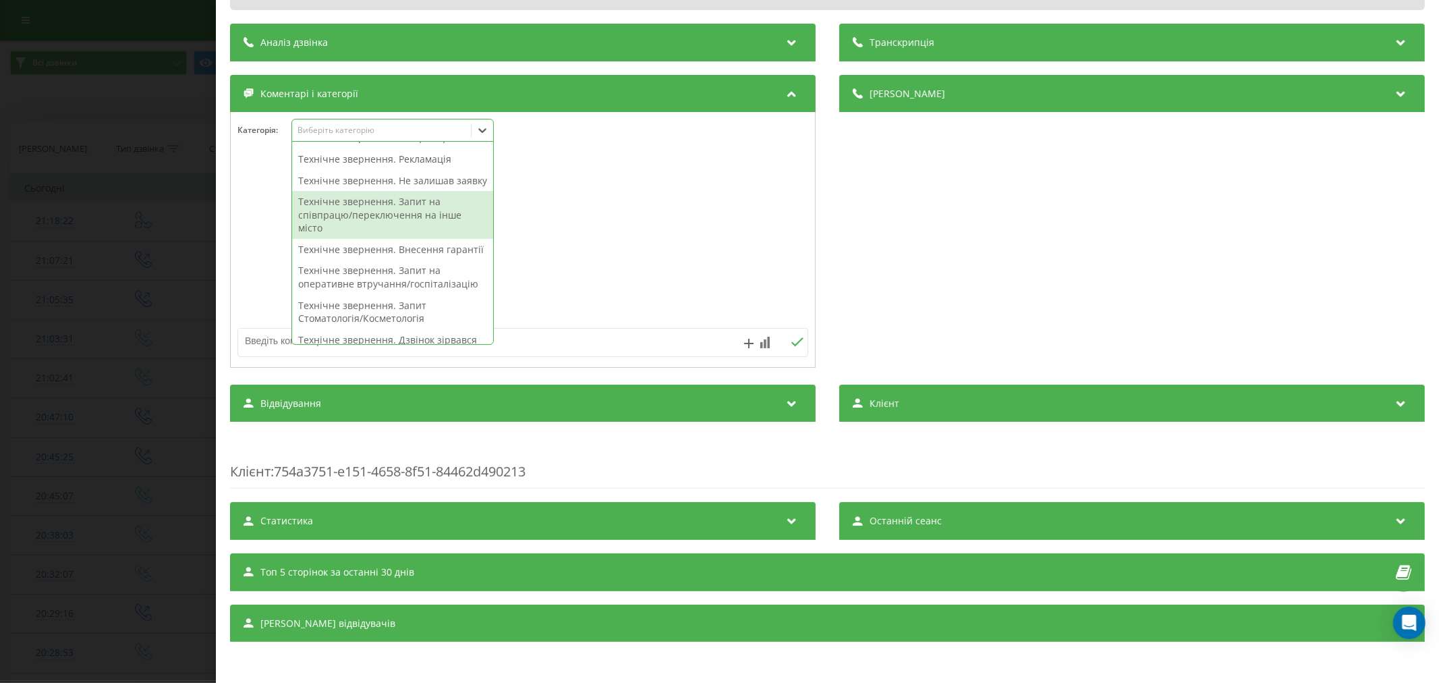
scroll to position [225, 0]
click at [432, 211] on div "Технічне звернення. Не залишав заявку" at bounding box center [392, 205] width 201 height 22
click at [669, 219] on div at bounding box center [523, 240] width 584 height 162
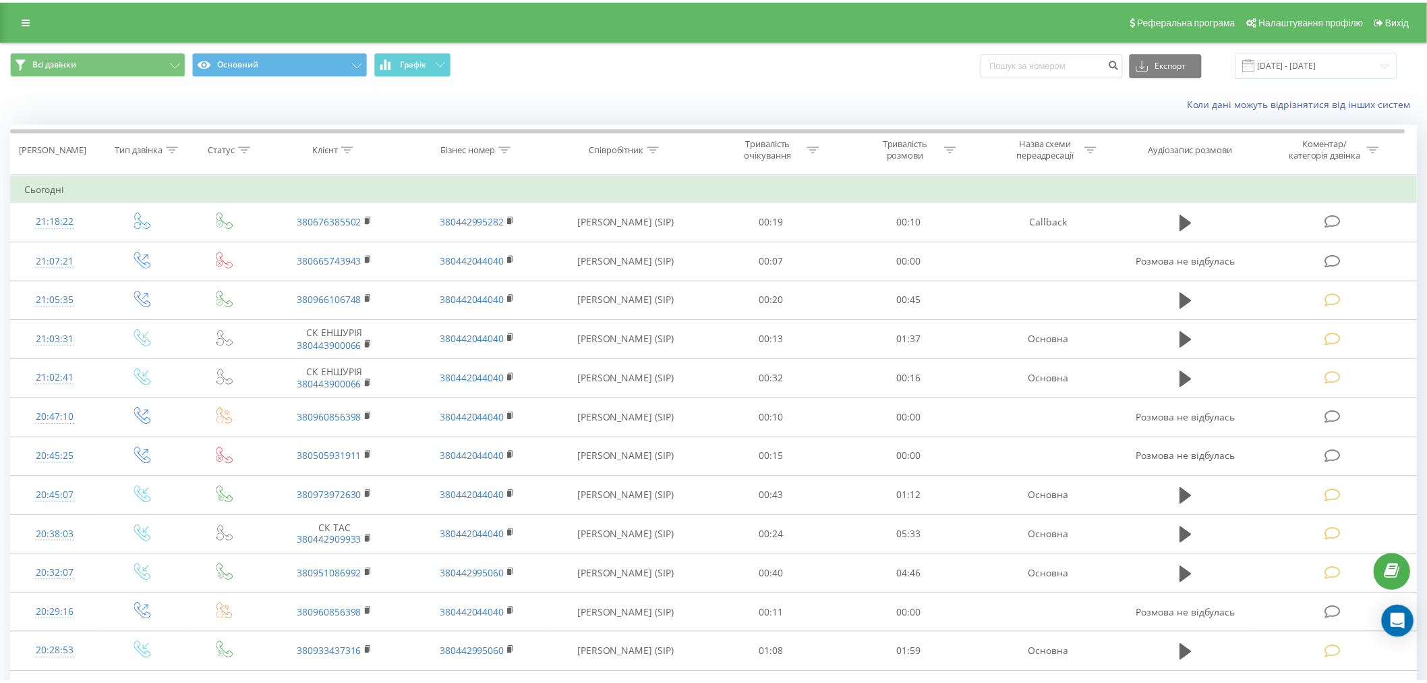
scroll to position [552, 0]
